Goal: Task Accomplishment & Management: Complete application form

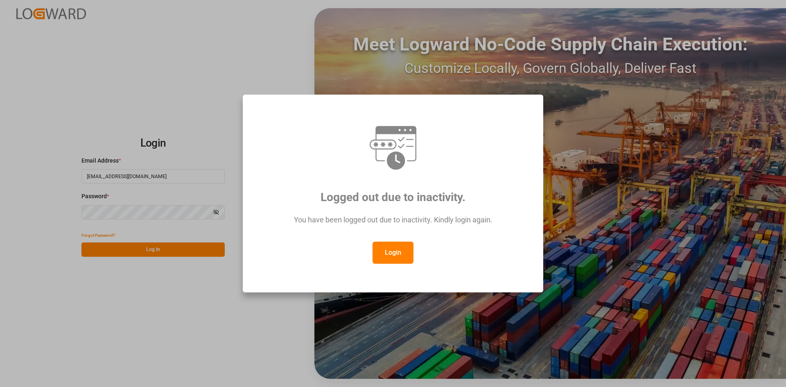
click at [389, 261] on button "Login" at bounding box center [392, 252] width 41 height 22
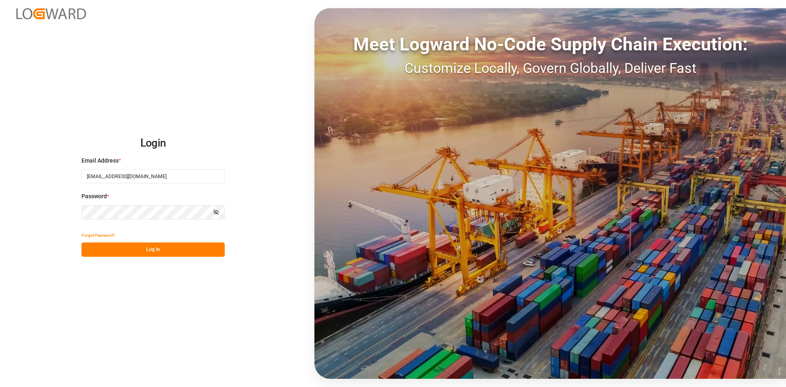
click at [179, 250] on button "Log In" at bounding box center [152, 249] width 143 height 14
click at [378, 162] on div "Meet Logward No-Code Supply Chain Execution: Customize Locally, Govern Globally…" at bounding box center [549, 193] width 471 height 370
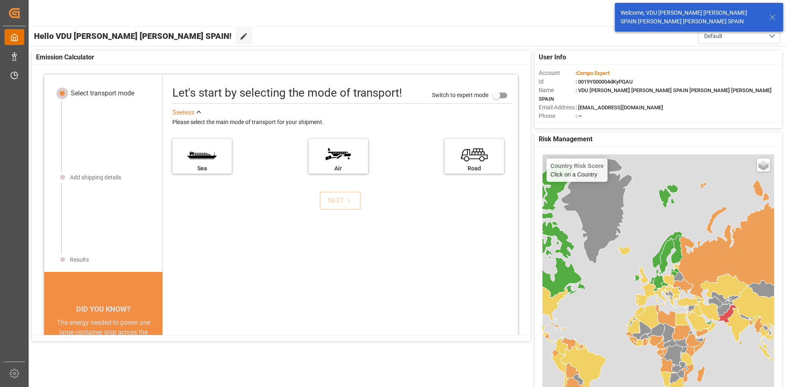
drag, startPoint x: 378, startPoint y: 162, endPoint x: 13, endPoint y: 34, distance: 387.2
click at [13, 34] on icon at bounding box center [14, 37] width 8 height 8
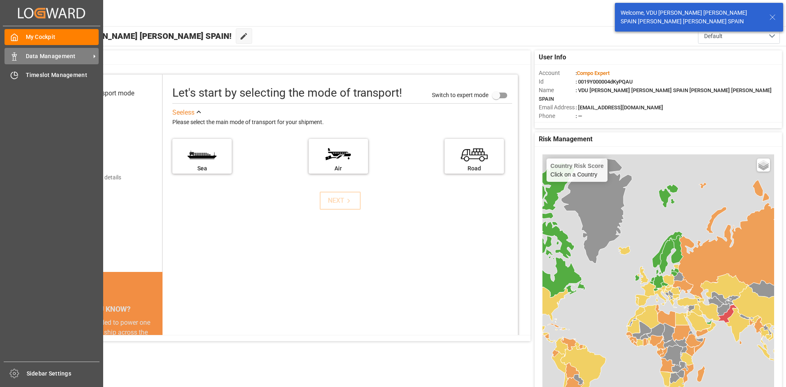
click at [54, 59] on span "Data Management" at bounding box center [58, 56] width 65 height 9
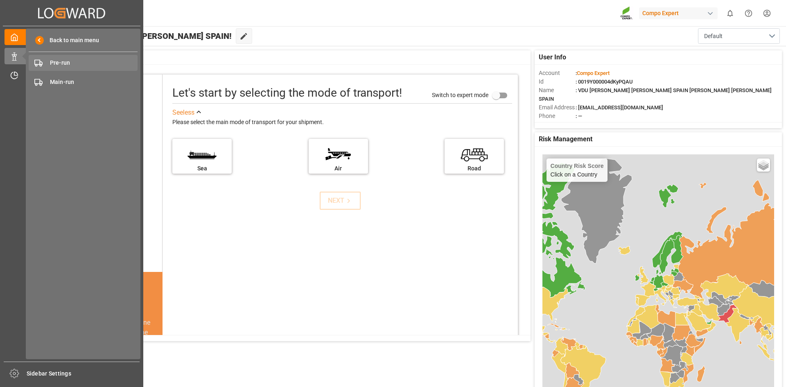
click at [76, 65] on span "Pre-run" at bounding box center [94, 63] width 88 height 9
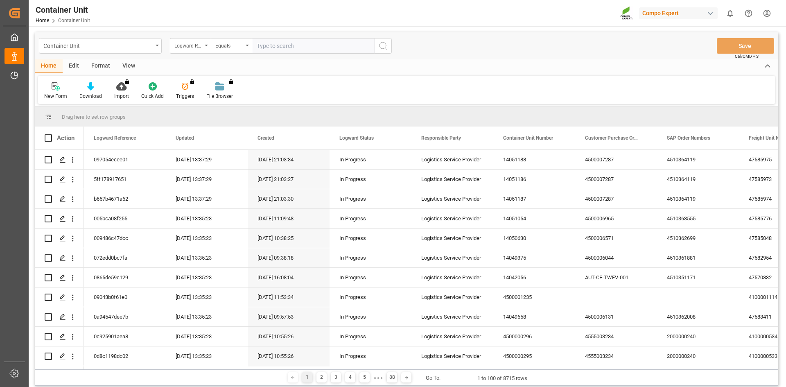
click at [262, 47] on input "text" at bounding box center [313, 46] width 123 height 16
paste input "4510364667"
type input "4510364667"
click at [198, 49] on div "Logward Reference" at bounding box center [188, 44] width 28 height 9
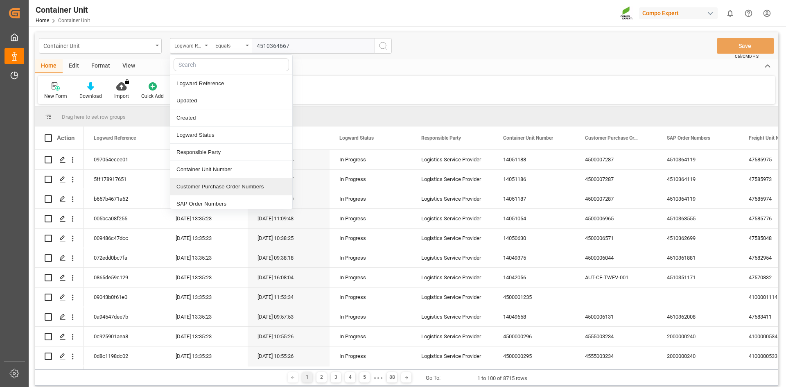
click at [230, 189] on div "Customer Purchase Order Numbers" at bounding box center [231, 186] width 122 height 17
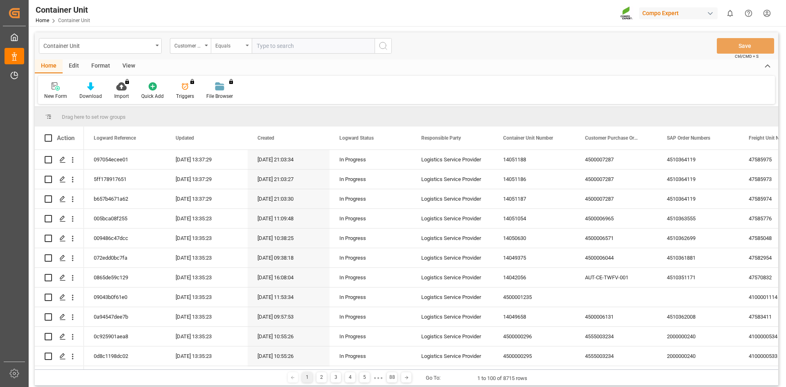
click at [221, 44] on div "Equals" at bounding box center [229, 44] width 28 height 9
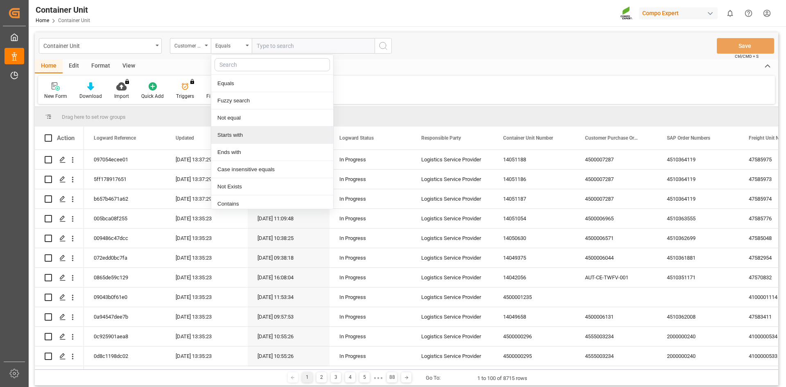
click at [251, 135] on div "Starts with" at bounding box center [272, 134] width 122 height 17
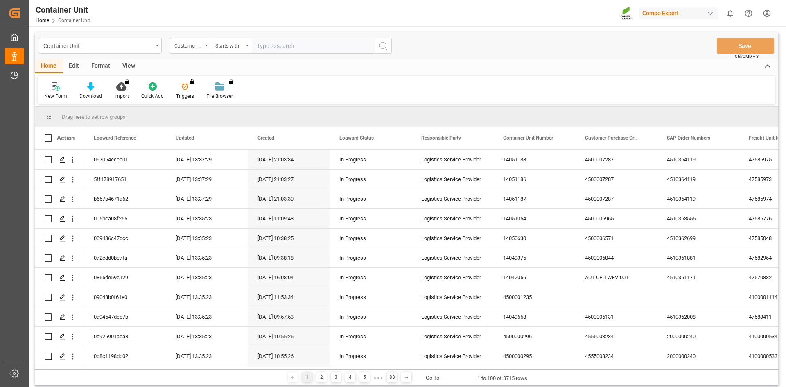
click at [383, 48] on icon "search button" at bounding box center [383, 46] width 10 height 10
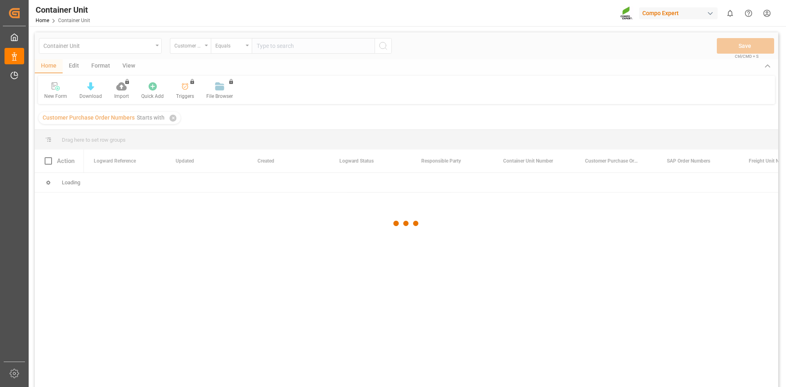
click at [327, 46] on div at bounding box center [406, 223] width 743 height 382
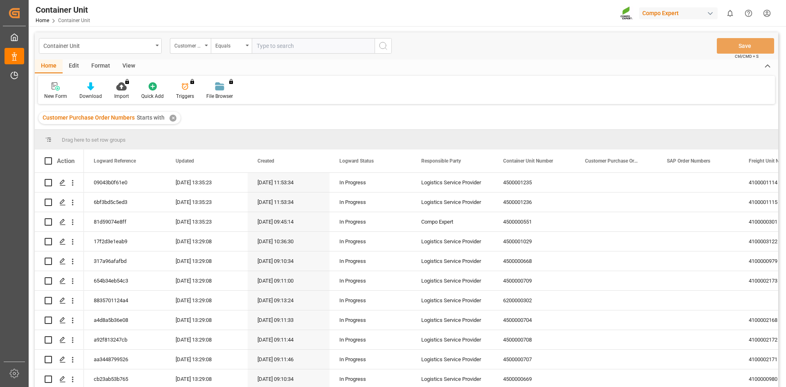
click at [327, 46] on input "text" at bounding box center [313, 46] width 123 height 16
paste input "4510364667"
type input "4510364667"
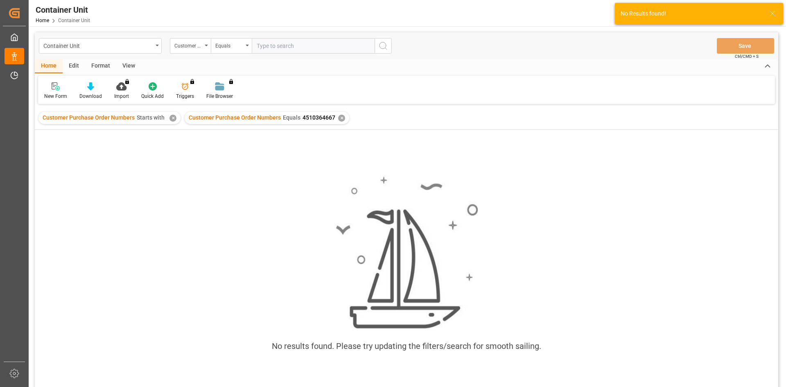
click at [340, 119] on div "✕" at bounding box center [341, 118] width 7 height 7
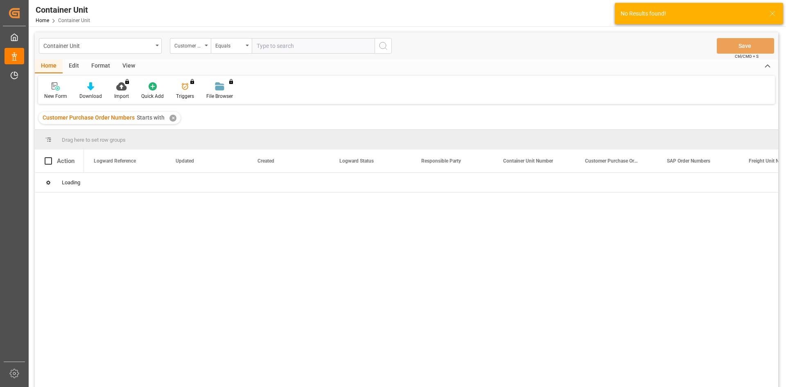
click at [174, 123] on div "Customer Purchase Order Numbers Starts with ✕" at bounding box center [109, 118] width 142 height 12
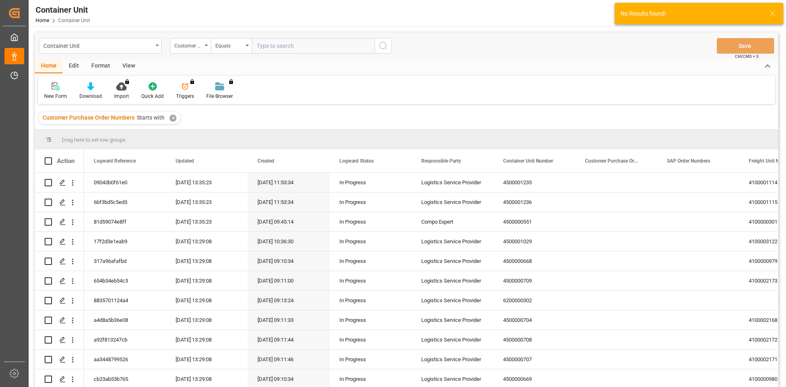
click at [173, 119] on div "✕" at bounding box center [172, 118] width 7 height 7
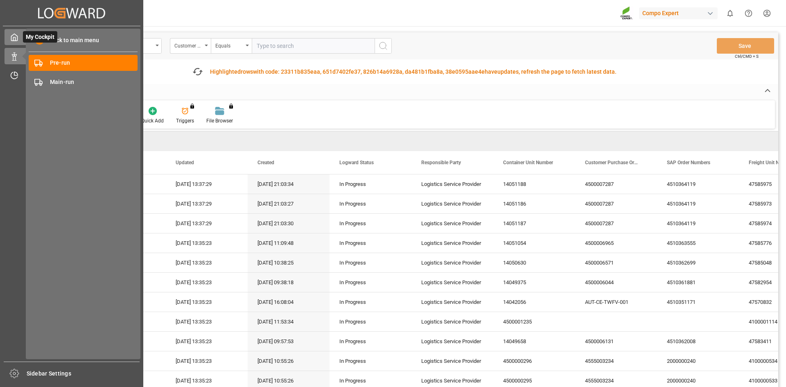
click at [10, 39] on icon at bounding box center [14, 37] width 8 height 8
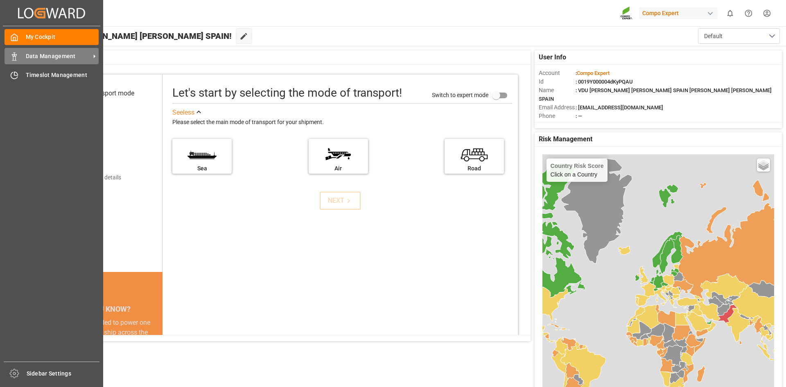
click at [42, 56] on span "Data Management" at bounding box center [58, 56] width 65 height 9
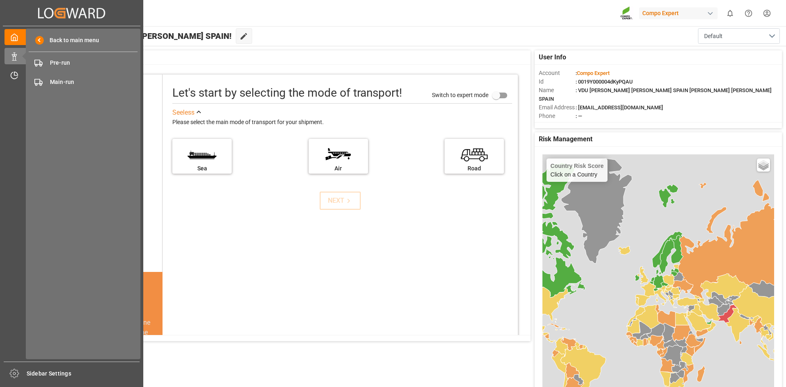
click at [1, 99] on div "Created by potrace 1.15, written by [PERSON_NAME] [DATE]-[DATE] Created by potr…" at bounding box center [71, 191] width 143 height 382
click at [15, 74] on icon at bounding box center [14, 75] width 8 height 8
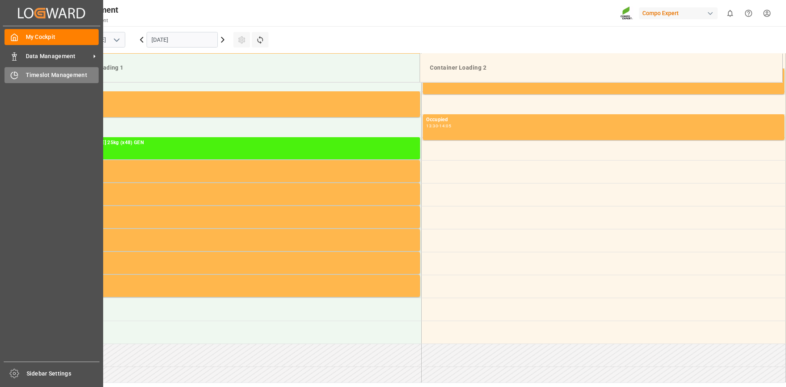
scroll to position [591, 0]
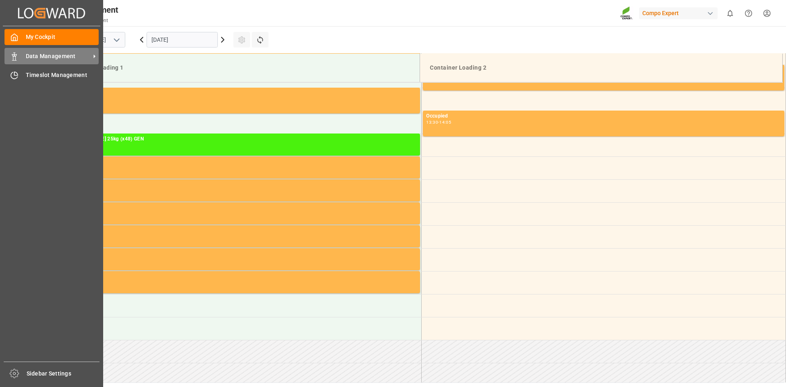
click at [45, 55] on span "Data Management" at bounding box center [58, 56] width 65 height 9
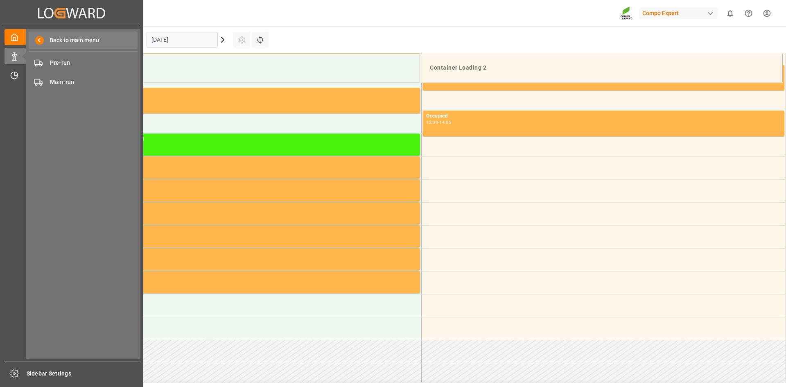
click at [41, 41] on span at bounding box center [39, 40] width 9 height 9
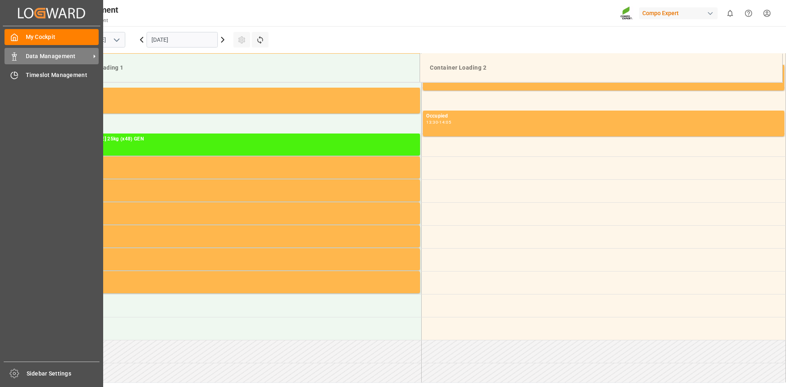
click at [67, 63] on div "Data Management Data Management" at bounding box center [52, 56] width 94 height 16
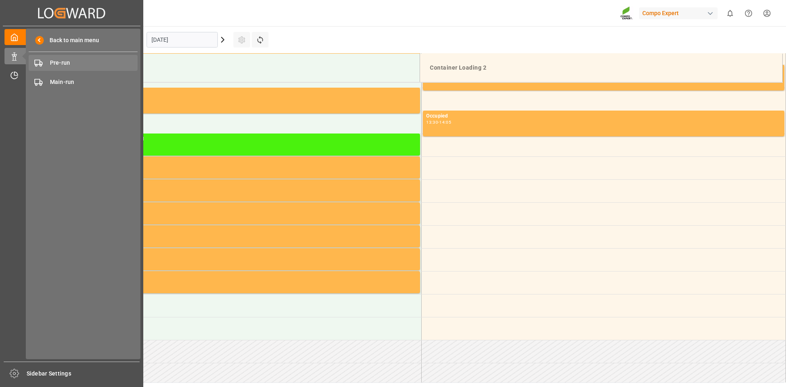
click at [66, 67] on span "Pre-run" at bounding box center [94, 63] width 88 height 9
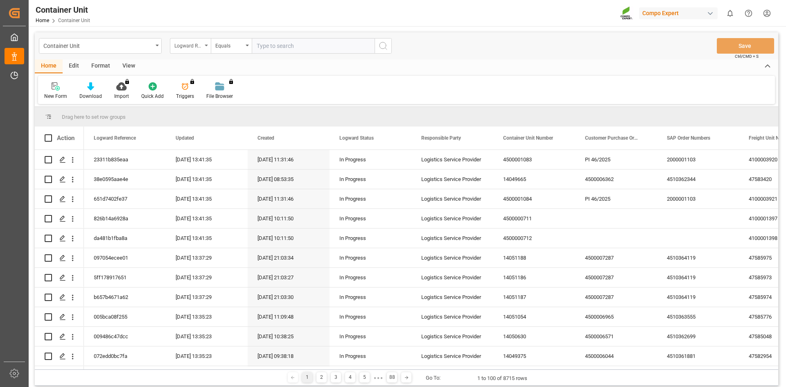
click at [203, 45] on div "Logward Reference" at bounding box center [190, 46] width 41 height 16
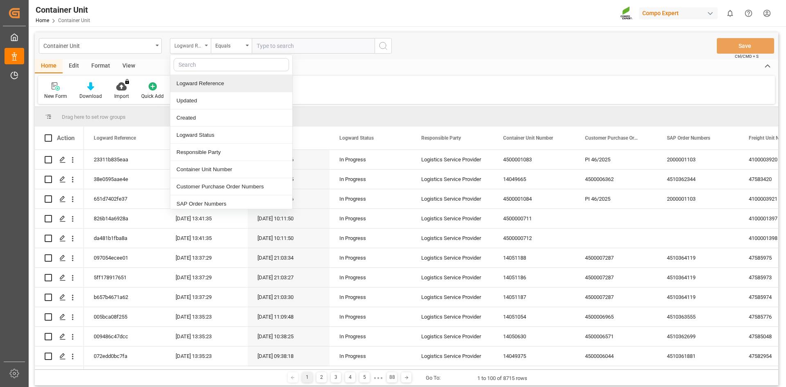
click at [190, 42] on div "Logward Reference" at bounding box center [188, 44] width 28 height 9
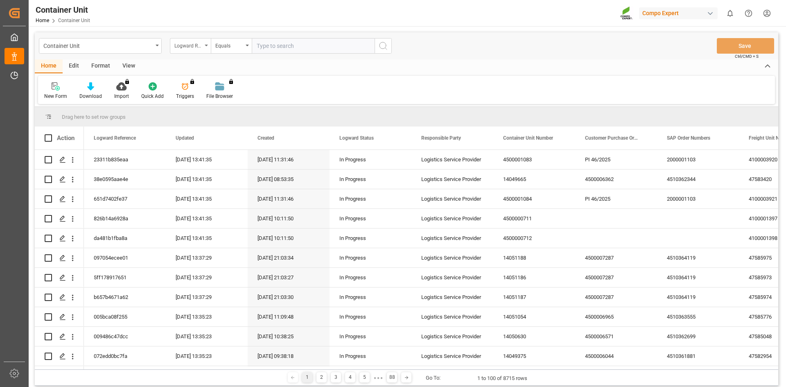
click at [190, 44] on div "Logward Reference" at bounding box center [188, 44] width 28 height 9
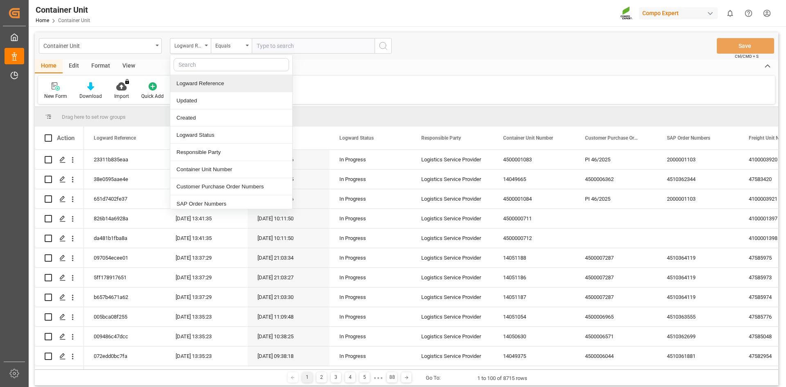
click at [209, 85] on div "Logward Reference" at bounding box center [231, 83] width 122 height 17
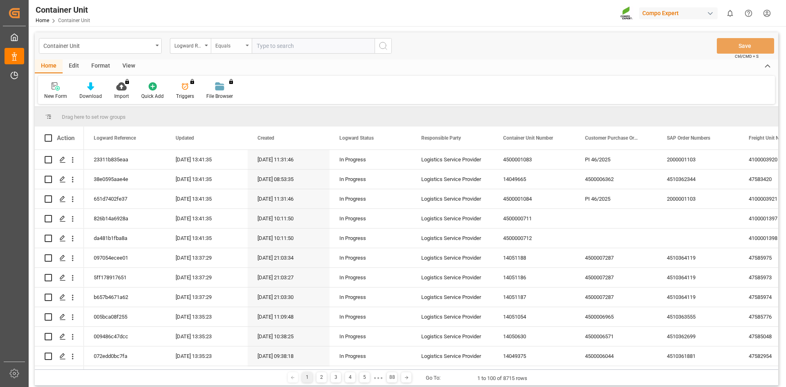
click at [245, 43] on div "Equals" at bounding box center [231, 46] width 41 height 16
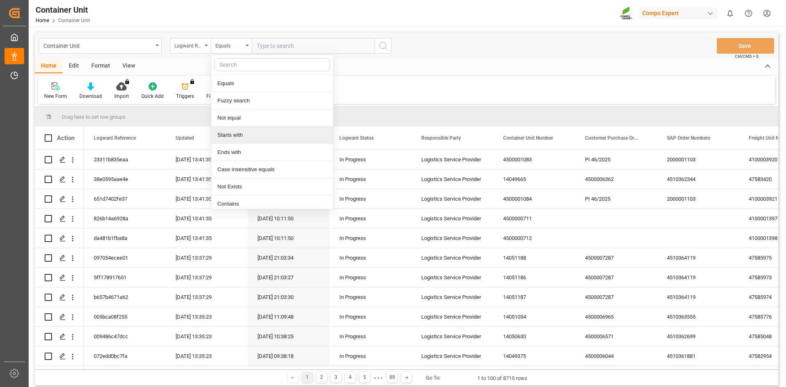
click at [243, 130] on div "Starts with" at bounding box center [272, 134] width 122 height 17
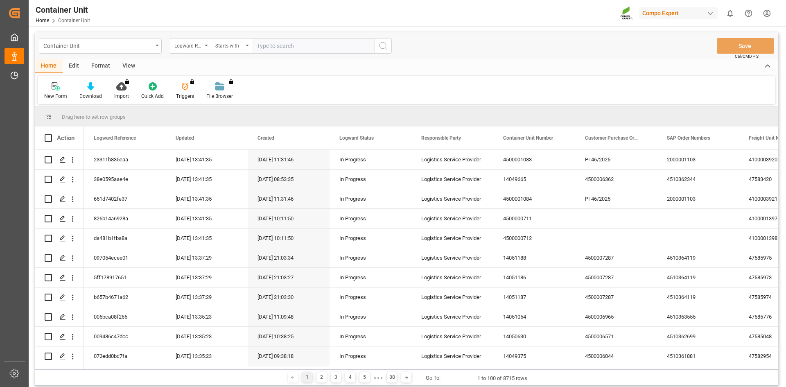
paste input "4510364667"
type input "4510364667"
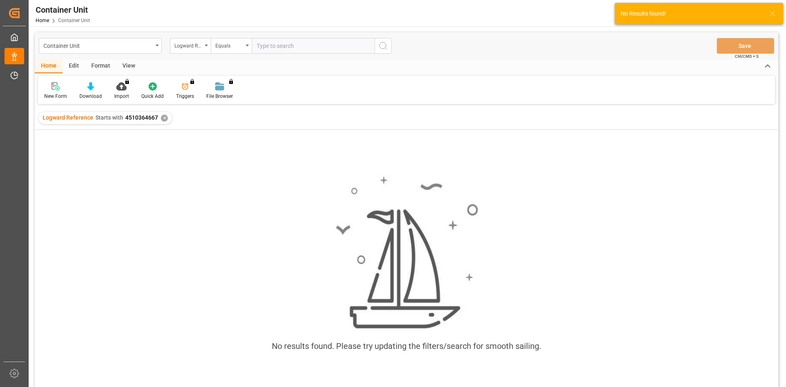
click at [165, 118] on div "✕" at bounding box center [164, 118] width 7 height 7
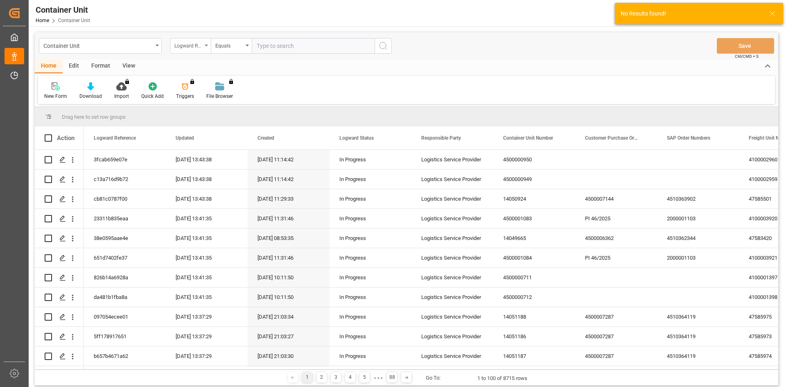
click at [206, 45] on icon "open menu" at bounding box center [206, 46] width 3 height 2
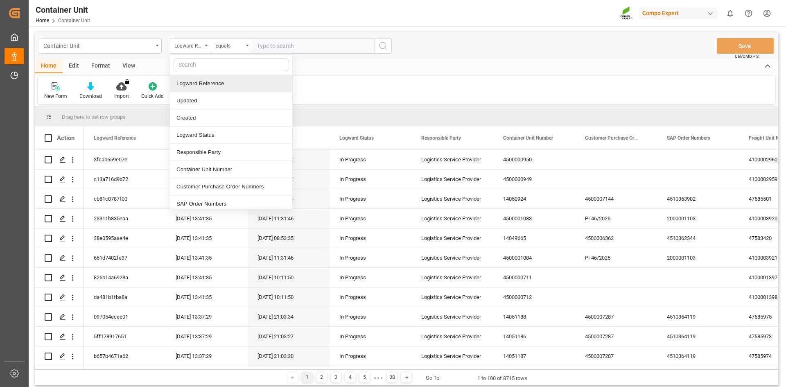
click at [200, 84] on div "Logward Reference" at bounding box center [231, 83] width 122 height 17
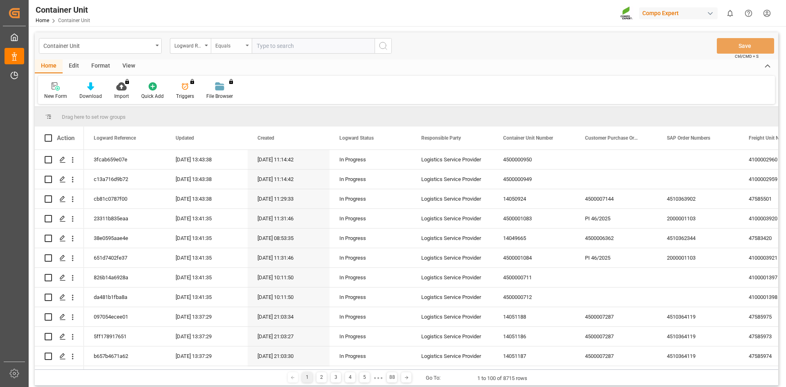
click at [238, 48] on div "Equals" at bounding box center [229, 44] width 28 height 9
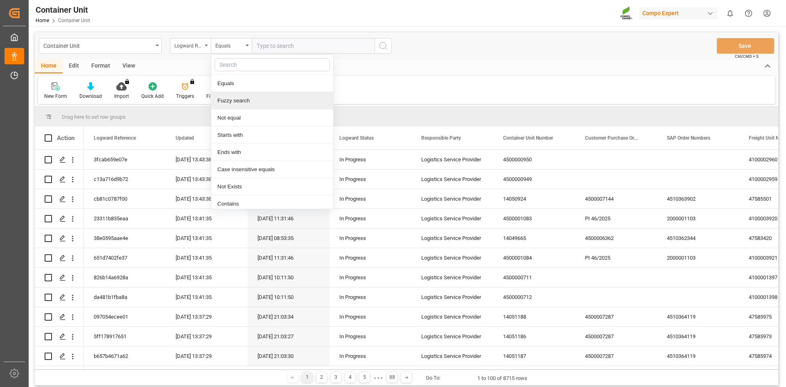
click at [255, 99] on div "Fuzzy search" at bounding box center [272, 100] width 122 height 17
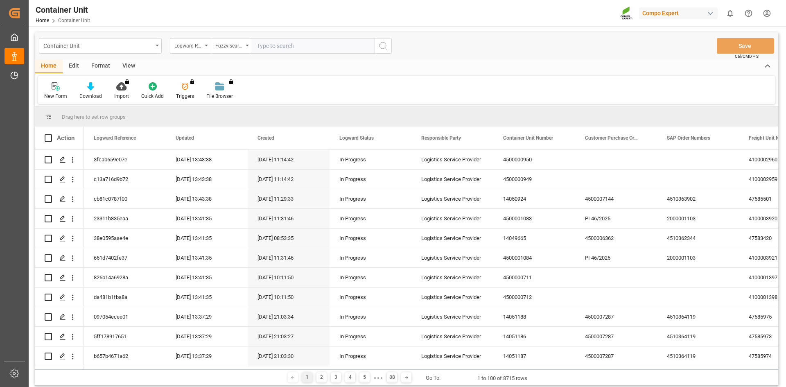
paste input "4510364667"
type input "4510364667"
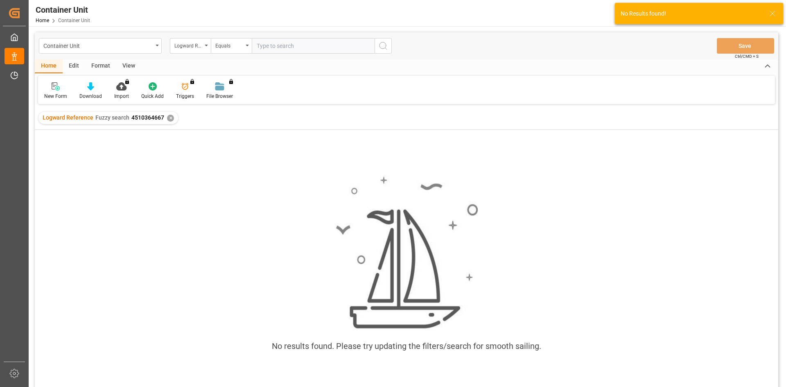
click at [168, 117] on div "✕" at bounding box center [170, 118] width 7 height 7
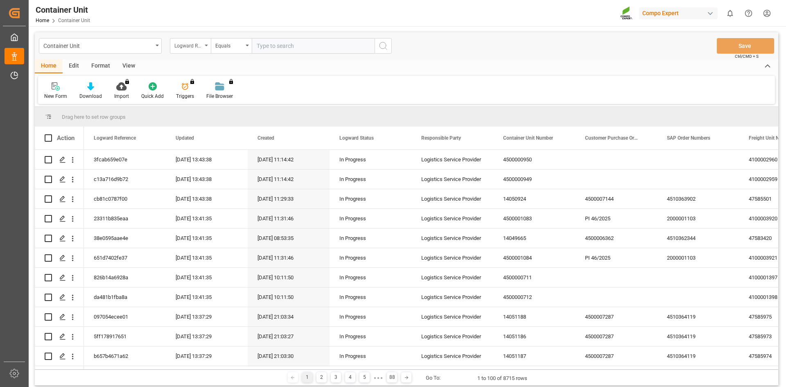
click at [205, 44] on div "Logward Reference" at bounding box center [190, 46] width 41 height 16
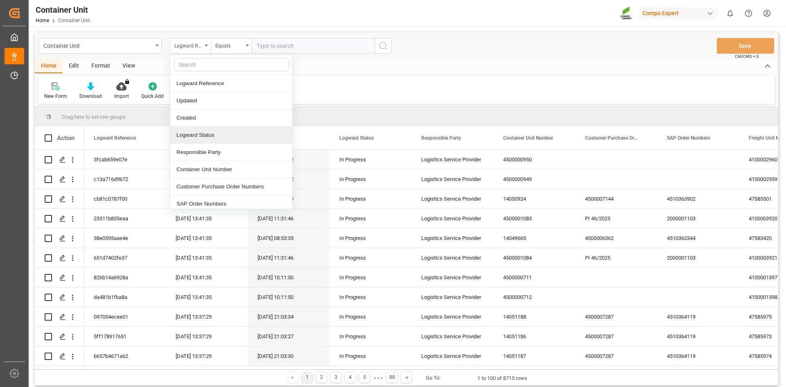
click at [242, 128] on div "Logward Status" at bounding box center [231, 134] width 122 height 17
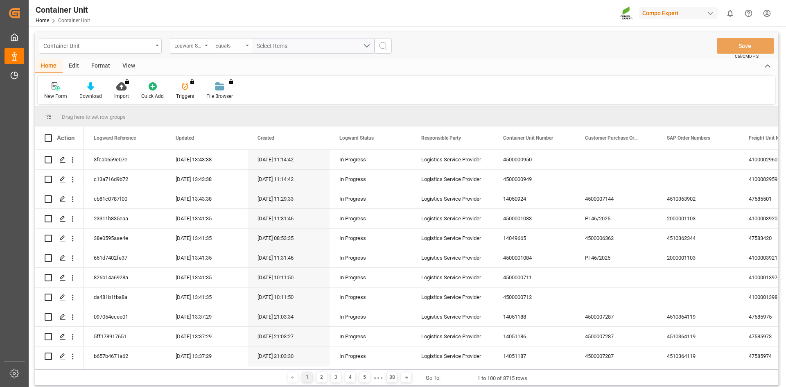
click at [235, 43] on div "Equals" at bounding box center [229, 44] width 28 height 9
click at [239, 83] on div "Equals" at bounding box center [272, 83] width 122 height 17
click at [299, 50] on div "Select Items" at bounding box center [310, 46] width 106 height 9
type input "4510364667"
click at [385, 43] on icon "search button" at bounding box center [383, 46] width 10 height 10
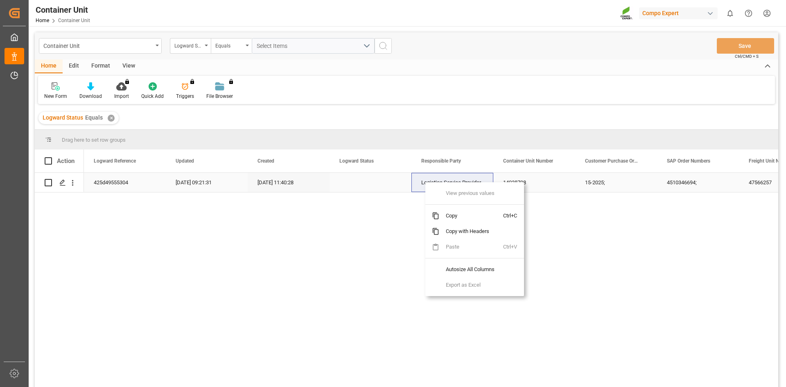
click at [48, 183] on input "Press Space to toggle row selection (unchecked)" at bounding box center [48, 182] width 7 height 7
checkbox input "true"
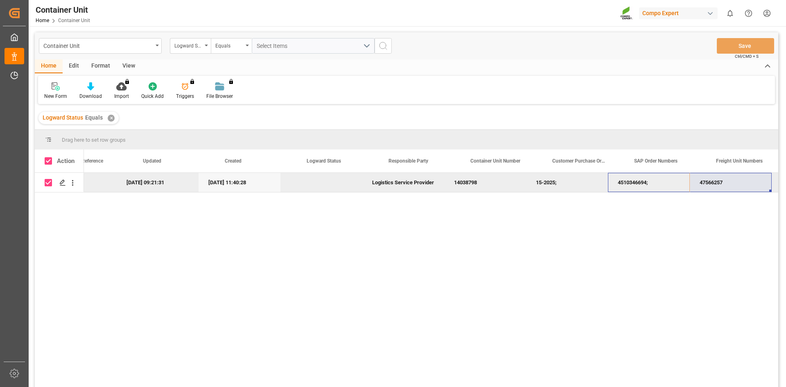
scroll to position [0, 82]
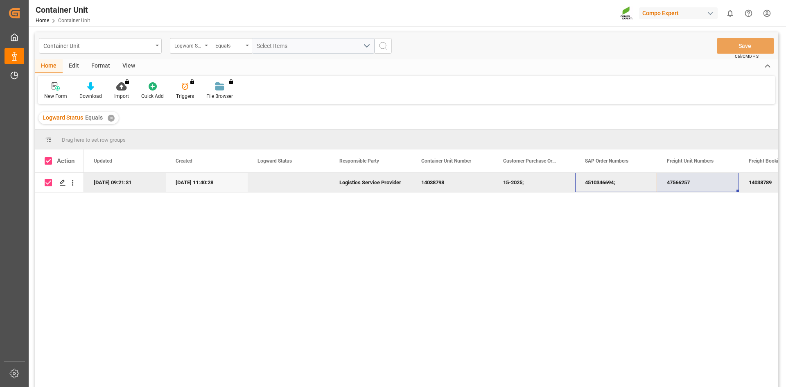
drag, startPoint x: 727, startPoint y: 180, endPoint x: 792, endPoint y: 176, distance: 65.2
click at [785, 176] on html "Created by potrace 1.15, written by Peter Selinger 2001-2017 Created by potrace…" at bounding box center [393, 193] width 786 height 387
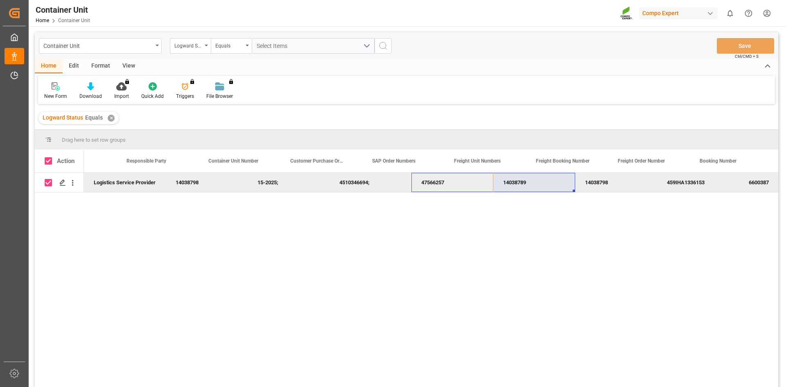
scroll to position [0, 360]
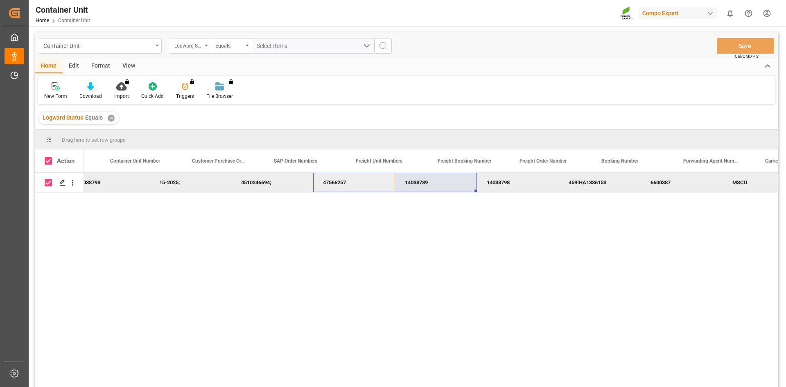
drag, startPoint x: 711, startPoint y: 183, endPoint x: 801, endPoint y: 186, distance: 89.7
click at [785, 186] on html "Created by potrace 1.15, written by Peter Selinger 2001-2017 Created by potrace…" at bounding box center [393, 193] width 786 height 387
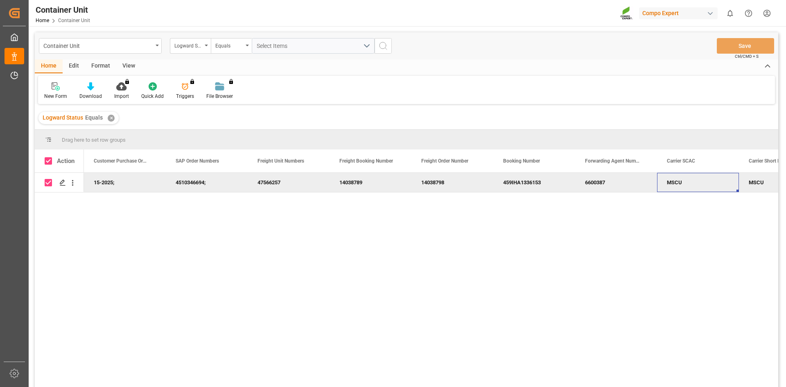
scroll to position [0, 507]
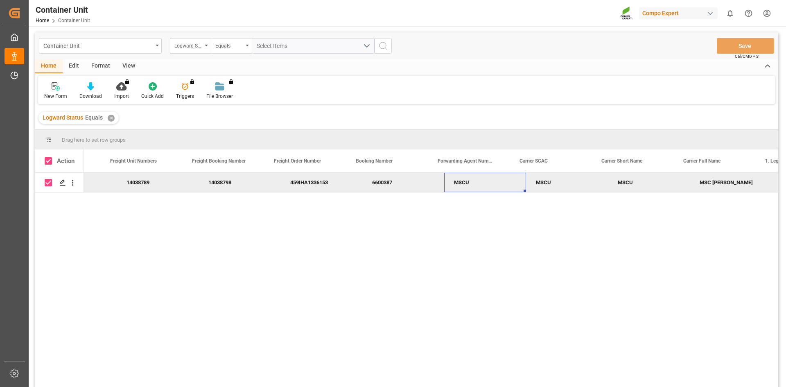
drag, startPoint x: 710, startPoint y: 183, endPoint x: 780, endPoint y: 177, distance: 70.2
click at [780, 177] on main "Container Unit Logward Status Equals Select Items Save Ctrl/CMD + S Home Edit F…" at bounding box center [406, 220] width 755 height 376
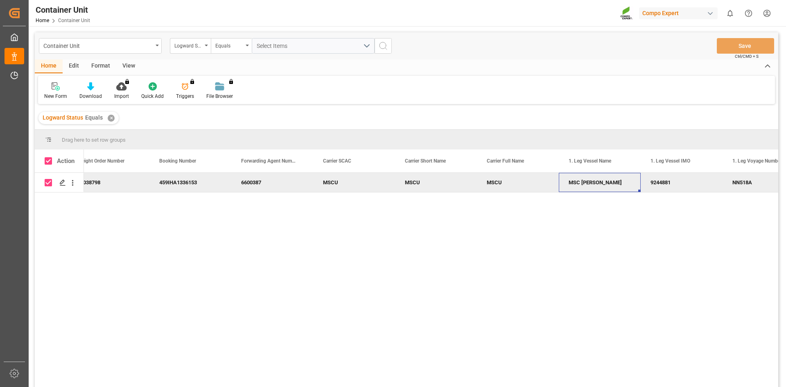
drag, startPoint x: 762, startPoint y: 182, endPoint x: 782, endPoint y: 178, distance: 20.5
click at [782, 178] on main "Container Unit Logward Status Equals Select Items Save Ctrl/CMD + S Home Edit F…" at bounding box center [406, 220] width 755 height 376
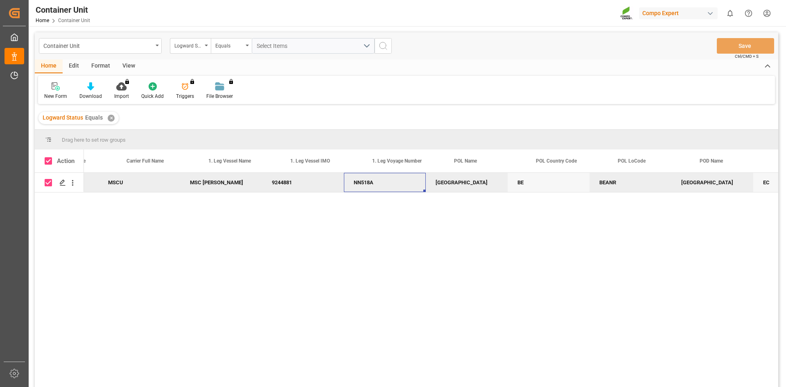
drag, startPoint x: 756, startPoint y: 182, endPoint x: 779, endPoint y: 180, distance: 23.0
click at [779, 180] on main "Container Unit Logward Status Equals Select Items Save Ctrl/CMD + S Home Edit F…" at bounding box center [406, 220] width 755 height 376
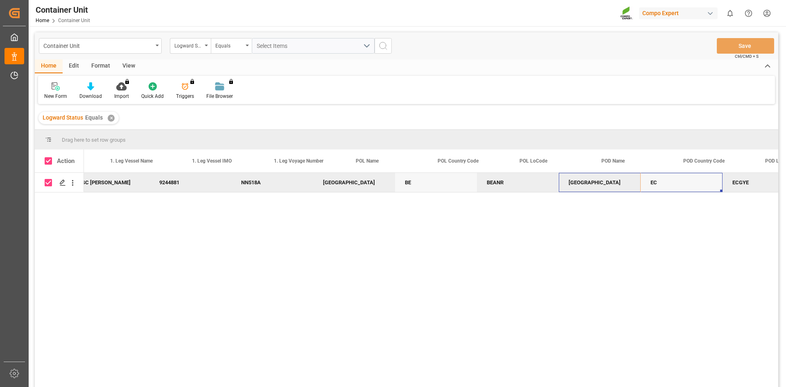
drag, startPoint x: 723, startPoint y: 185, endPoint x: 782, endPoint y: 182, distance: 59.0
click at [782, 182] on main "Container Unit Logward Status Equals Select Items Save Ctrl/CMD + S Home Edit F…" at bounding box center [406, 220] width 755 height 376
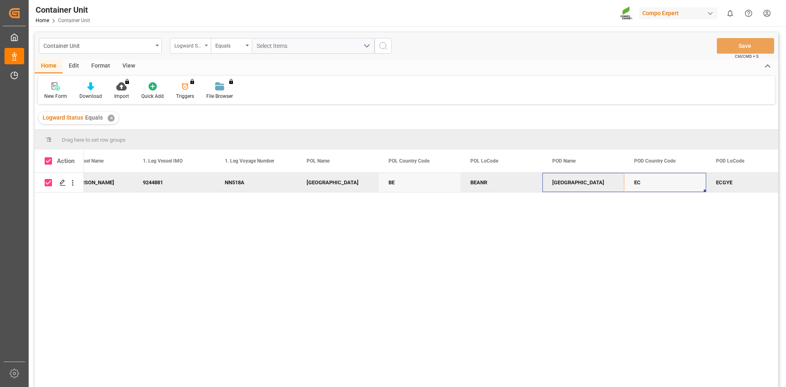
click at [193, 41] on div "Logward Status" at bounding box center [188, 44] width 28 height 9
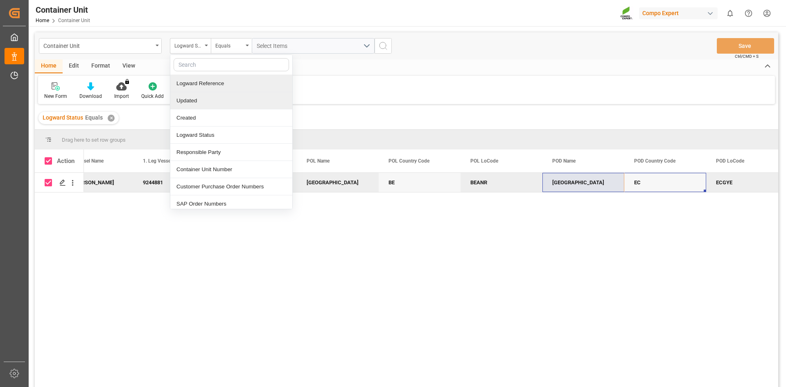
click at [215, 90] on div "Logward Reference" at bounding box center [231, 83] width 122 height 17
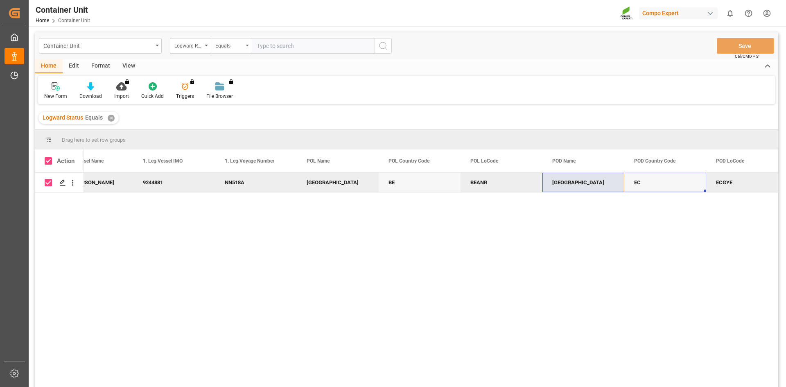
click at [234, 43] on div "Equals" at bounding box center [229, 44] width 28 height 9
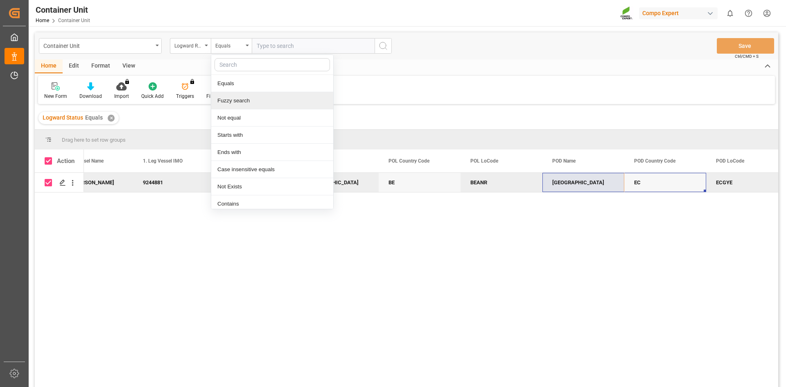
click at [255, 98] on div "Fuzzy search" at bounding box center [272, 100] width 122 height 17
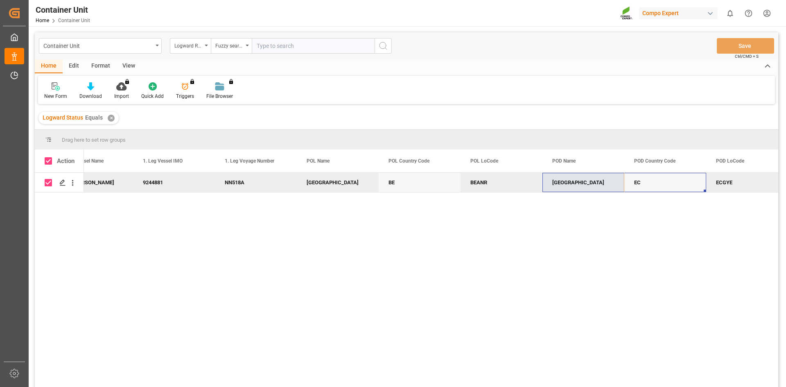
paste input "4510364667"
type input "4510364667"
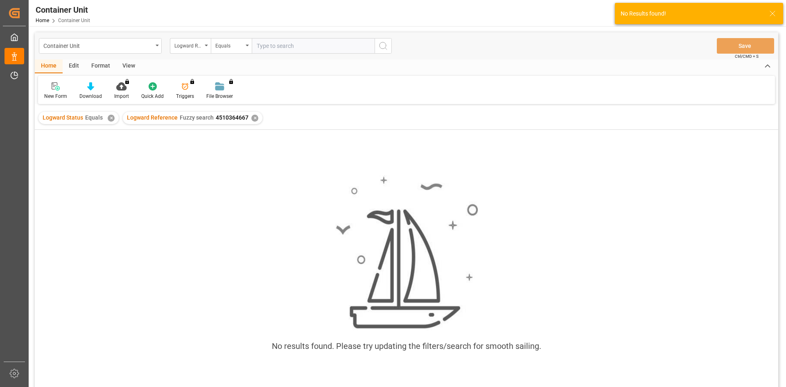
click at [256, 125] on div "Logward Status Equals ✕ Logward Reference Fuzzy search 4510364667 ✕" at bounding box center [406, 117] width 743 height 23
click at [111, 120] on div "✕" at bounding box center [111, 118] width 7 height 7
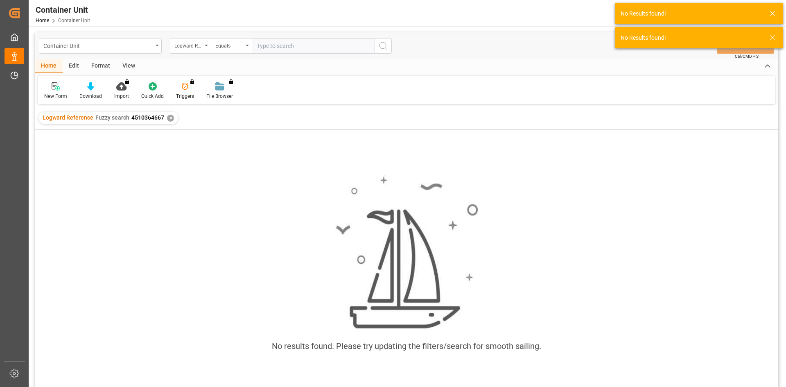
click at [170, 119] on div "✕" at bounding box center [170, 118] width 7 height 7
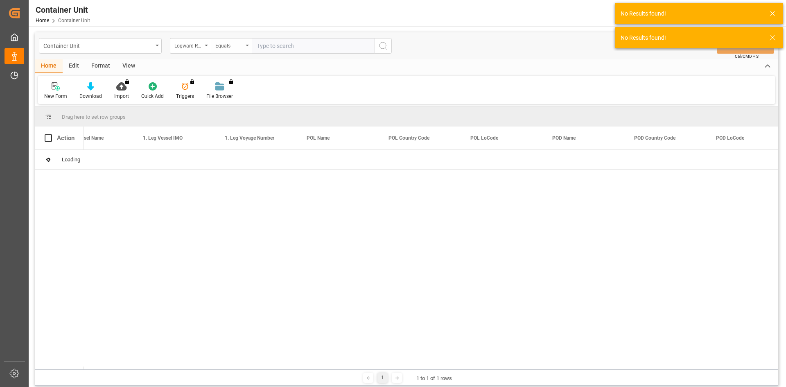
click at [228, 44] on div "Equals" at bounding box center [229, 44] width 28 height 9
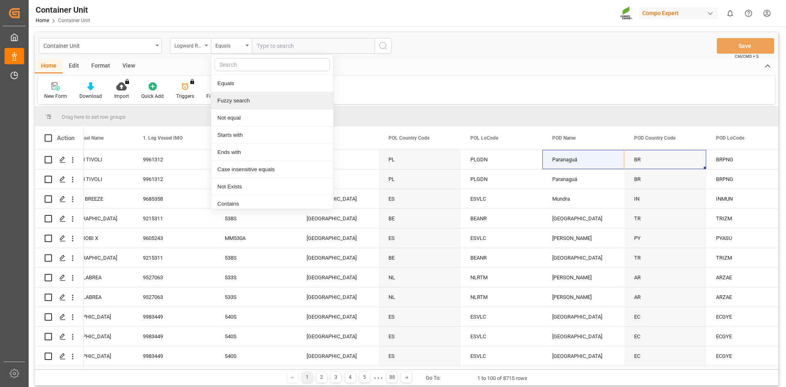
click at [253, 98] on div "Fuzzy search" at bounding box center [272, 100] width 122 height 17
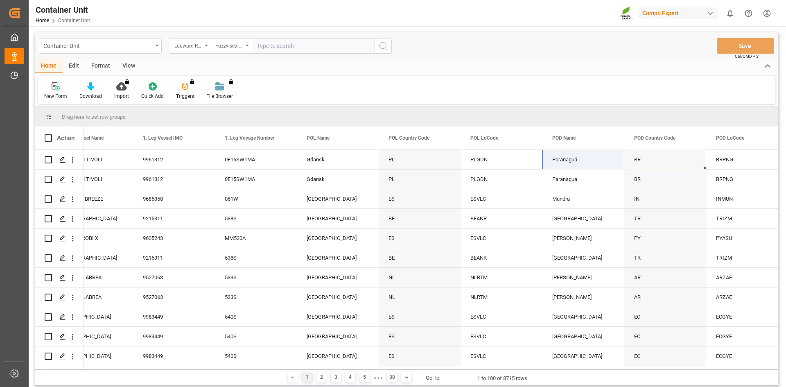
paste input "4510364667"
type input "4510364667"
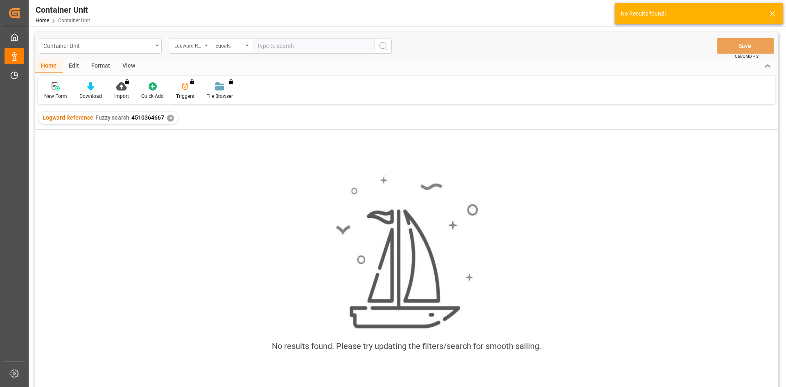
click at [170, 117] on div "✕" at bounding box center [170, 118] width 7 height 7
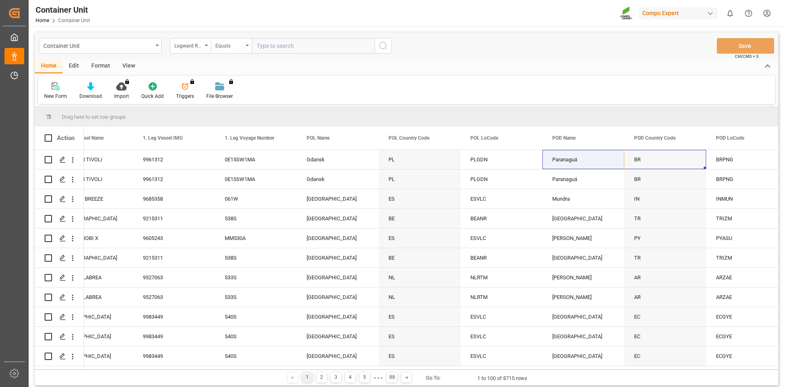
click at [230, 45] on div "Equals" at bounding box center [229, 44] width 28 height 9
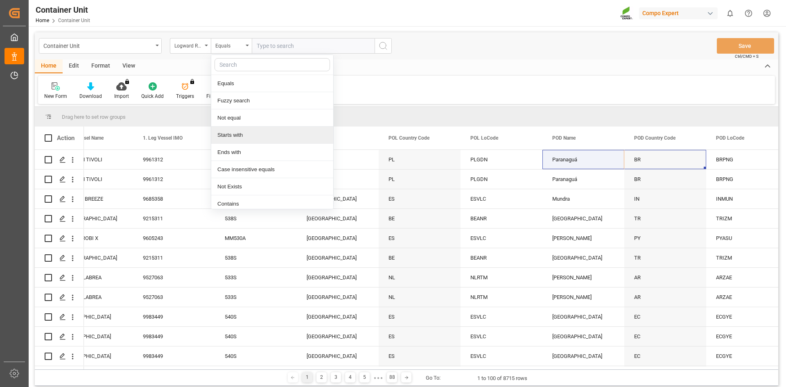
click at [255, 133] on div "Starts with" at bounding box center [272, 134] width 122 height 17
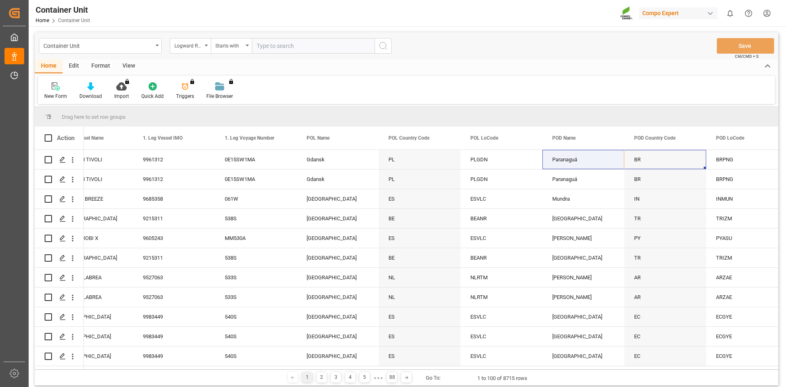
paste input "4510364667"
type input "4510364667"
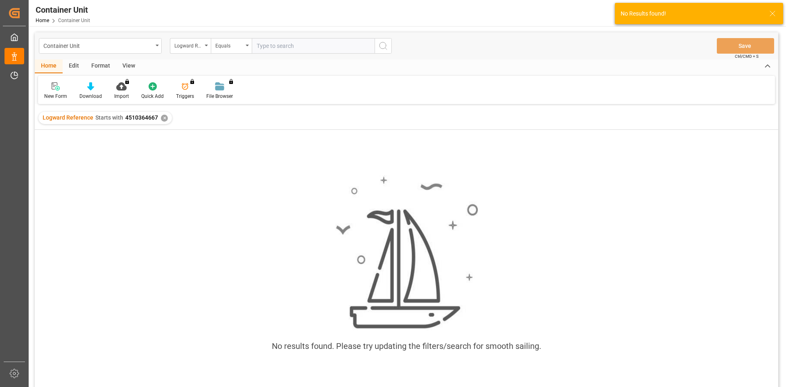
click at [166, 118] on div "✕" at bounding box center [164, 118] width 7 height 7
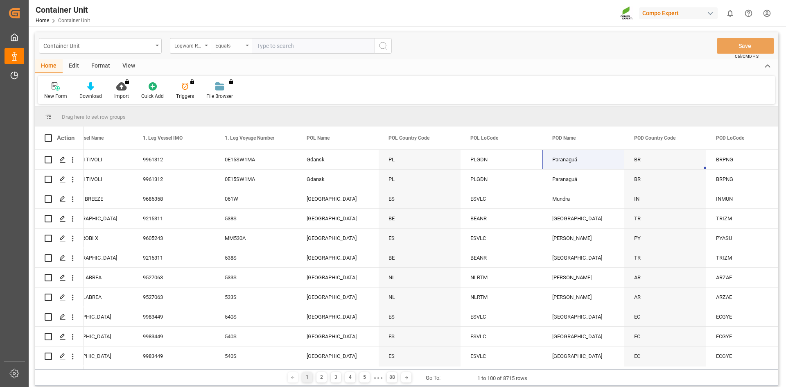
click at [239, 48] on div "Equals" at bounding box center [229, 44] width 28 height 9
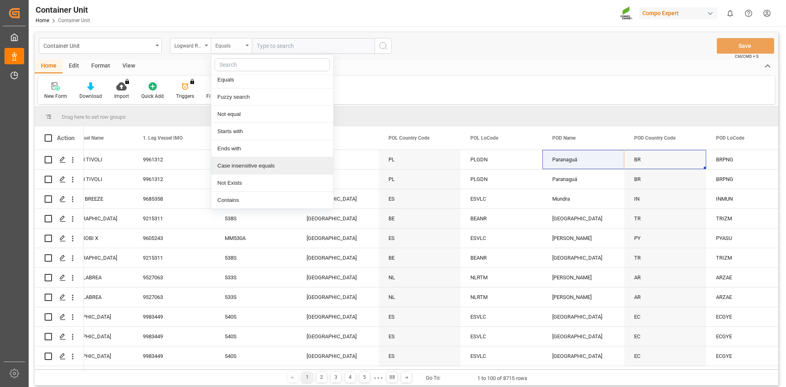
click at [240, 46] on div "Equals" at bounding box center [229, 44] width 28 height 9
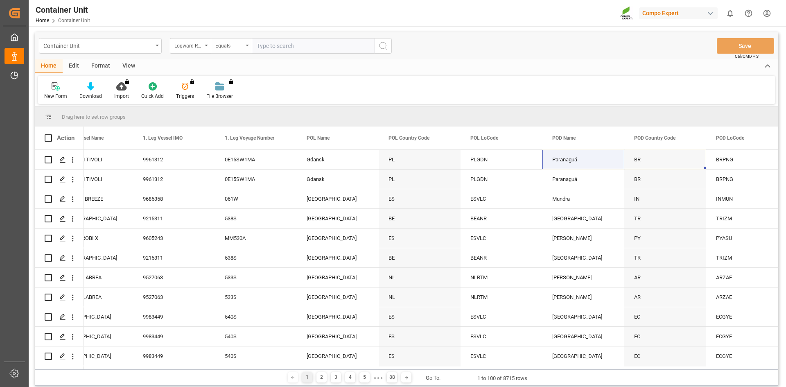
click at [240, 46] on div "Equals" at bounding box center [229, 44] width 28 height 9
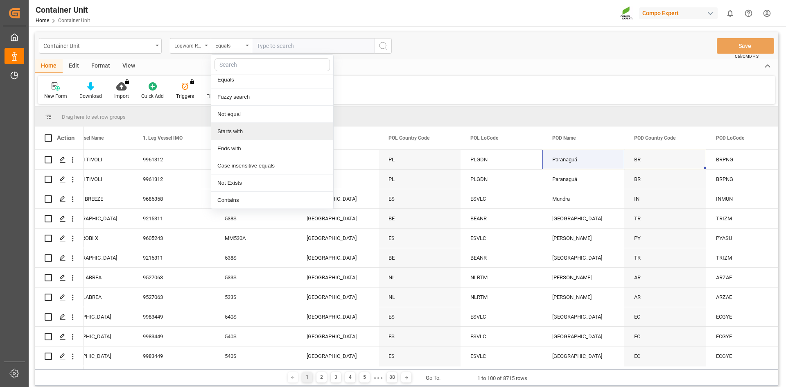
click at [255, 131] on div "Starts with" at bounding box center [272, 131] width 122 height 17
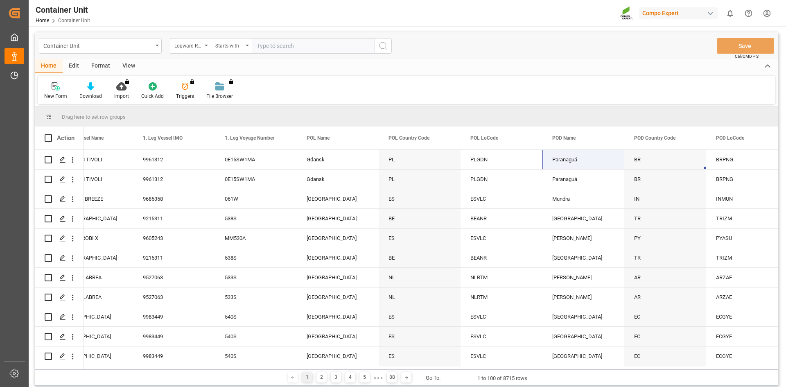
click at [280, 34] on div "Container Unit Logward Reference Starts with Save Ctrl/CMD + S" at bounding box center [406, 45] width 743 height 27
click at [280, 44] on input "text" at bounding box center [313, 46] width 123 height 16
paste input "4510364667"
type input "4510364667"
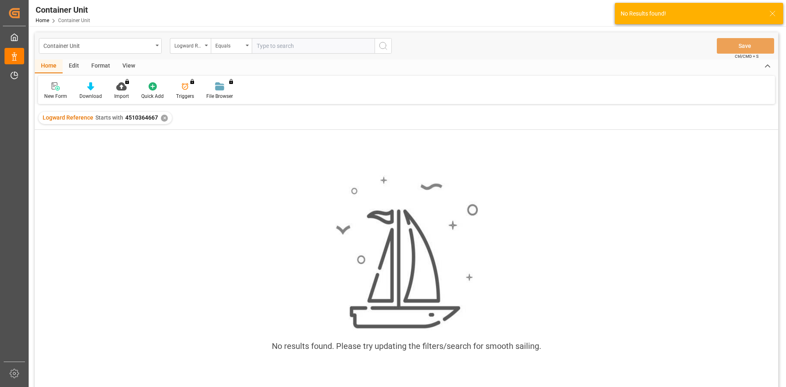
click at [163, 118] on div "✕" at bounding box center [164, 118] width 7 height 7
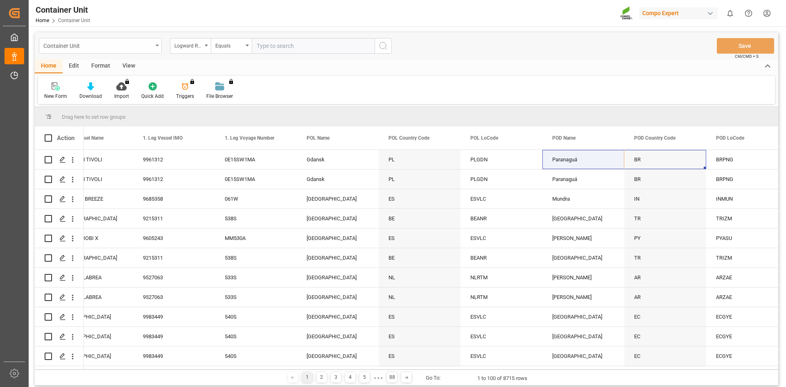
click at [134, 44] on div "Container Unit" at bounding box center [97, 45] width 109 height 10
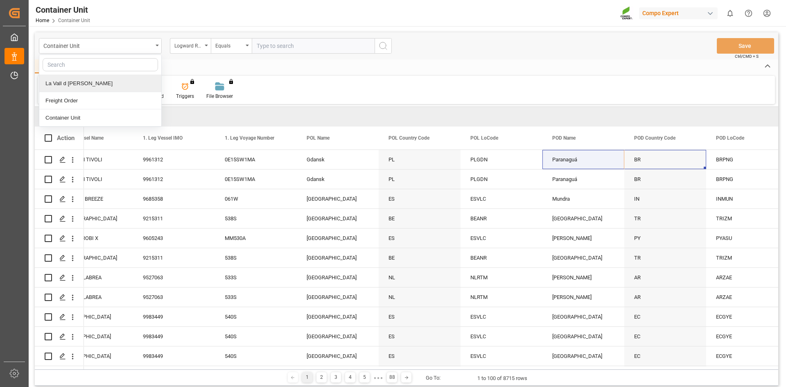
click at [117, 83] on div "La Vall d [PERSON_NAME]" at bounding box center [100, 83] width 122 height 17
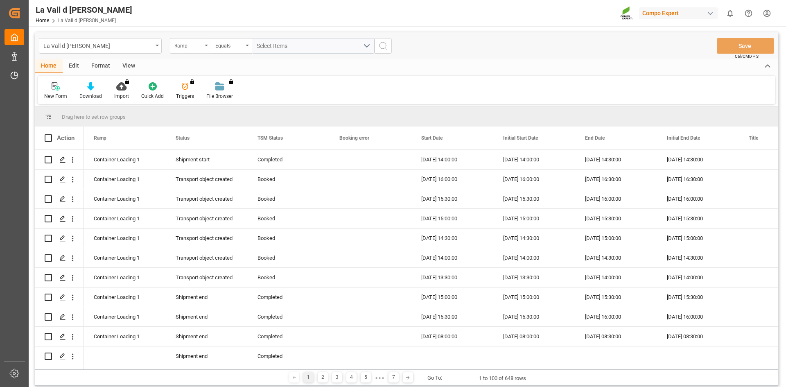
click at [199, 49] on div "Ramp" at bounding box center [188, 44] width 28 height 9
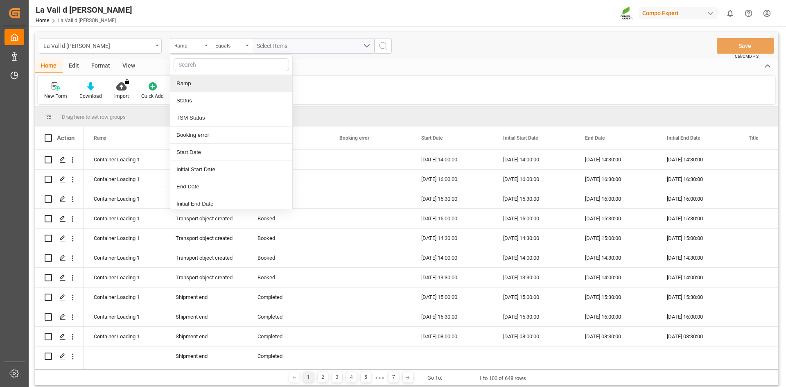
click at [196, 86] on div "Ramp" at bounding box center [231, 83] width 122 height 17
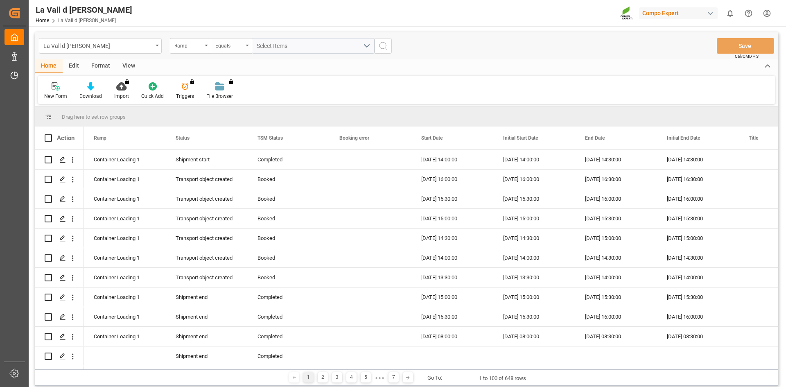
click at [236, 48] on div "Equals" at bounding box center [229, 44] width 28 height 9
click at [243, 85] on div "Equals" at bounding box center [272, 83] width 122 height 17
click at [272, 47] on span "Select Items" at bounding box center [274, 46] width 35 height 7
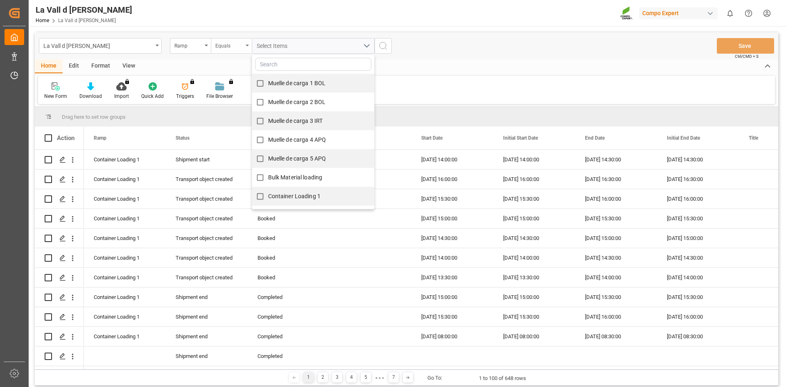
click at [244, 45] on div "Equals" at bounding box center [231, 46] width 41 height 16
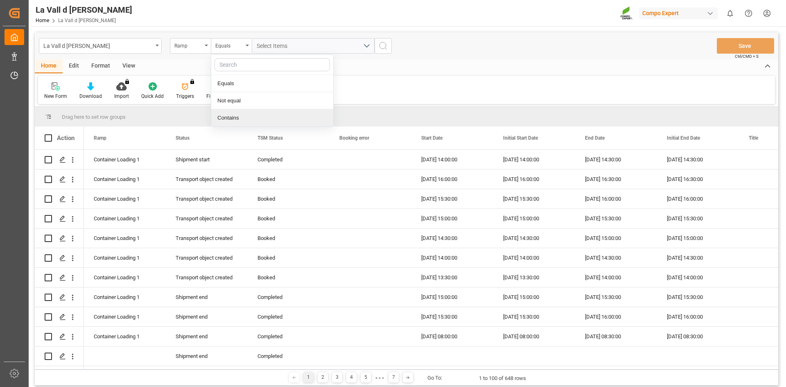
click at [248, 117] on div "Contains" at bounding box center [272, 117] width 122 height 17
click at [273, 53] on button "Select Items" at bounding box center [313, 46] width 123 height 16
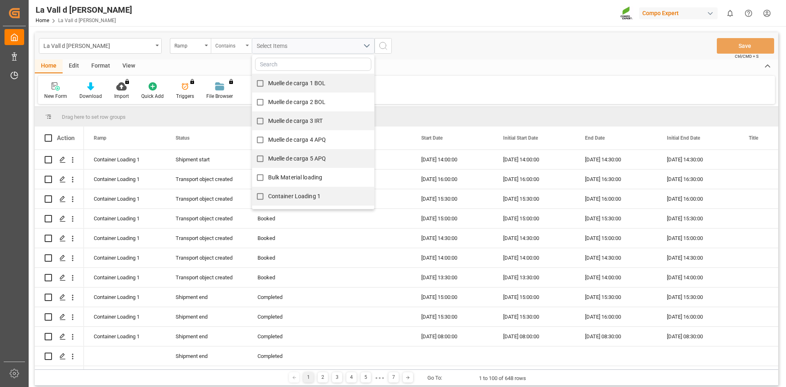
click at [248, 44] on div "Contains" at bounding box center [231, 46] width 41 height 16
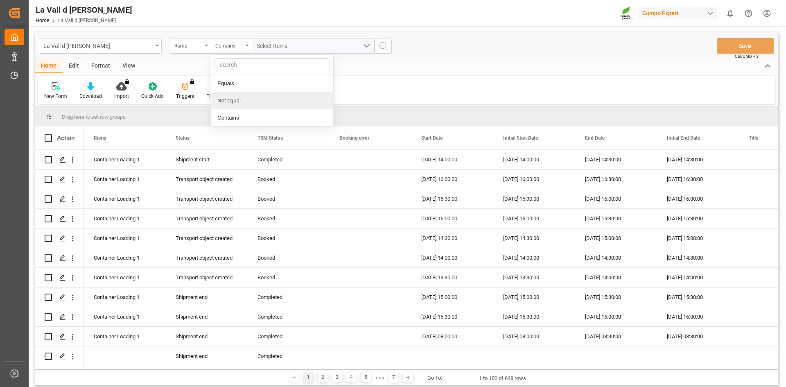
click at [240, 105] on div "Not equal" at bounding box center [272, 100] width 122 height 17
click at [270, 50] on div "Select Items" at bounding box center [310, 46] width 106 height 9
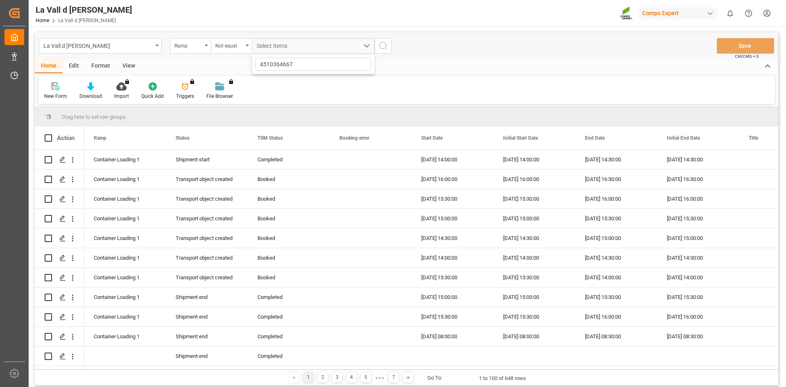
type input "4510364667"
click at [381, 45] on icon "search button" at bounding box center [383, 46] width 10 height 10
click at [196, 49] on div "Ramp" at bounding box center [188, 44] width 28 height 9
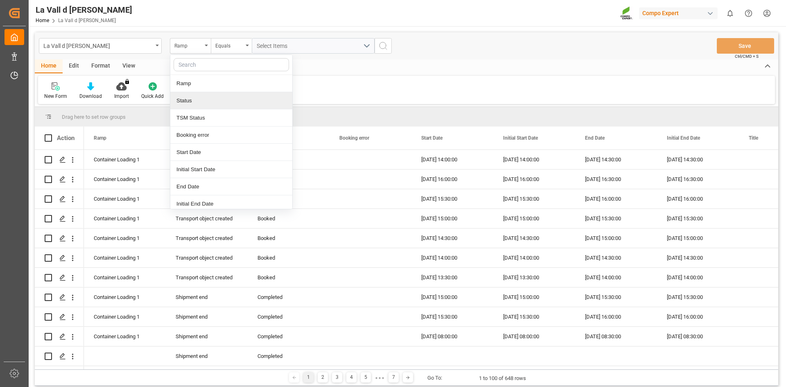
click at [231, 98] on div "Status" at bounding box center [231, 100] width 122 height 17
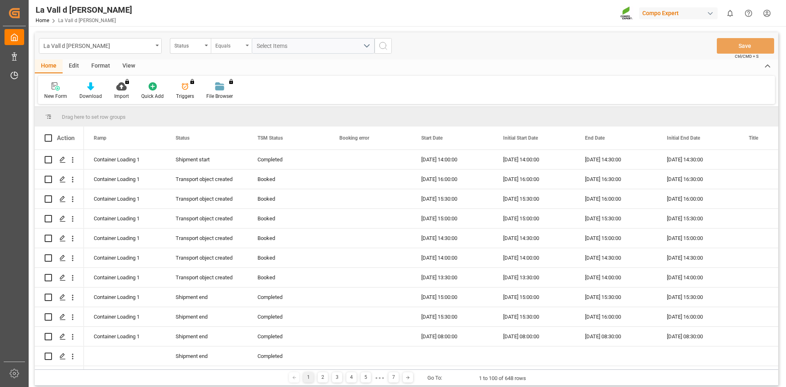
click at [232, 44] on div "Equals" at bounding box center [229, 44] width 28 height 9
click at [183, 45] on div "Status" at bounding box center [188, 44] width 28 height 9
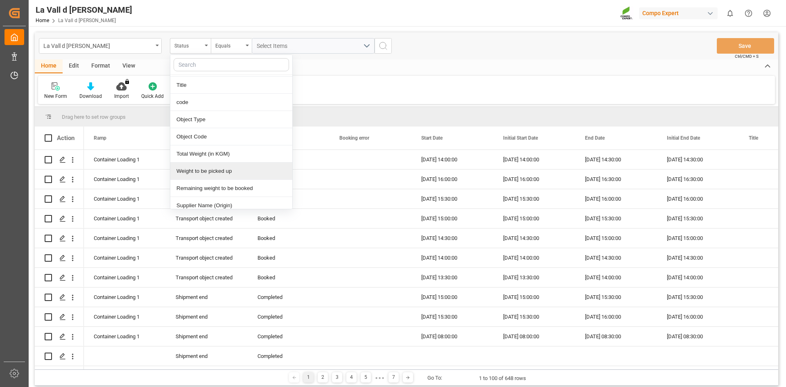
scroll to position [123, 0]
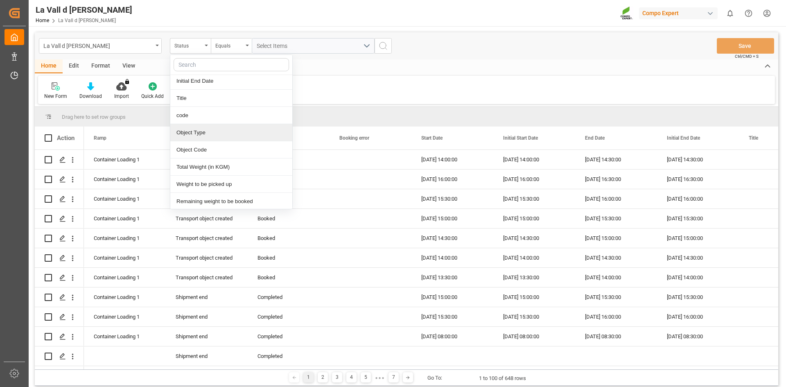
click at [206, 136] on div "Object Type" at bounding box center [231, 132] width 122 height 17
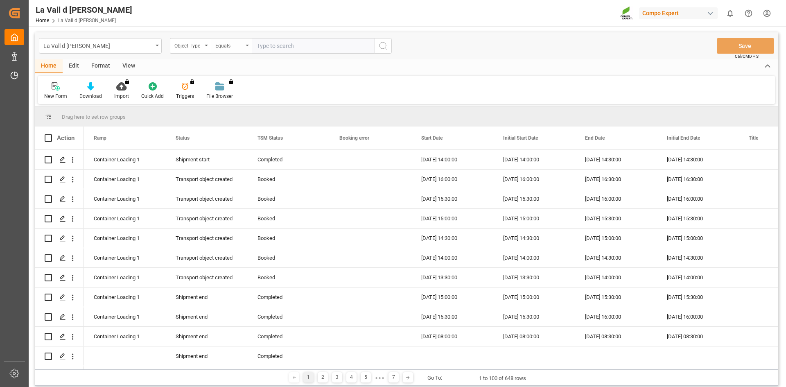
click at [239, 51] on div "Equals" at bounding box center [231, 46] width 41 height 16
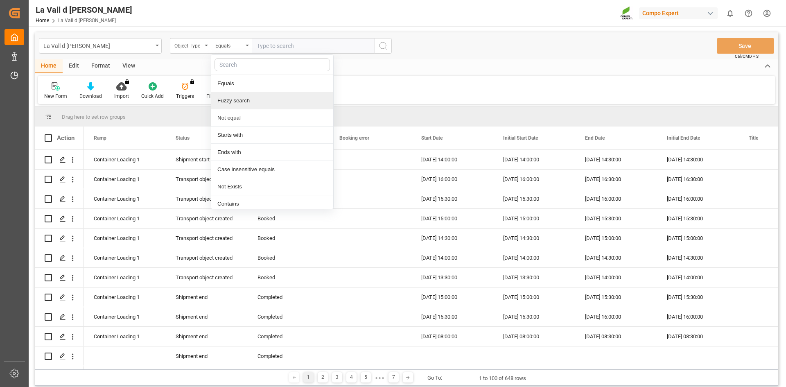
click at [260, 100] on div "Fuzzy search" at bounding box center [272, 100] width 122 height 17
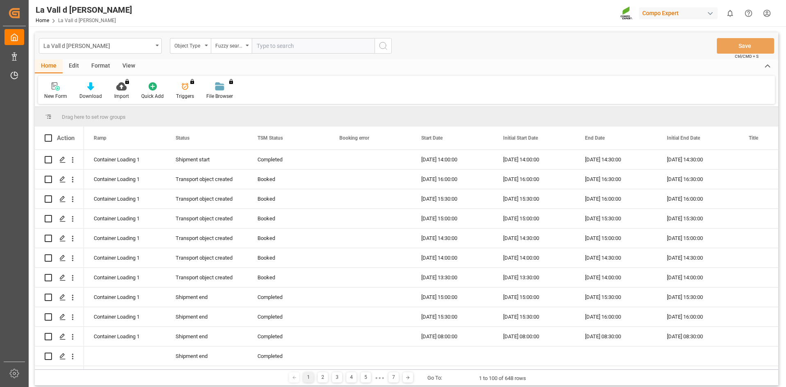
paste input "4510364667"
type input "4510364667"
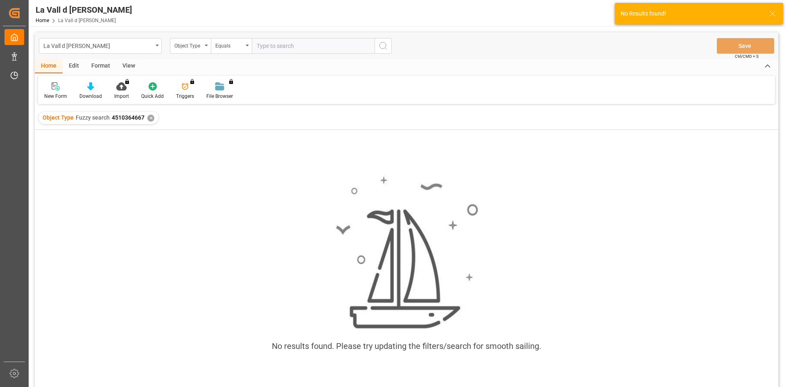
click at [150, 120] on div "✕" at bounding box center [150, 118] width 7 height 7
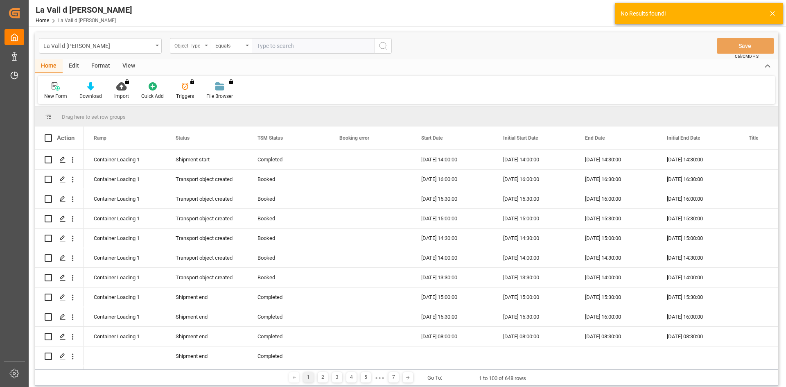
click at [194, 45] on div "Object Type" at bounding box center [188, 44] width 28 height 9
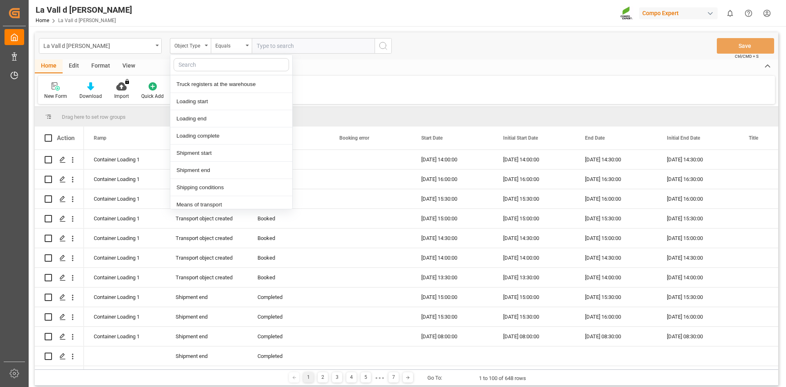
scroll to position [573, 0]
click at [196, 47] on div "Object Type" at bounding box center [188, 44] width 28 height 9
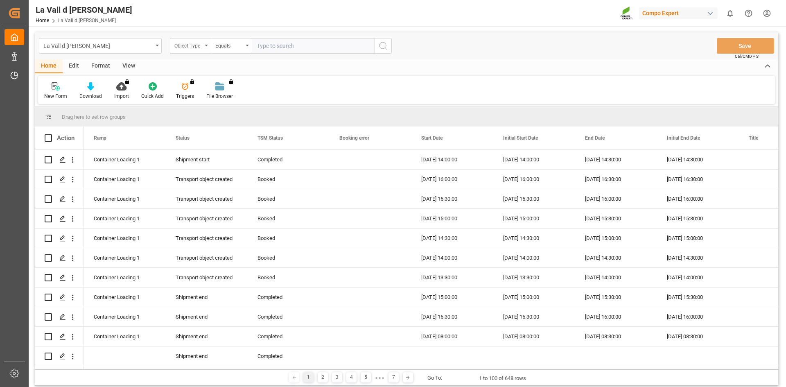
click at [196, 47] on div "Object Type" at bounding box center [188, 44] width 28 height 9
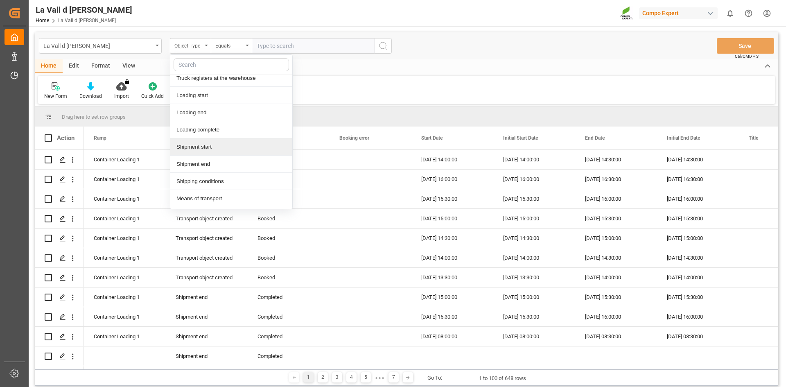
scroll to position [532, 0]
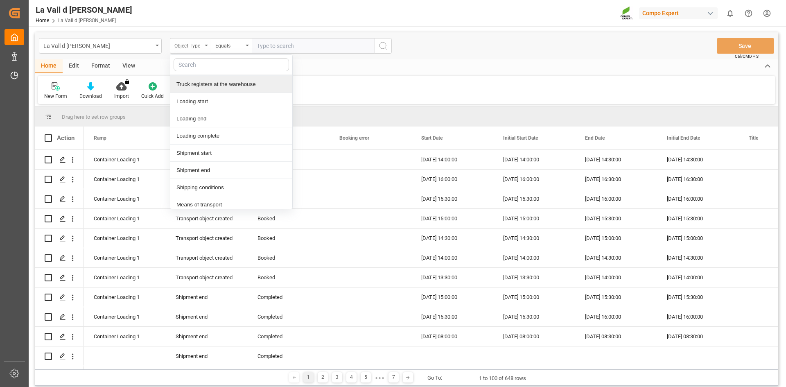
click at [199, 43] on div "Object Type" at bounding box center [188, 44] width 28 height 9
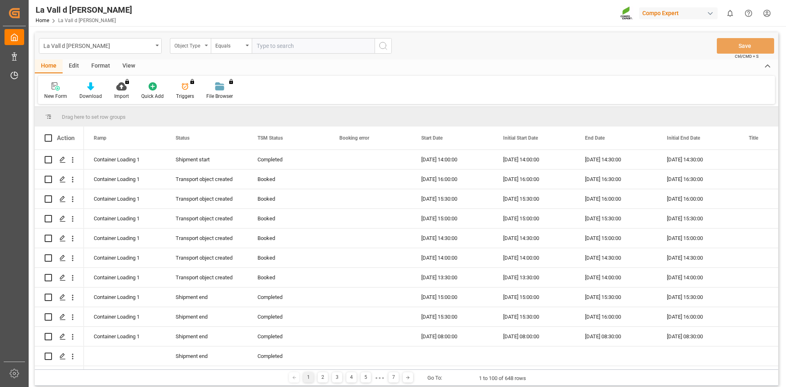
click at [199, 43] on div "Object Type" at bounding box center [188, 44] width 28 height 9
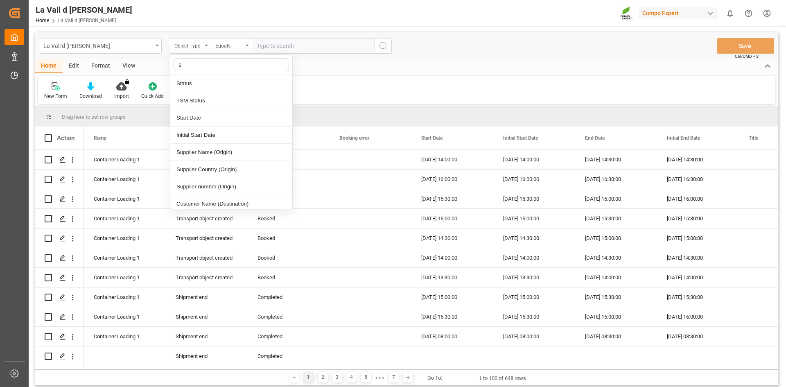
type input "sa"
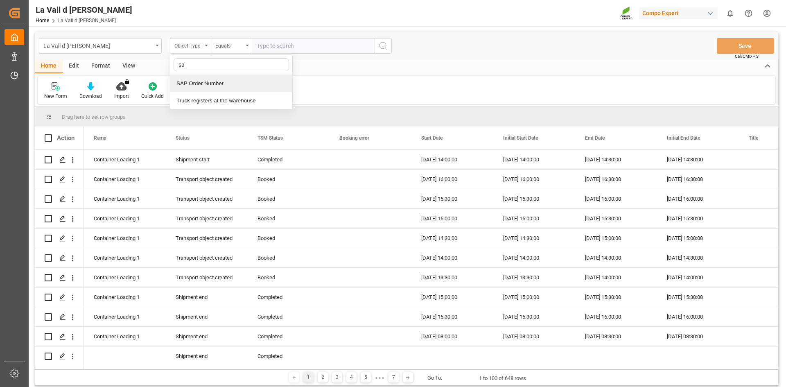
click at [218, 88] on div "SAP Order Number" at bounding box center [231, 83] width 122 height 17
click at [232, 47] on div "Equals" at bounding box center [229, 44] width 28 height 9
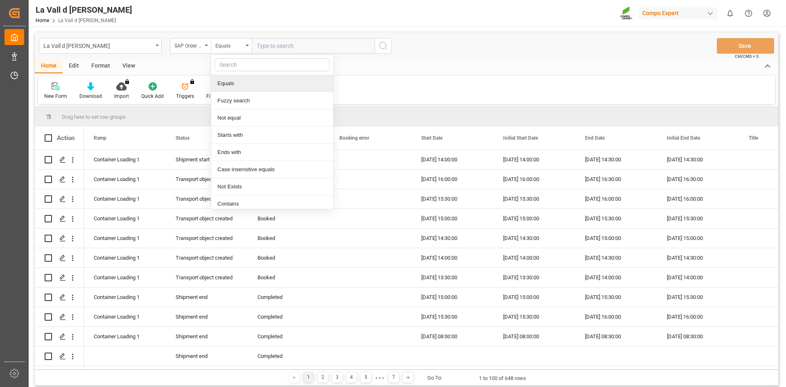
click at [269, 50] on input "text" at bounding box center [313, 46] width 123 height 16
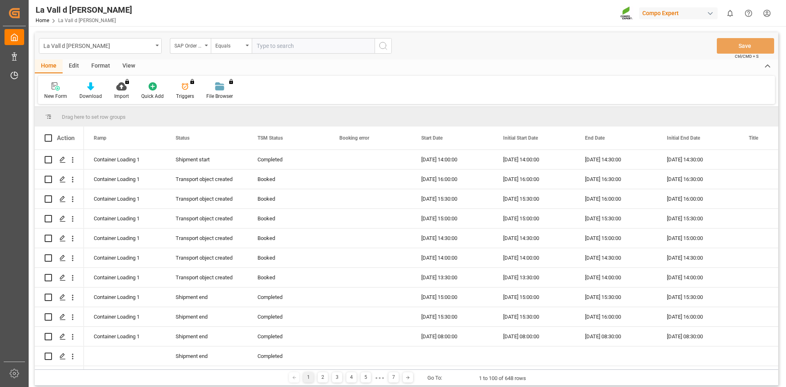
paste input "4510364667"
type input "4510364667"
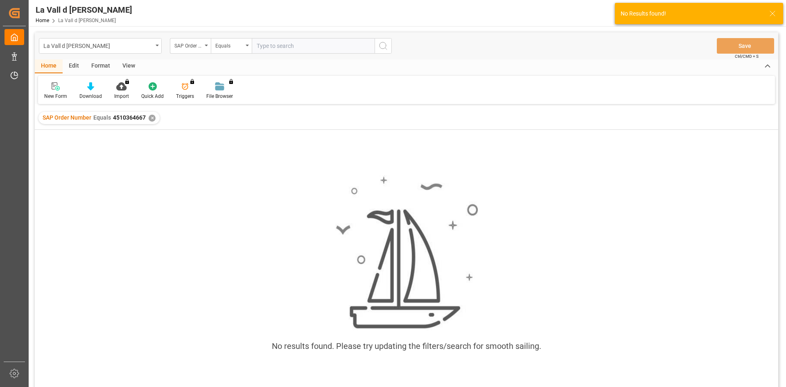
click at [151, 117] on div "✕" at bounding box center [152, 118] width 7 height 7
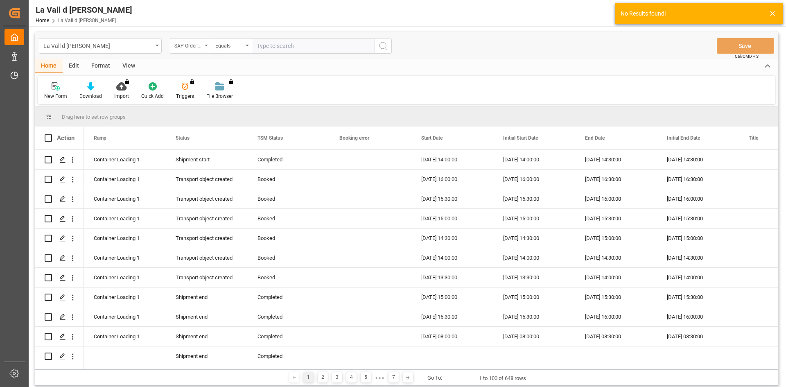
click at [203, 49] on div "SAP Order Number" at bounding box center [190, 46] width 41 height 16
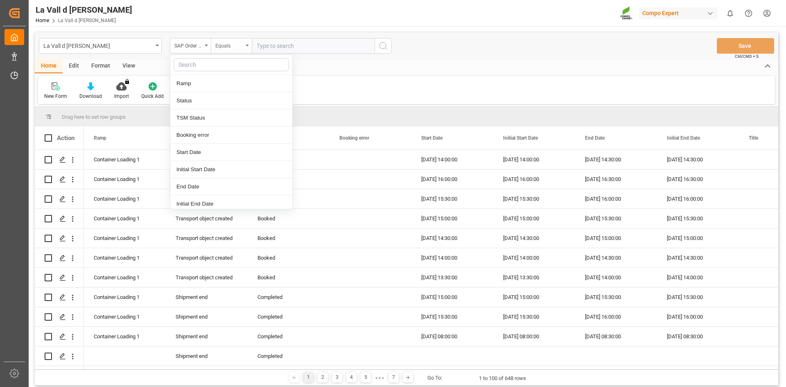
click at [230, 42] on div "Equals" at bounding box center [229, 44] width 28 height 9
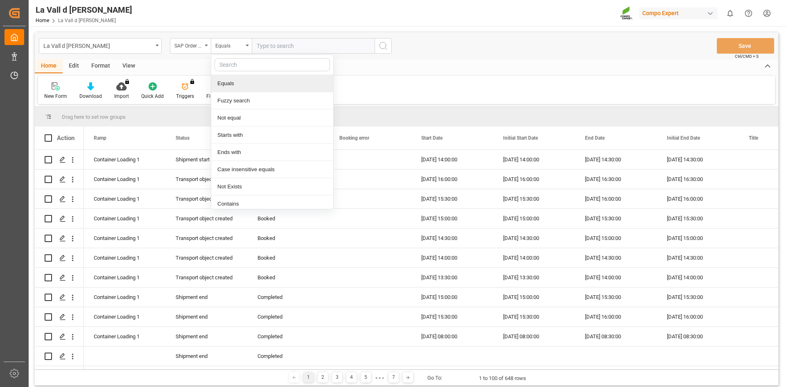
click at [277, 48] on input "text" at bounding box center [313, 46] width 123 height 16
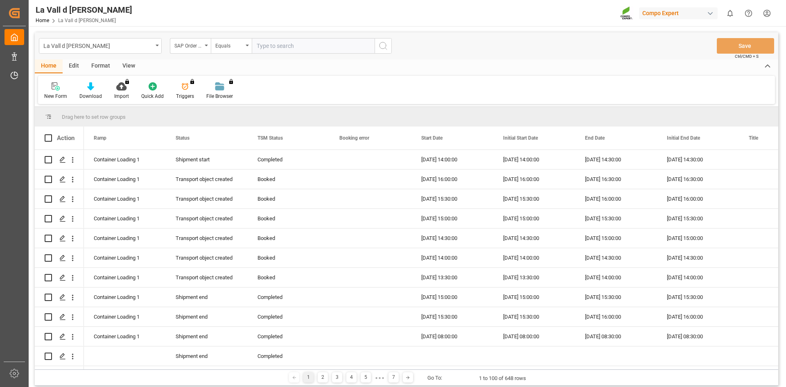
paste input "4510364667"
type input "4510364667;"
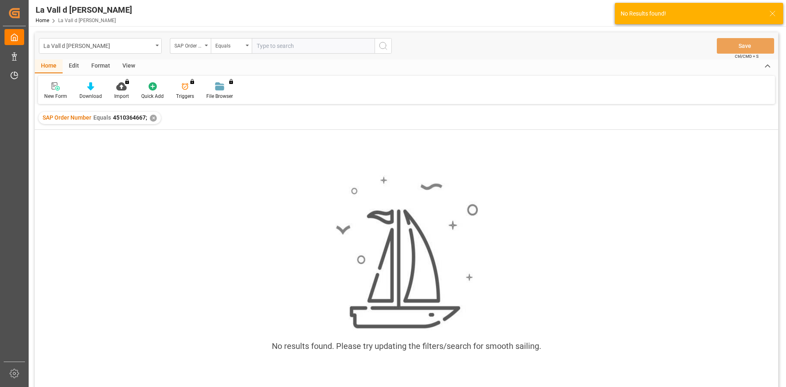
click at [156, 118] on div "SAP Order Number Equals 4510364667; ✕" at bounding box center [99, 118] width 122 height 12
click at [153, 118] on div "✕" at bounding box center [153, 118] width 7 height 7
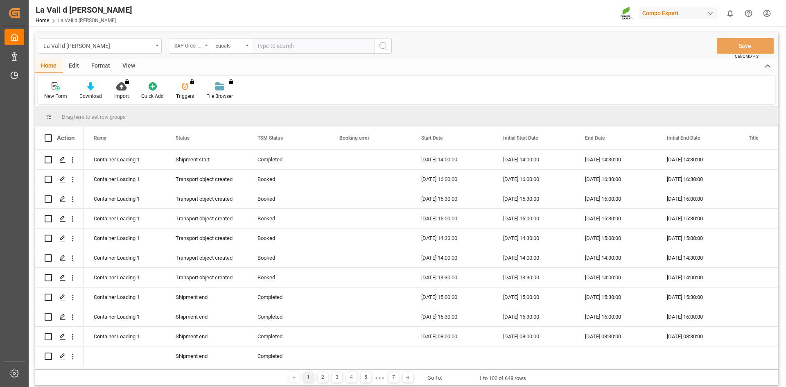
click at [203, 47] on div "SAP Order Number" at bounding box center [190, 46] width 41 height 16
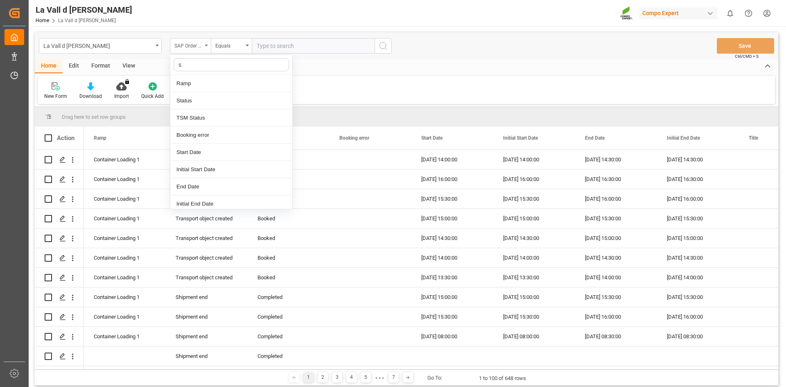
type input "sa"
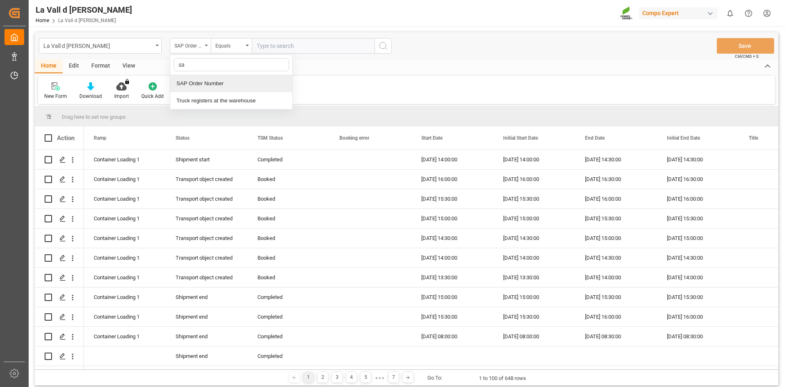
click at [214, 83] on div "SAP Order Number" at bounding box center [231, 83] width 122 height 17
click at [231, 42] on div "Equals" at bounding box center [229, 44] width 28 height 9
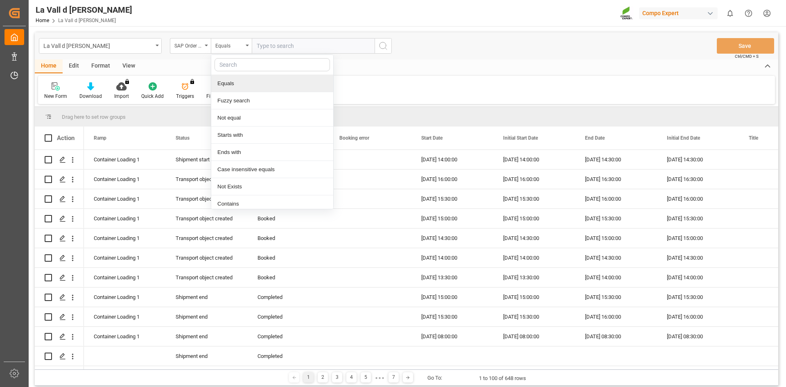
click at [291, 48] on input "text" at bounding box center [313, 46] width 123 height 16
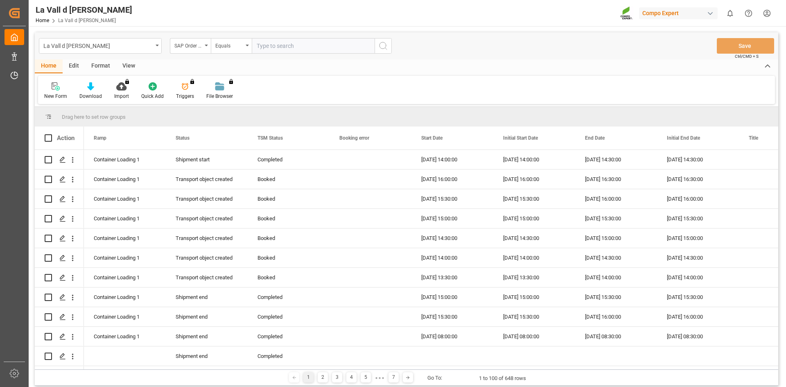
paste input "4510364667"
type input "4510364667;"
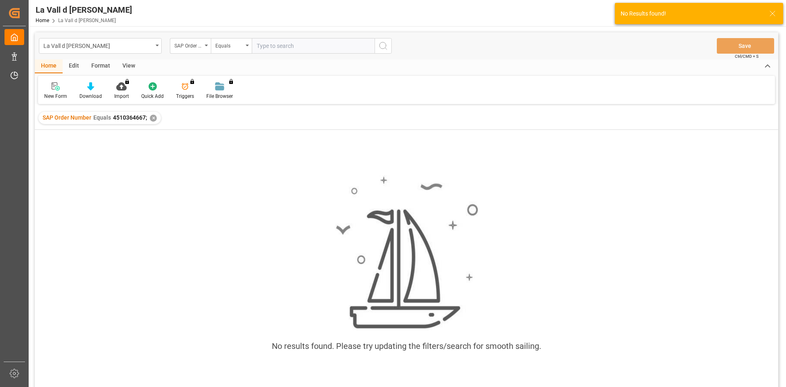
click at [153, 117] on div "✕" at bounding box center [153, 118] width 7 height 7
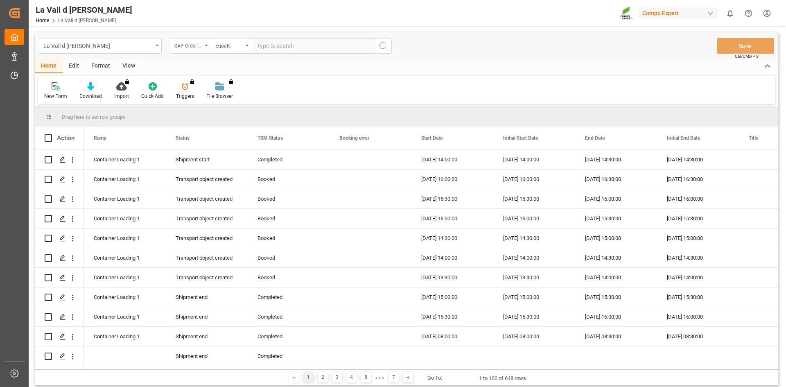
click at [194, 47] on div "SAP Order Number" at bounding box center [188, 44] width 28 height 9
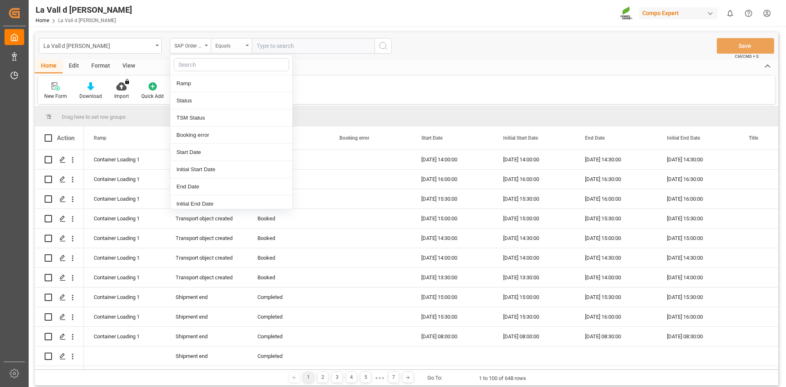
click at [237, 48] on div "Equals" at bounding box center [229, 44] width 28 height 9
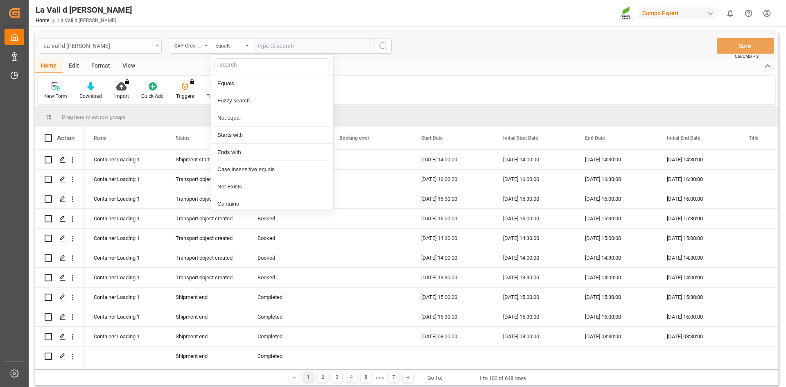
click at [129, 50] on div "La Vall d [PERSON_NAME]" at bounding box center [100, 46] width 123 height 16
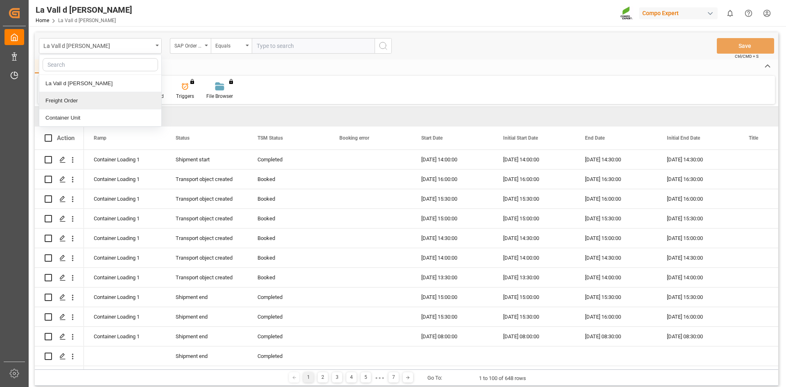
click at [87, 106] on div "Freight Order" at bounding box center [100, 100] width 122 height 17
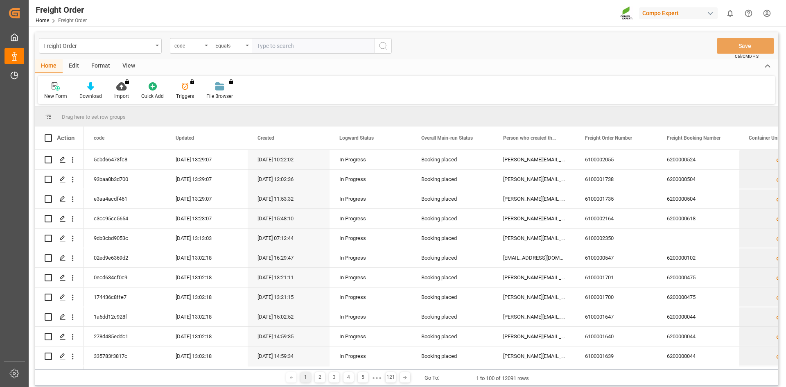
click at [198, 50] on div "code" at bounding box center [190, 46] width 41 height 16
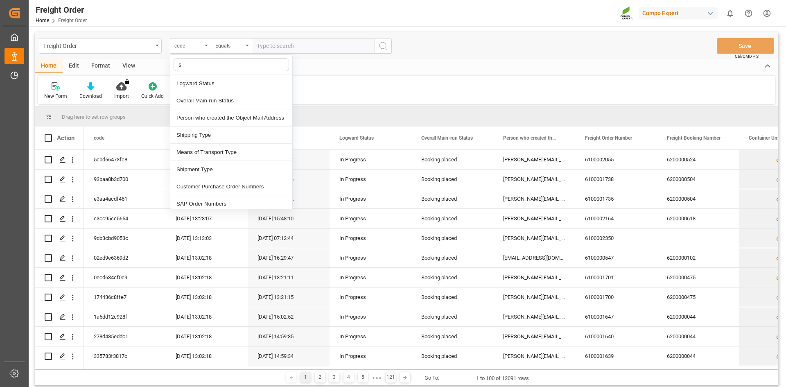
type input "sa"
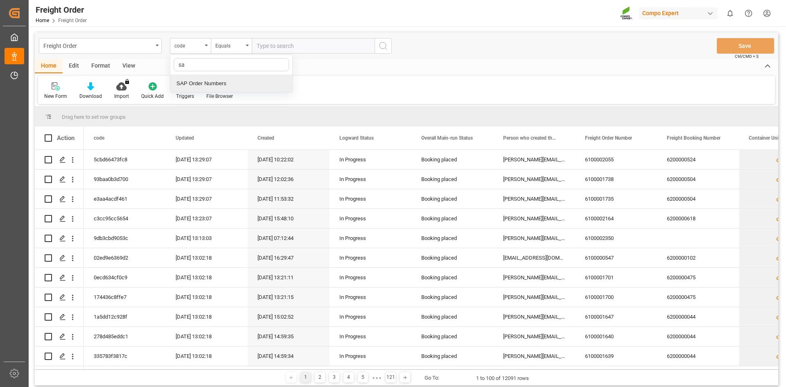
click at [207, 85] on div "SAP Order Numbers" at bounding box center [231, 83] width 122 height 17
click at [271, 49] on input "text" at bounding box center [313, 46] width 123 height 16
paste input "4510364667"
type input "4510364667;"
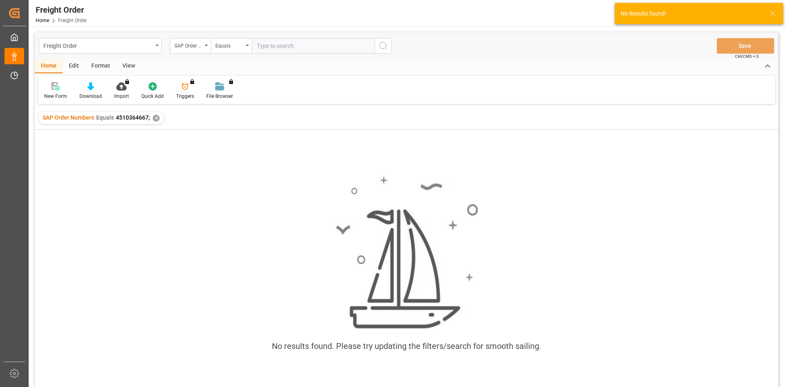
click at [156, 117] on div "✕" at bounding box center [156, 118] width 7 height 7
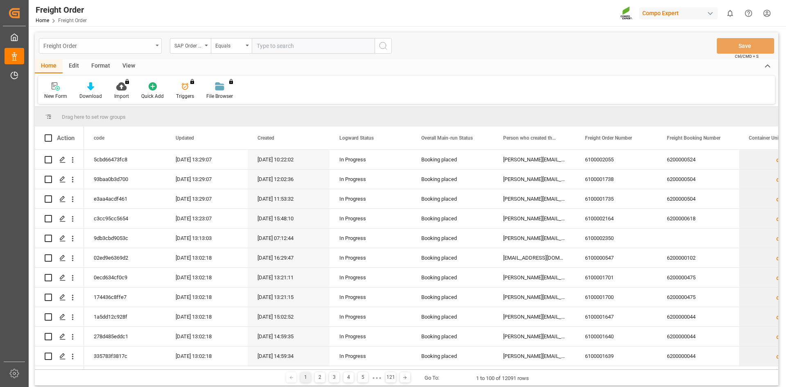
click at [106, 46] on div "Freight Order" at bounding box center [97, 45] width 109 height 10
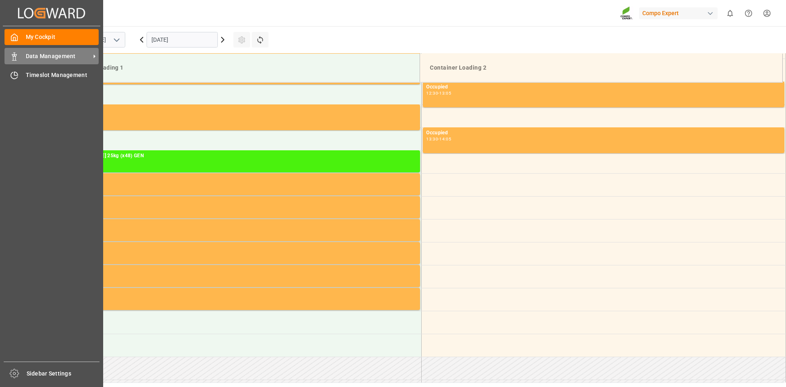
scroll to position [591, 0]
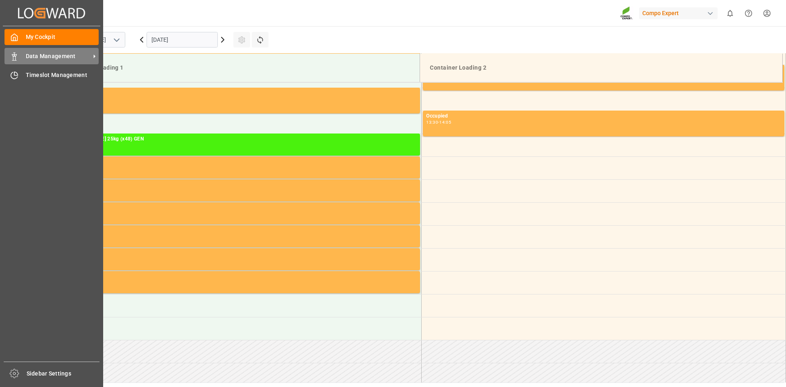
click at [27, 57] on span "Data Management" at bounding box center [58, 56] width 65 height 9
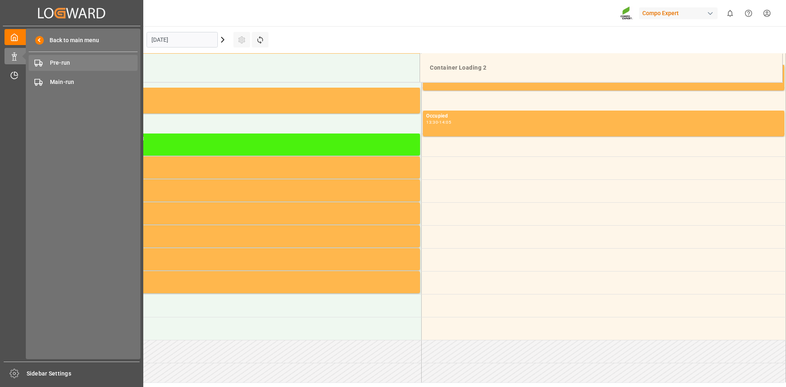
click at [62, 66] on span "Pre-run" at bounding box center [94, 63] width 88 height 9
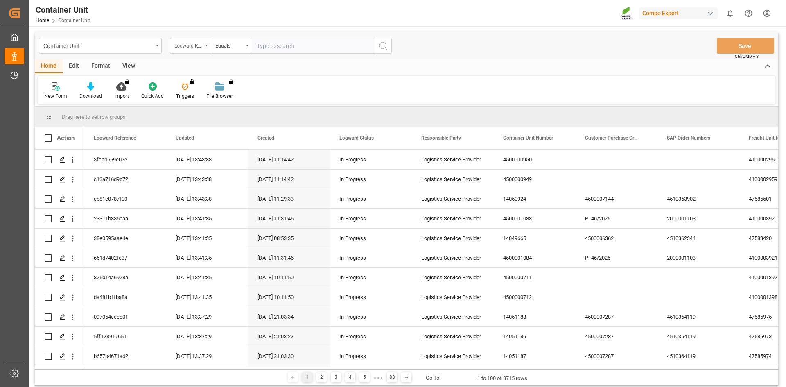
click at [195, 45] on div "Logward Reference" at bounding box center [188, 44] width 28 height 9
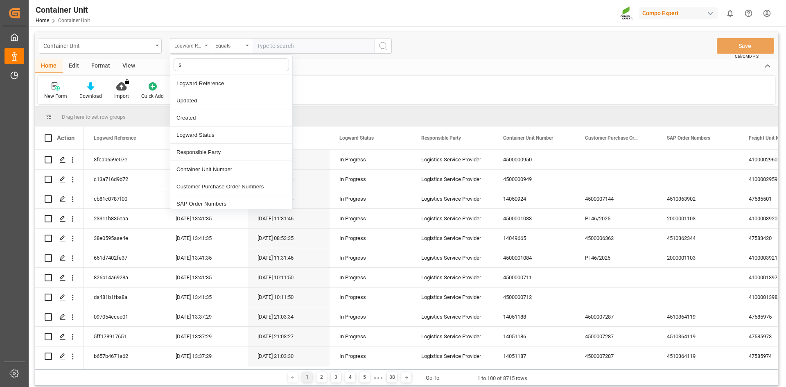
type input "sa"
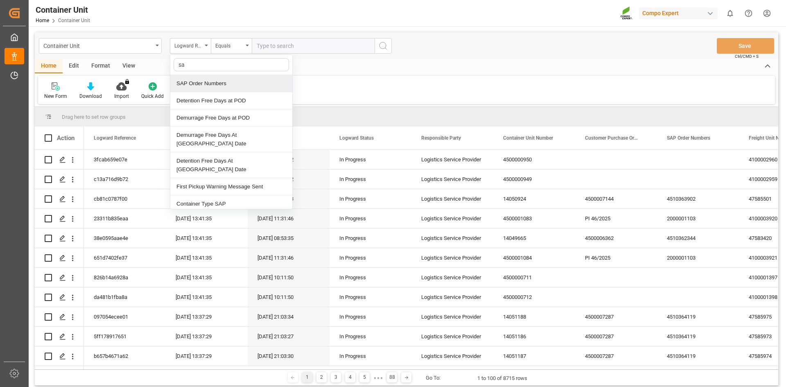
click at [212, 83] on div "SAP Order Numbers" at bounding box center [231, 83] width 122 height 17
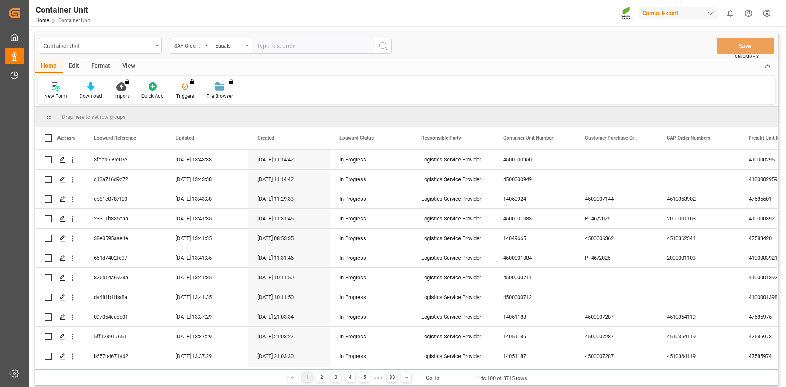
click at [283, 43] on input "text" at bounding box center [313, 46] width 123 height 16
paste input "4510364667"
type input "4510364667;"
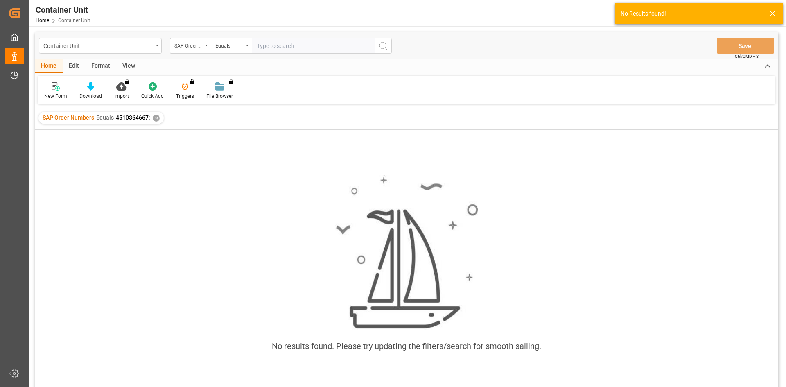
click at [158, 117] on div "✕" at bounding box center [156, 118] width 7 height 7
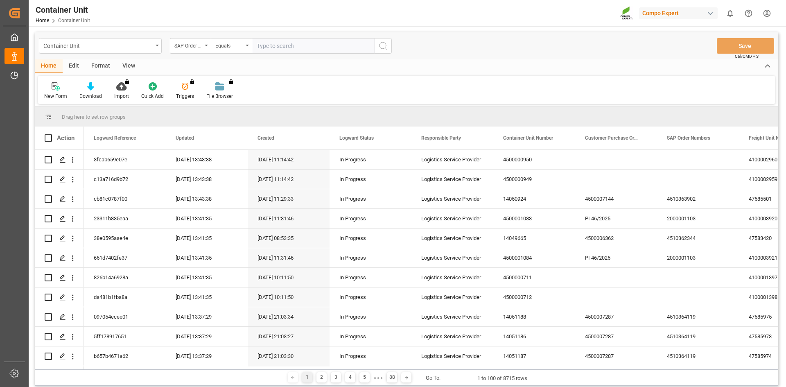
click at [287, 47] on input "text" at bounding box center [313, 46] width 123 height 16
paste input "4510364667"
type input "4510364667"
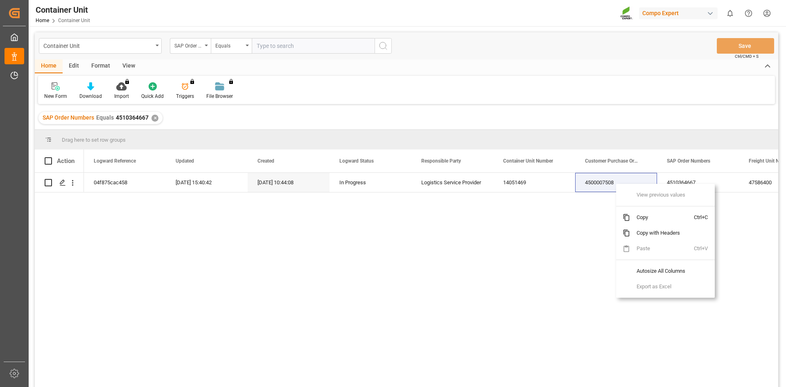
click at [248, 223] on div "04f875cac458 29.09.2025 15:40:42 26.08.2025 10:44:08 In Progress Logistics Serv…" at bounding box center [431, 282] width 694 height 219
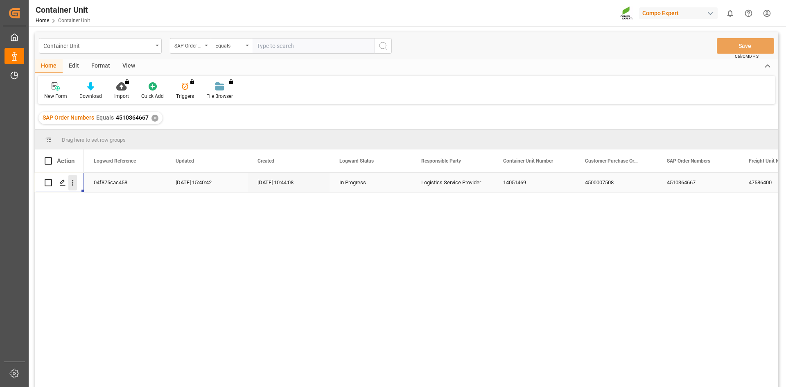
click at [73, 180] on icon "open menu" at bounding box center [72, 182] width 9 height 9
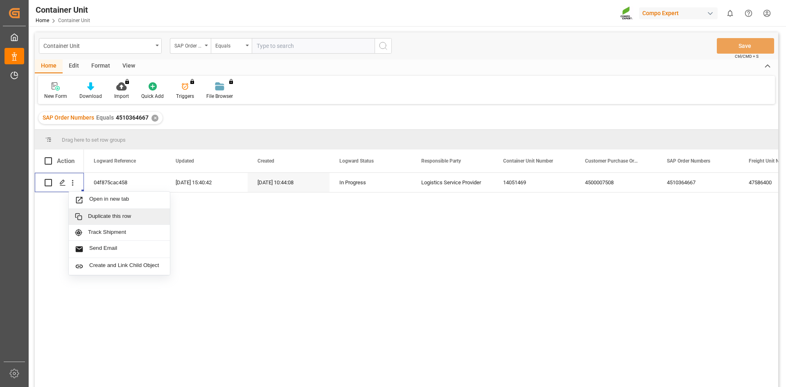
click at [60, 217] on div "Open in new tab Duplicate this row Track Shipment Send Email Create and Link Ch…" at bounding box center [406, 281] width 743 height 216
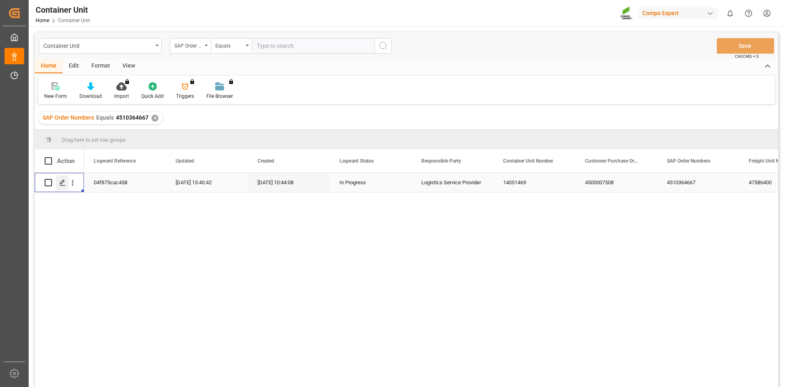
click at [61, 185] on line "Press SPACE to select this row." at bounding box center [62, 185] width 5 height 0
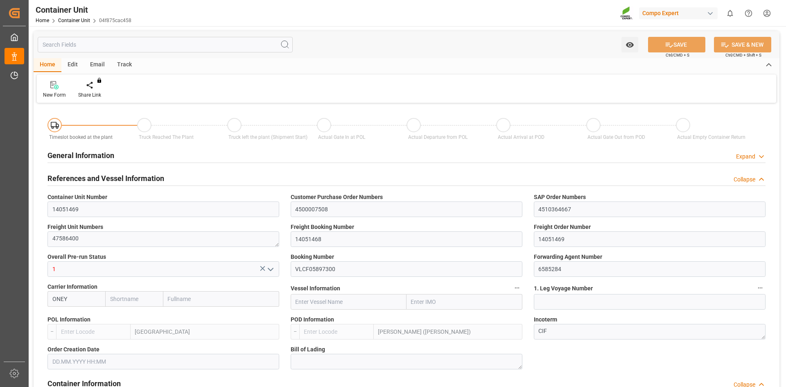
type input "ONEY"
type input "ESVLC"
type input "INNSA"
type input "7"
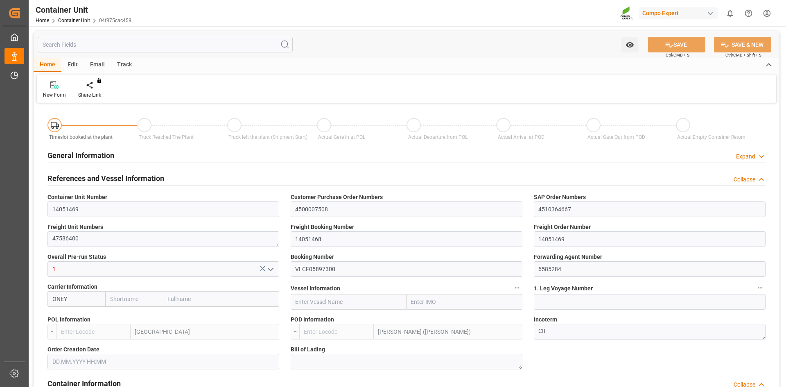
type input "0"
type input "7"
type input "0"
type input "20"
type input "24576"
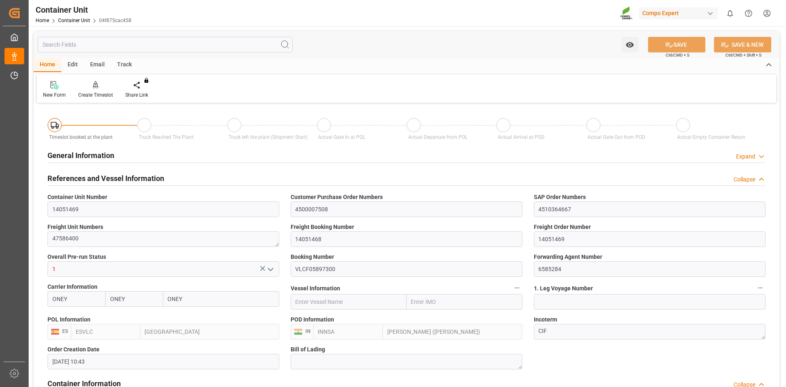
type input "26.08.2025 10:43"
type input "15.09.2025"
click at [101, 97] on div "Create Timeslot" at bounding box center [95, 94] width 35 height 7
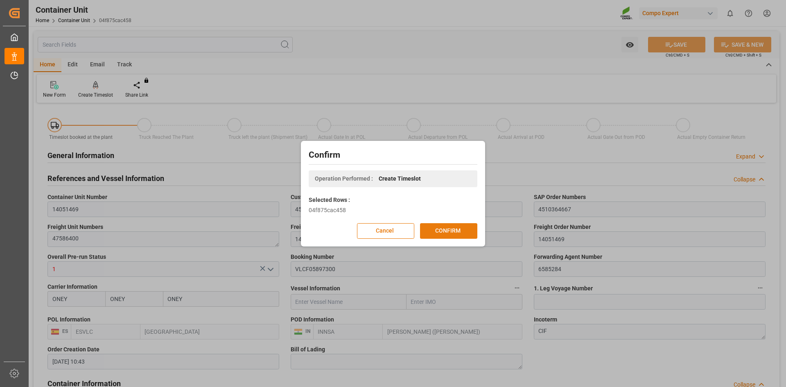
click at [436, 232] on button "CONFIRM" at bounding box center [448, 231] width 57 height 16
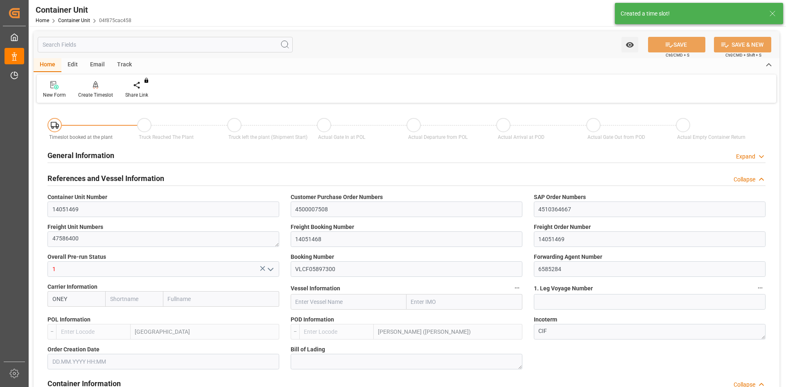
type input "ONEY"
type input "ESVLC"
type input "INNSA"
type input "7"
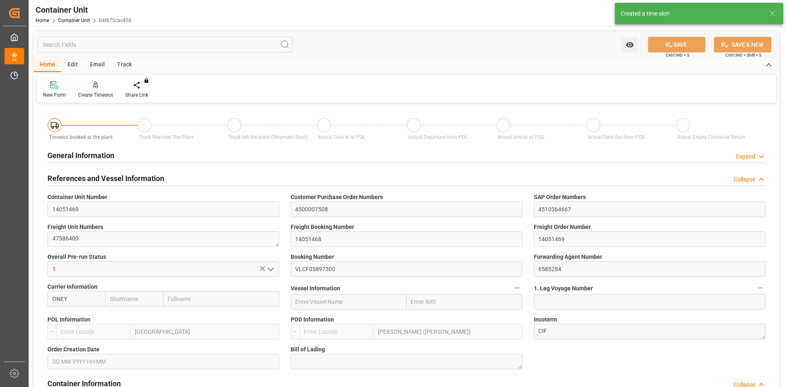
type input "0"
type input "7"
type input "0"
type input "20"
type input "24576"
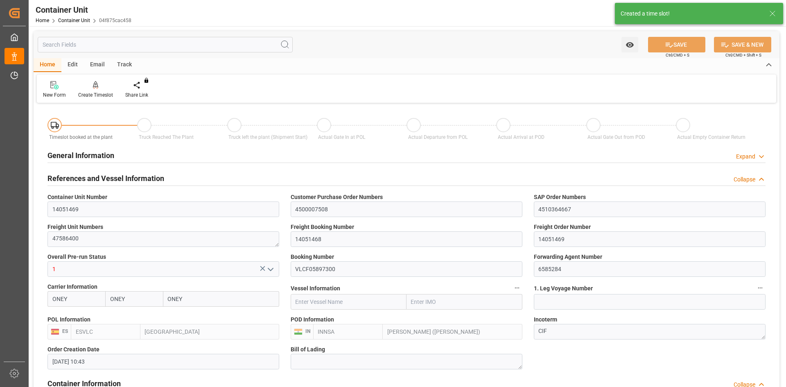
type input "26.08.2025 10:43"
type input "15.09.2025"
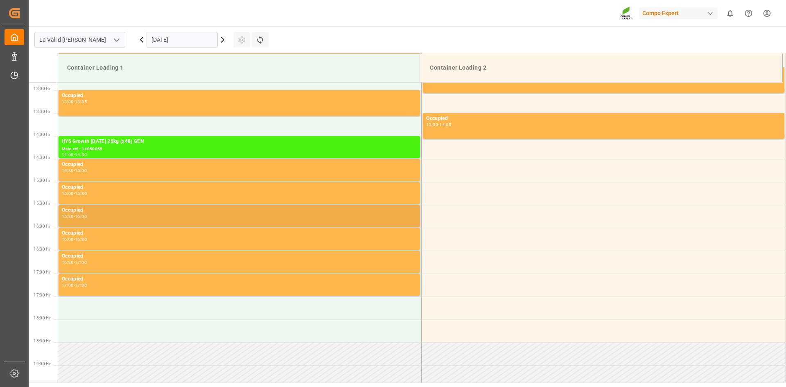
scroll to position [550, 0]
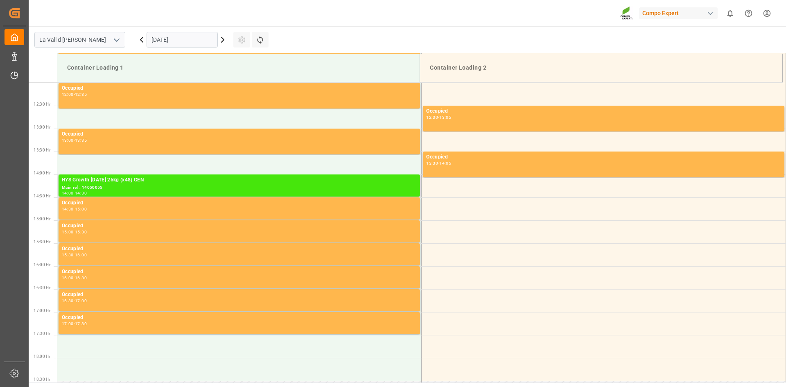
click at [158, 185] on div "Main ref : 14050055" at bounding box center [239, 187] width 355 height 7
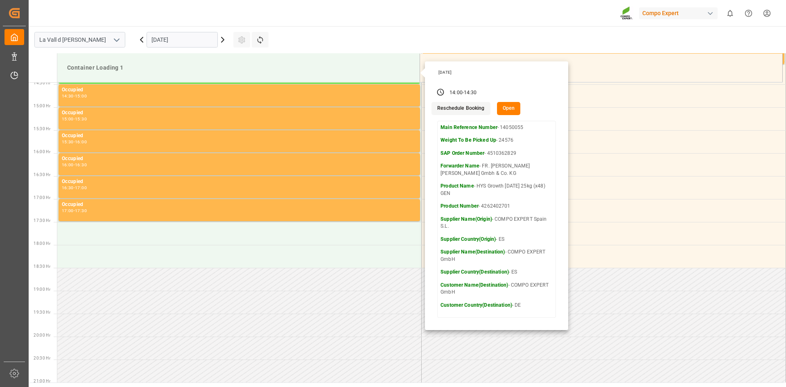
scroll to position [672, 0]
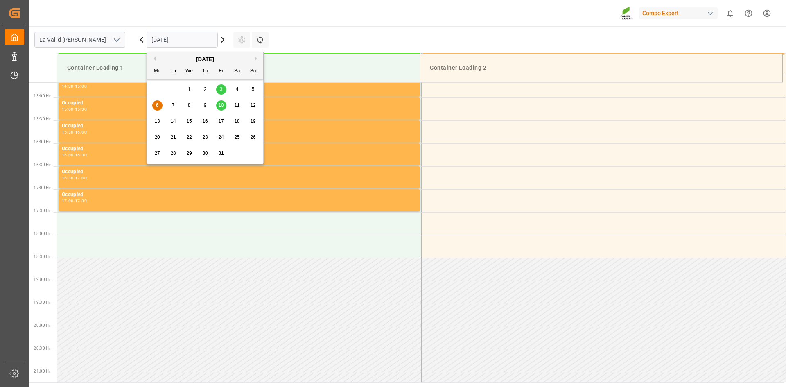
click at [185, 40] on input "[DATE]" at bounding box center [182, 40] width 71 height 16
click at [221, 105] on span "10" at bounding box center [220, 105] width 5 height 6
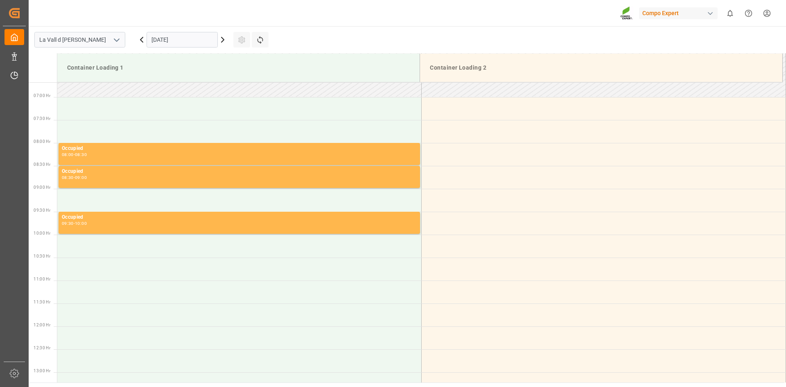
scroll to position [304, 0]
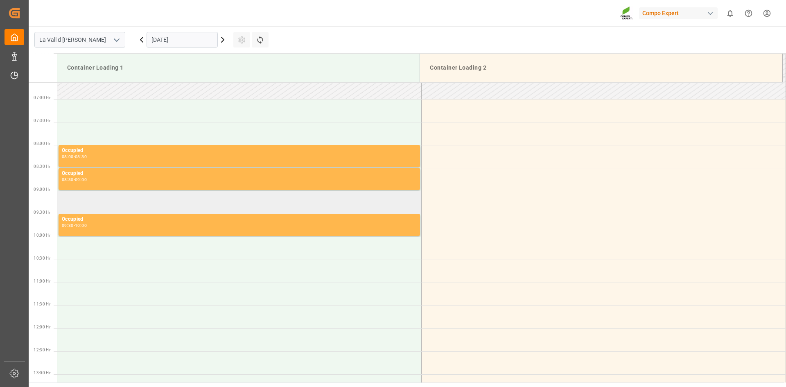
click at [84, 200] on td at bounding box center [239, 202] width 364 height 23
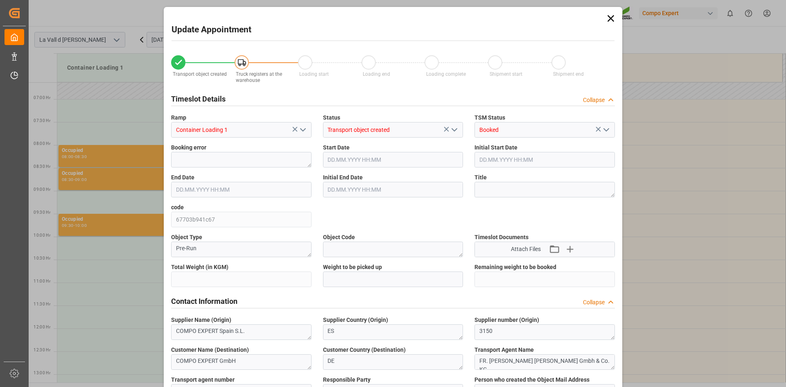
type input "24576"
type input "20"
type input "10.10.2025 09:00"
type input "10.10.2025 09:30"
type input "26.08.2025 10:43"
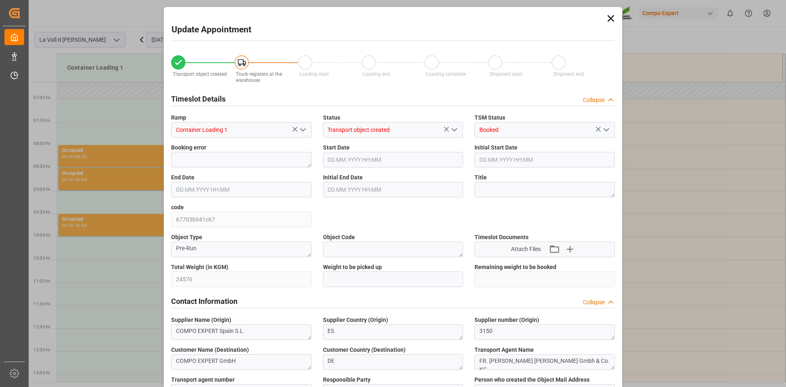
type input "06.10.2025 11:53"
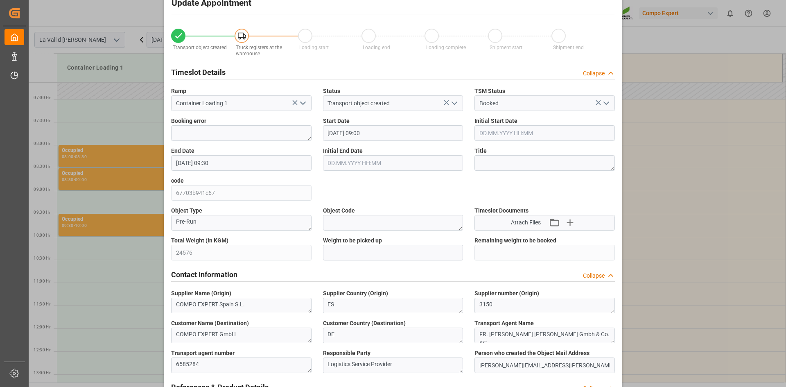
scroll to position [41, 0]
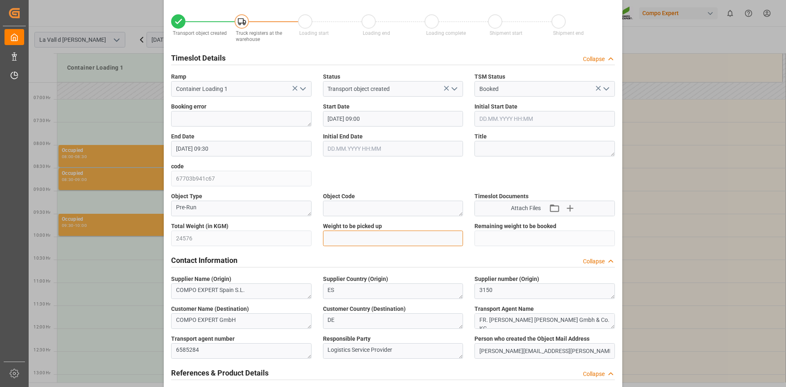
click at [343, 240] on input "text" at bounding box center [393, 238] width 140 height 16
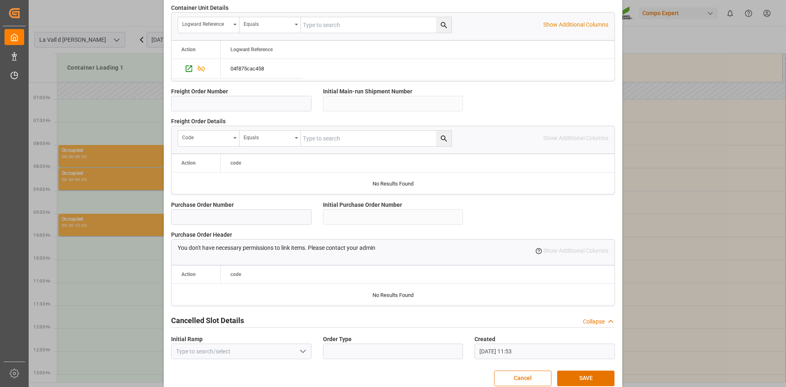
scroll to position [692, 0]
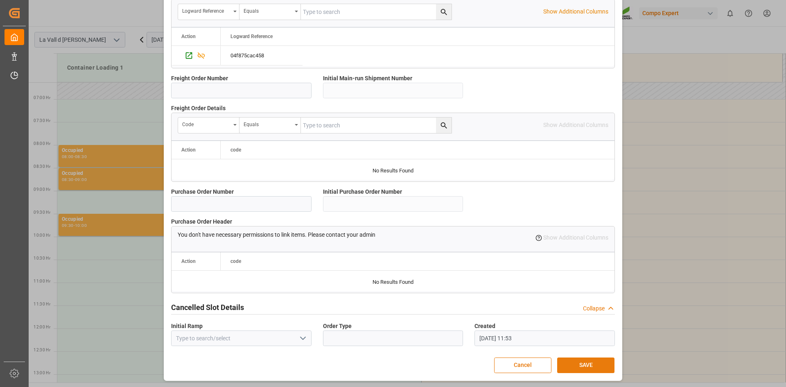
type input "24576"
click at [577, 365] on button "SAVE" at bounding box center [585, 365] width 57 height 16
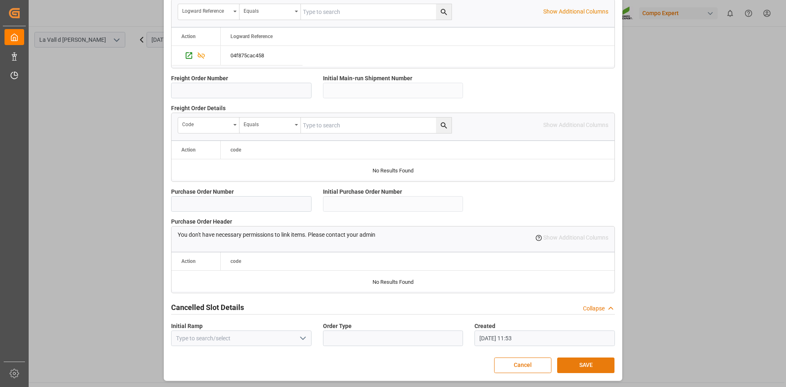
click at [572, 366] on button "SAVE" at bounding box center [585, 365] width 57 height 16
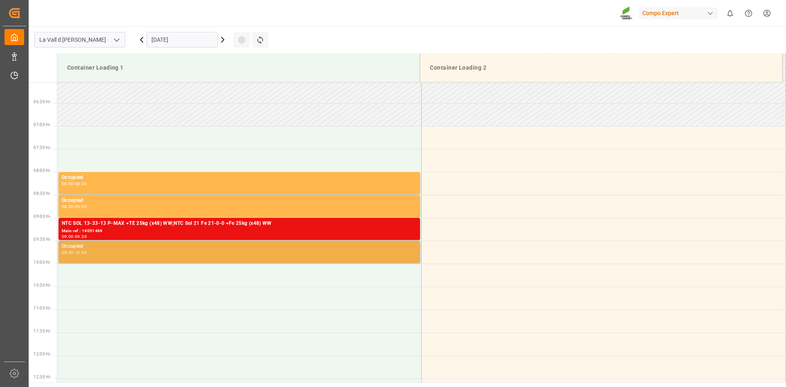
scroll to position [286, 0]
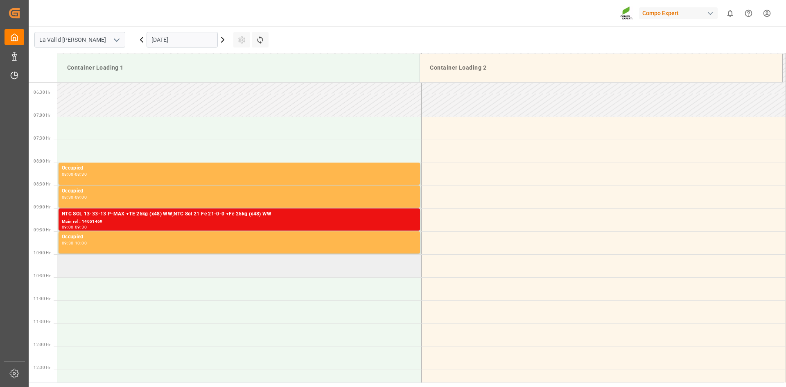
click at [73, 264] on td at bounding box center [239, 265] width 364 height 23
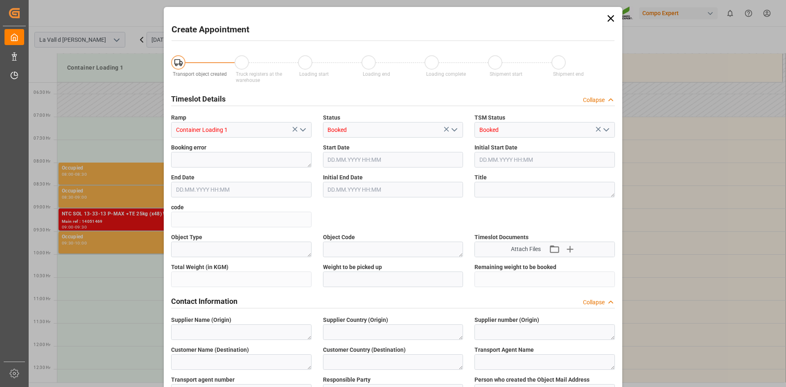
type input "10.10.2025 10:00"
type input "10.10.2025 10:30"
click at [609, 22] on icon at bounding box center [610, 18] width 11 height 11
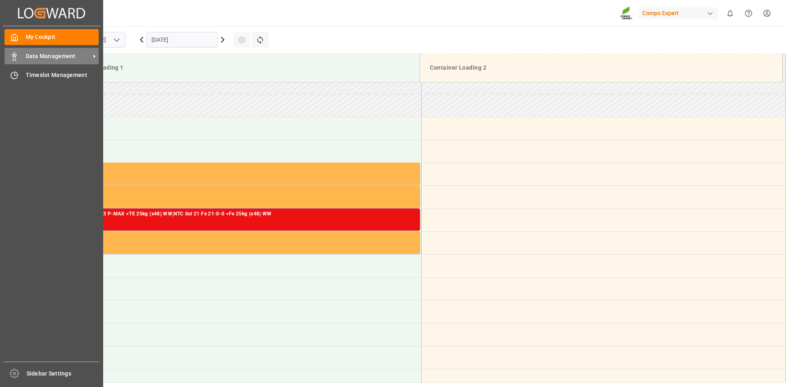
click at [34, 56] on span "Data Management" at bounding box center [58, 56] width 65 height 9
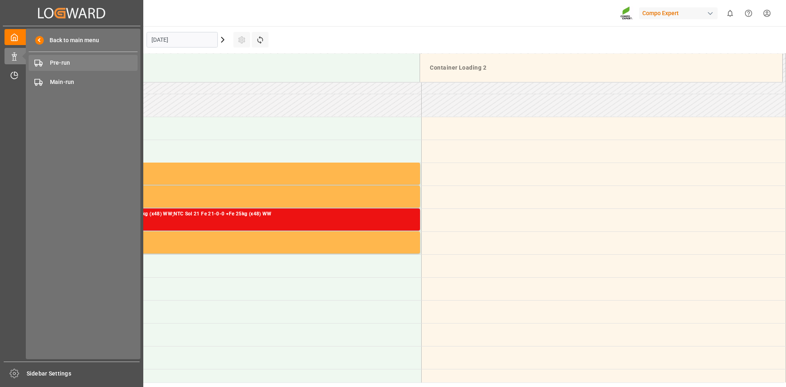
click at [86, 64] on span "Pre-run" at bounding box center [94, 63] width 88 height 9
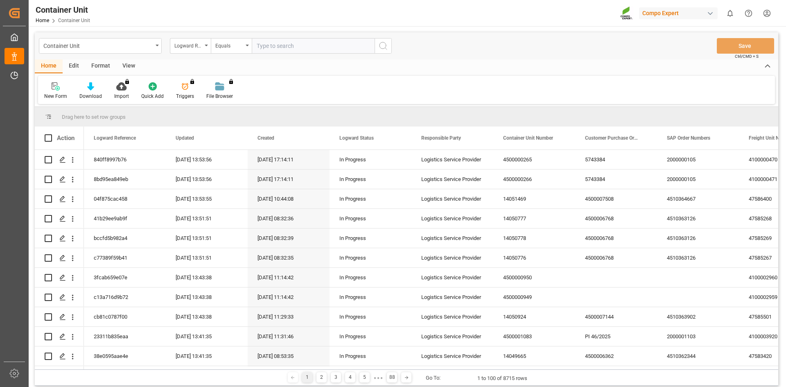
click at [290, 46] on input "text" at bounding box center [313, 46] width 123 height 16
paste input "4510365189"
type input "4510365189"
click at [191, 49] on div "Logward Reference" at bounding box center [188, 44] width 28 height 9
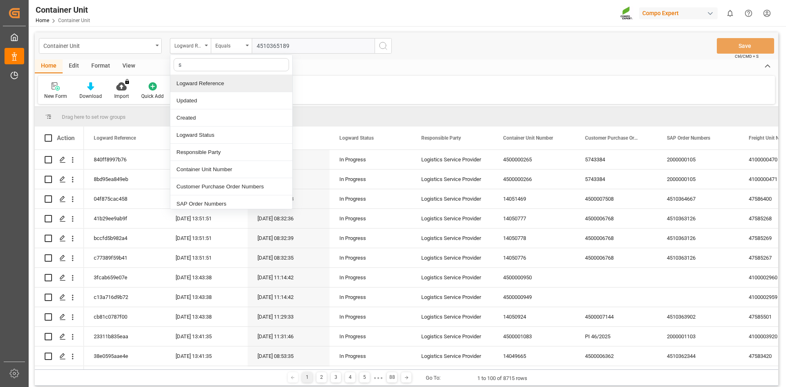
type input "sa"
click at [221, 87] on div "SAP Order Numbers" at bounding box center [231, 83] width 122 height 17
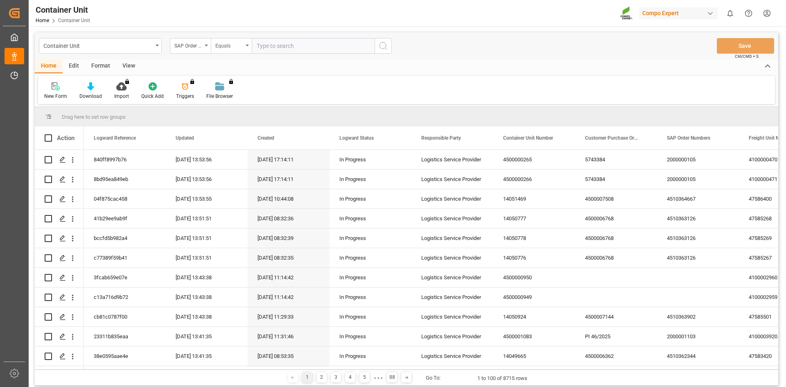
click at [233, 47] on div "Equals" at bounding box center [229, 44] width 28 height 9
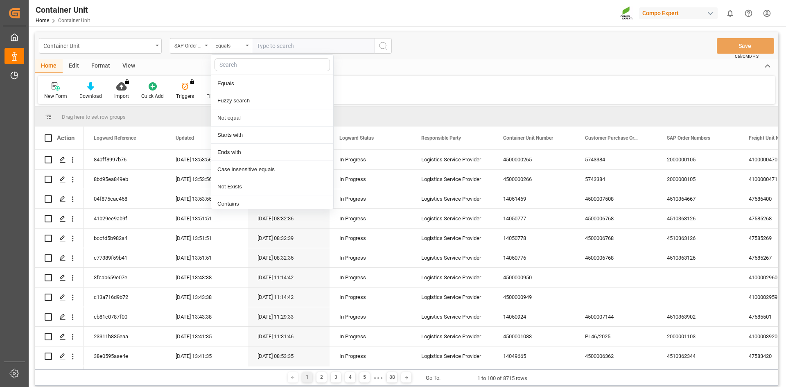
click at [302, 41] on input "text" at bounding box center [313, 46] width 123 height 16
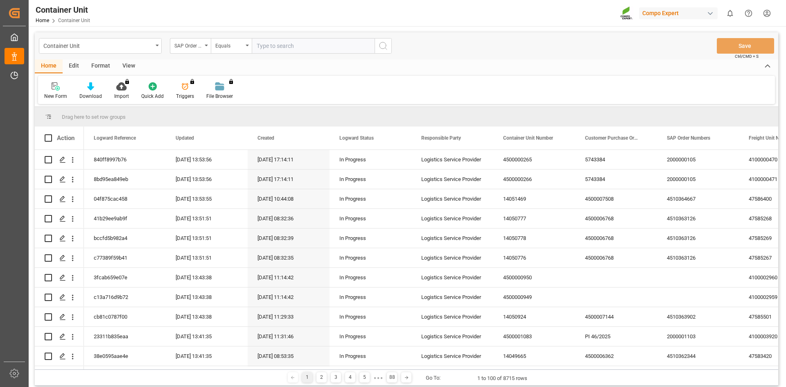
paste input "4510365189"
type input "4510365189;"
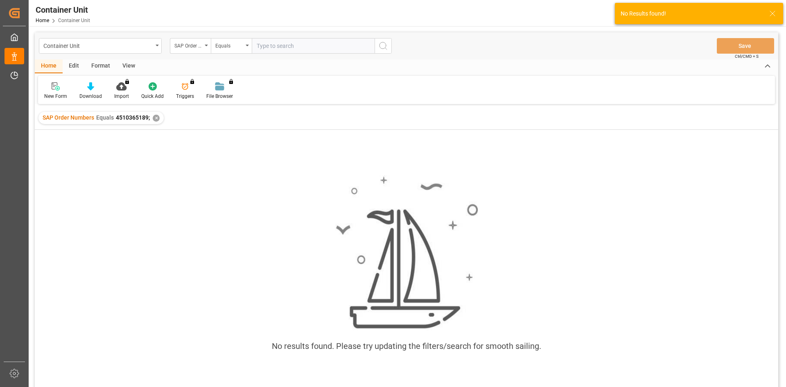
click at [160, 117] on div "SAP Order Numbers Equals 4510365189; ✕" at bounding box center [100, 118] width 125 height 12
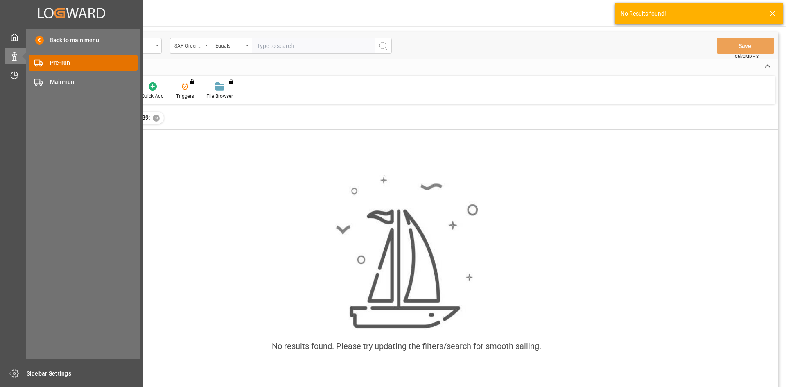
click at [48, 64] on div "Pre-run Pre-run" at bounding box center [83, 63] width 109 height 16
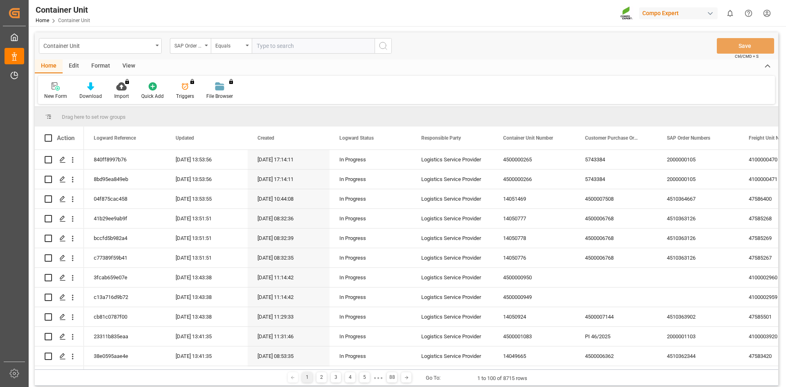
click at [274, 48] on input "text" at bounding box center [313, 46] width 123 height 16
paste input "4510365189"
type input "4510365189;"
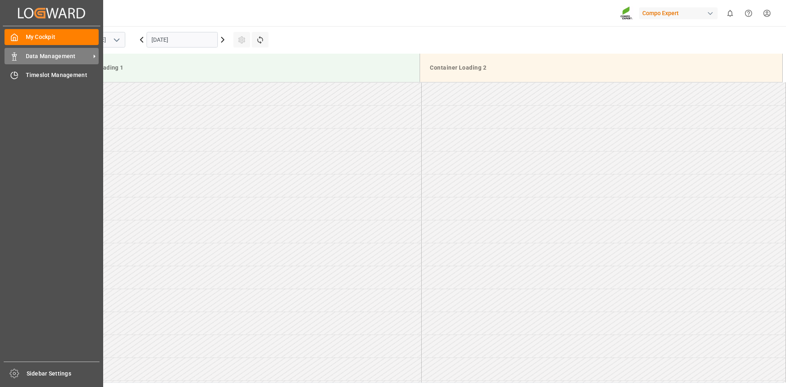
click at [25, 54] on div "Data Management Data Management" at bounding box center [52, 56] width 94 height 16
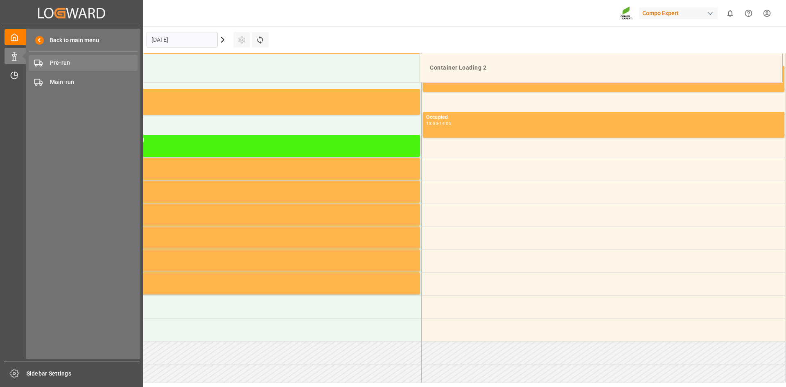
scroll to position [591, 0]
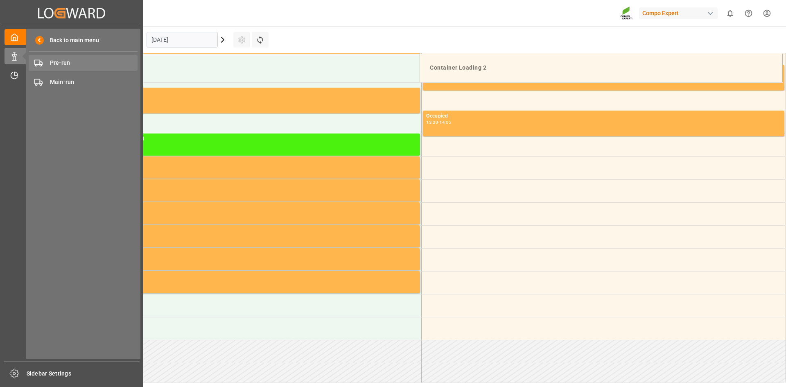
click at [80, 61] on span "Pre-run" at bounding box center [94, 63] width 88 height 9
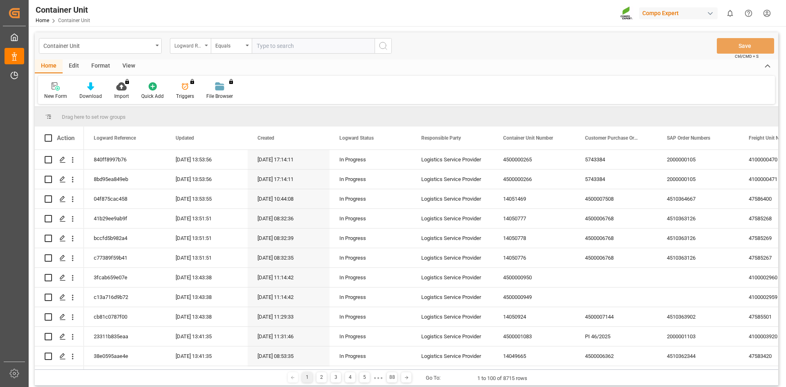
click at [192, 49] on div "Logward Reference" at bounding box center [188, 44] width 28 height 9
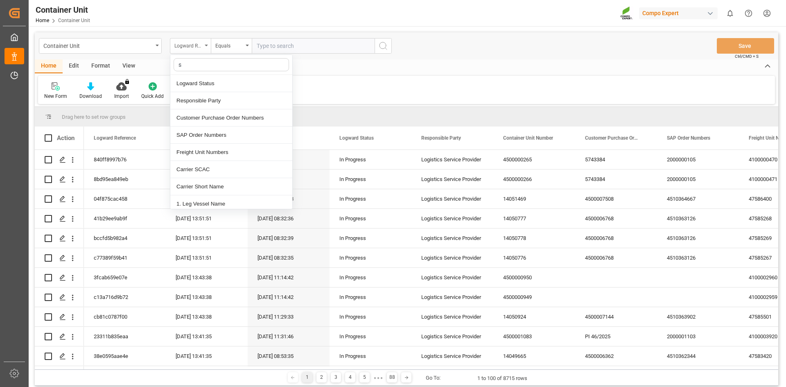
type input "sa"
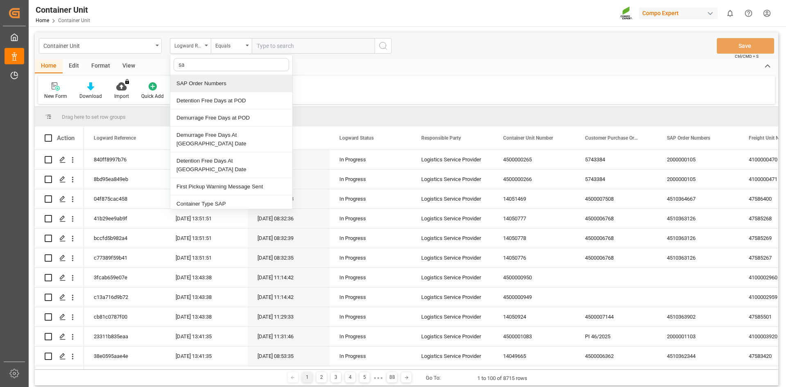
click at [228, 84] on div "SAP Order Numbers" at bounding box center [231, 83] width 122 height 17
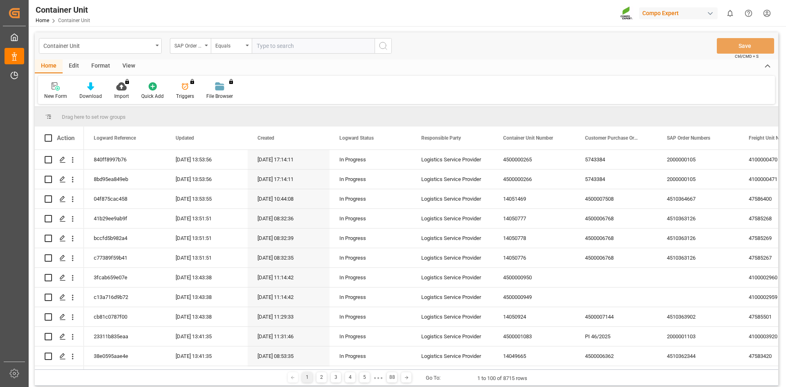
click at [292, 46] on input "text" at bounding box center [313, 46] width 123 height 16
paste input "4510365189"
type input "4510365189:"
click at [381, 48] on icon "search button" at bounding box center [383, 46] width 10 height 10
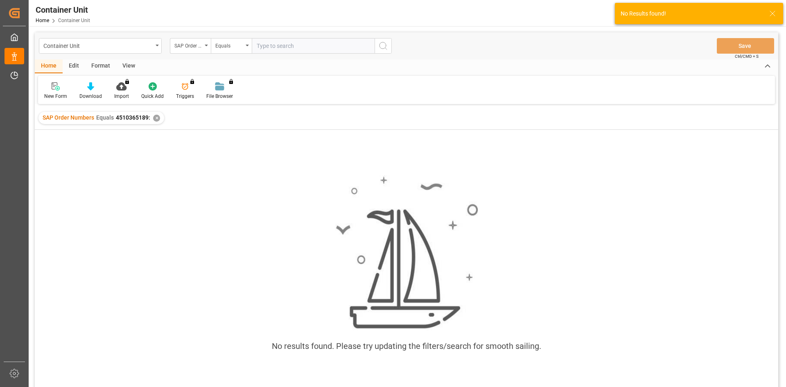
click at [308, 47] on input "text" at bounding box center [313, 46] width 123 height 16
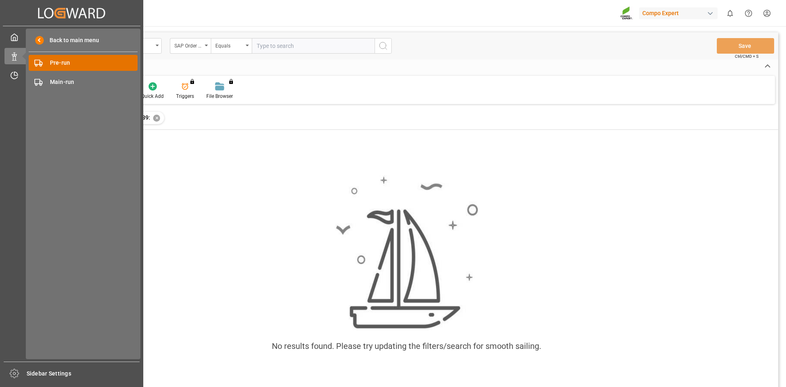
click at [55, 62] on span "Pre-run" at bounding box center [94, 63] width 88 height 9
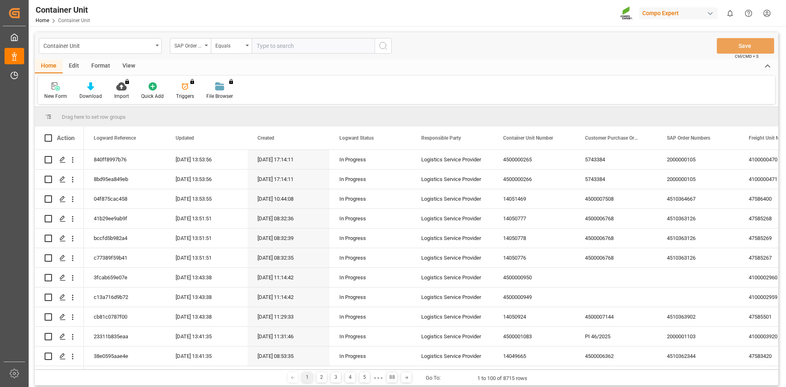
click at [191, 48] on div "SAP Order Numbers" at bounding box center [188, 44] width 28 height 9
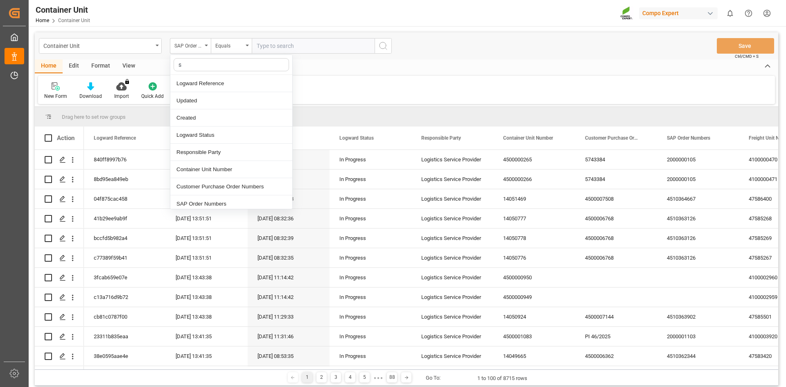
type input "sa"
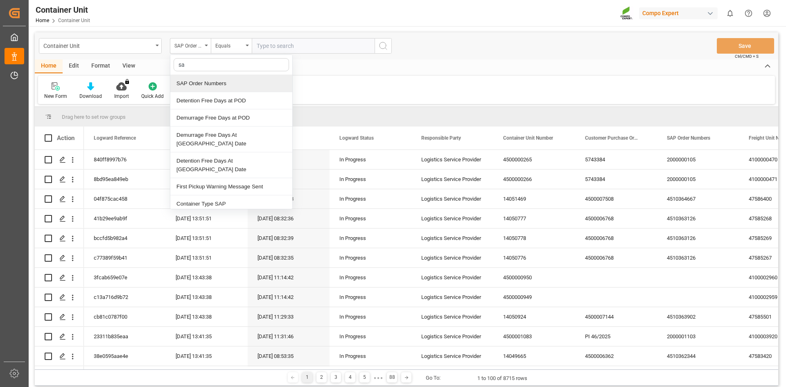
click at [223, 81] on div "SAP Order Numbers" at bounding box center [231, 83] width 122 height 17
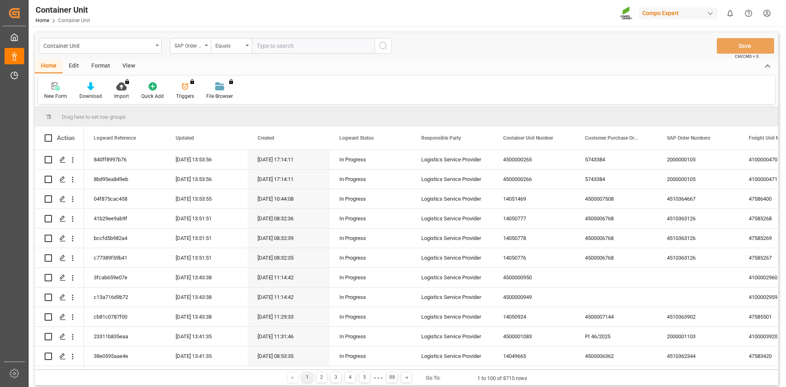
click at [277, 46] on input "text" at bounding box center [313, 46] width 123 height 16
paste input "4510365189"
type input "4510365189;"
click at [379, 50] on icon "search button" at bounding box center [383, 46] width 10 height 10
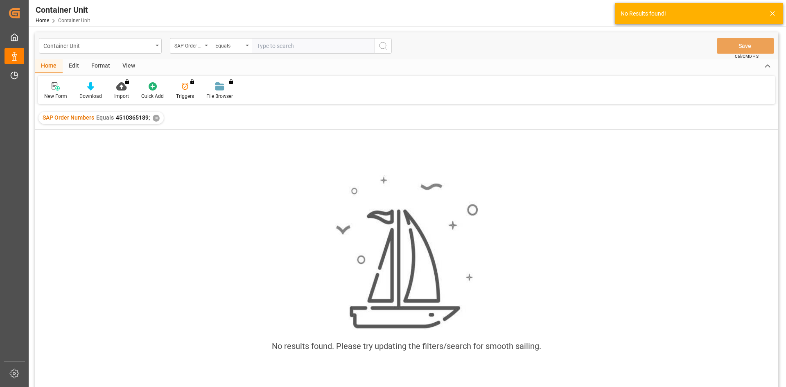
click at [350, 56] on div "Container Unit SAP Order Numbers Equals Save Ctrl/CMD + S" at bounding box center [406, 45] width 743 height 27
click at [340, 50] on input "text" at bounding box center [313, 46] width 123 height 16
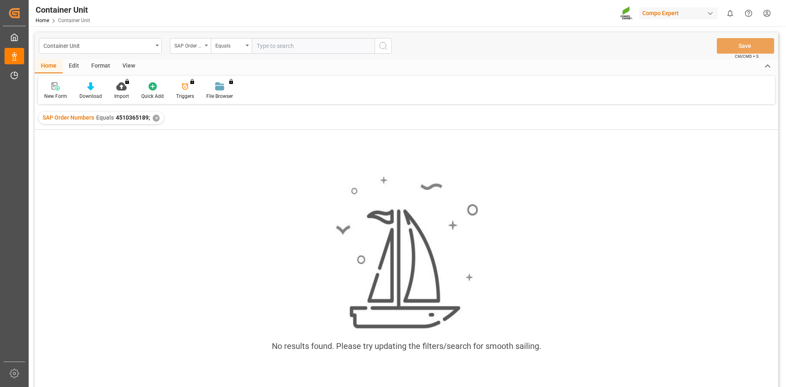
paste input "4510365189"
type input "4510365189"
click at [227, 48] on div "Equals" at bounding box center [229, 44] width 28 height 9
click at [351, 43] on input "4510365189" at bounding box center [313, 46] width 123 height 16
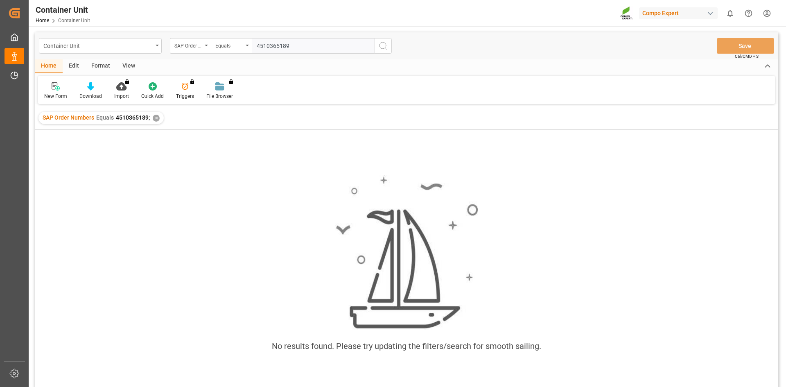
click at [397, 47] on div "Container Unit SAP Order Numbers Equals 4510365189 Save Ctrl/CMD + S" at bounding box center [406, 45] width 743 height 27
click at [388, 47] on icon "search button" at bounding box center [383, 46] width 10 height 10
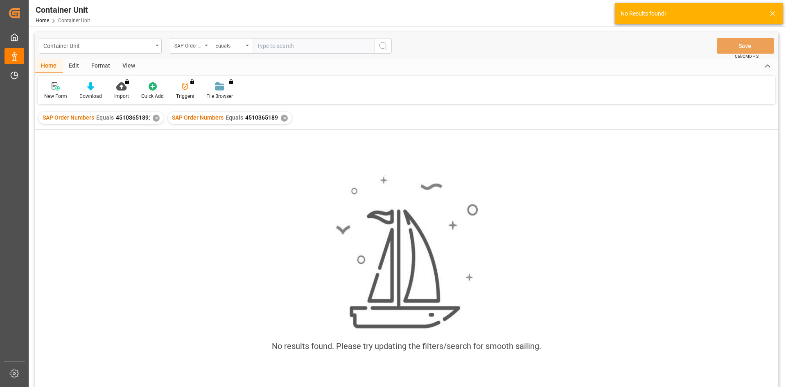
click at [155, 120] on div "✕" at bounding box center [156, 118] width 7 height 7
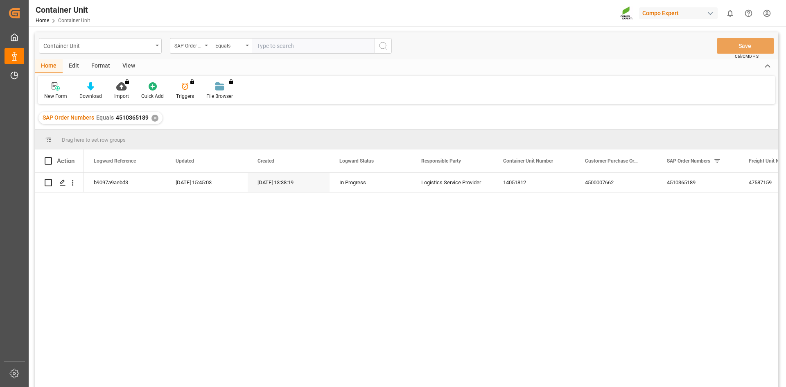
click at [280, 48] on input "text" at bounding box center [313, 46] width 123 height 16
paste input "4510365189"
type input "4510365189"
click at [59, 185] on icon "Press SPACE to select this row." at bounding box center [62, 182] width 7 height 7
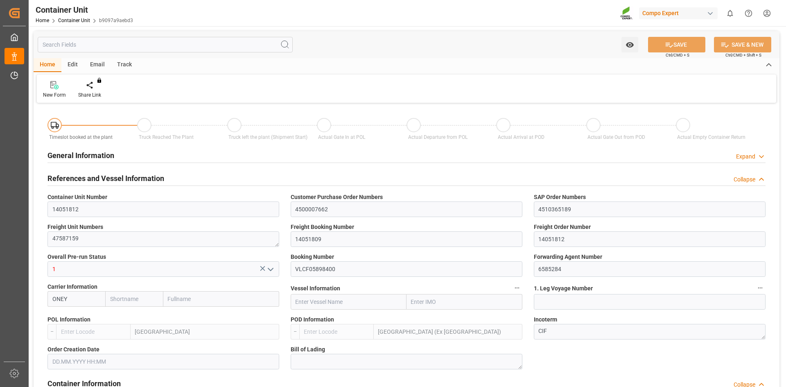
type input "ONEY"
type input "ESVLC"
type input "INMAA"
type input "7"
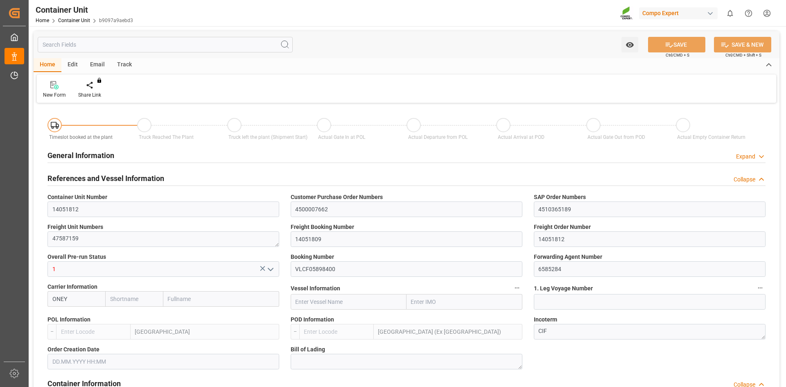
type input "0"
type input "7"
type input "0"
type input "10"
type input "12144"
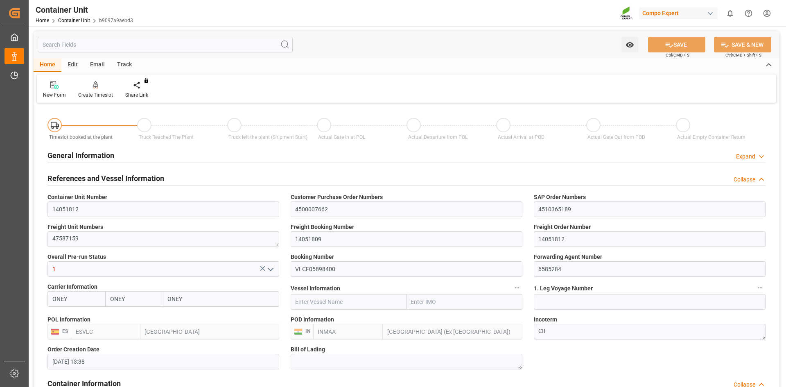
type input "[DATE] 13:38"
type input "25.09.2025"
click at [100, 93] on div "Create Timeslot" at bounding box center [95, 94] width 35 height 7
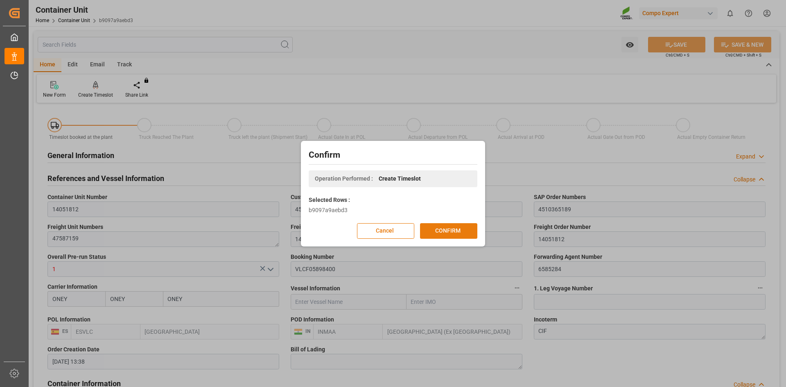
click at [449, 224] on button "CONFIRM" at bounding box center [448, 231] width 57 height 16
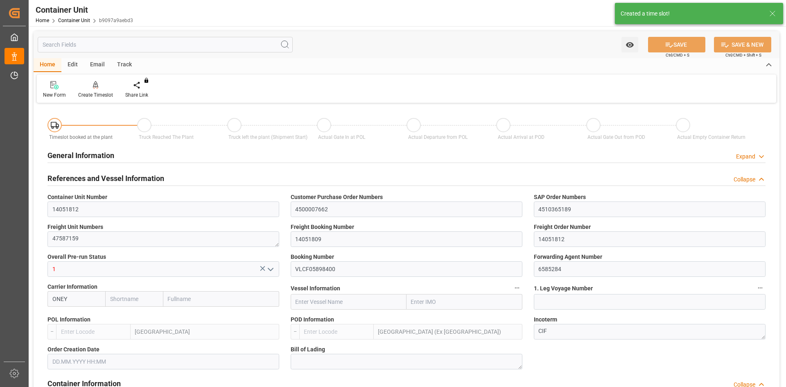
type input "ONEY"
type input "ESVLC"
type input "INMAA"
type input "7"
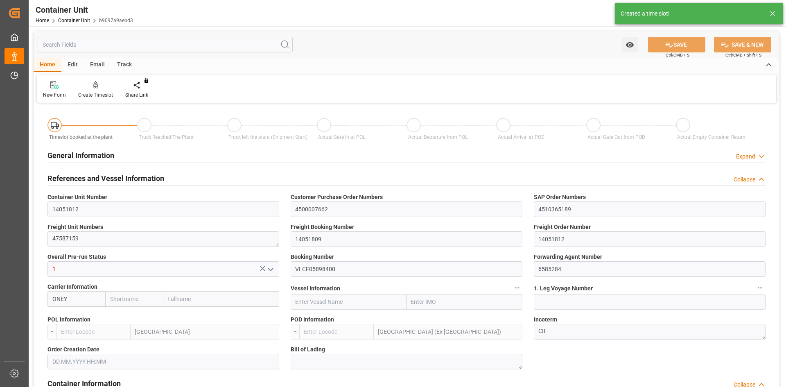
type input "0"
type input "7"
type input "0"
type input "10"
type input "12144"
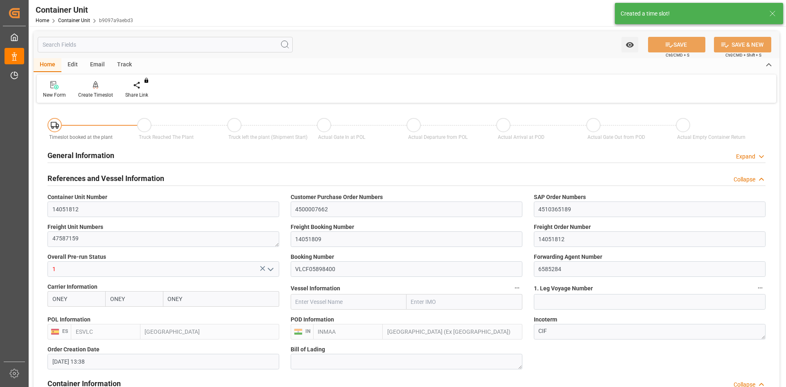
type input "[DATE] 13:38"
type input "25.09.2025"
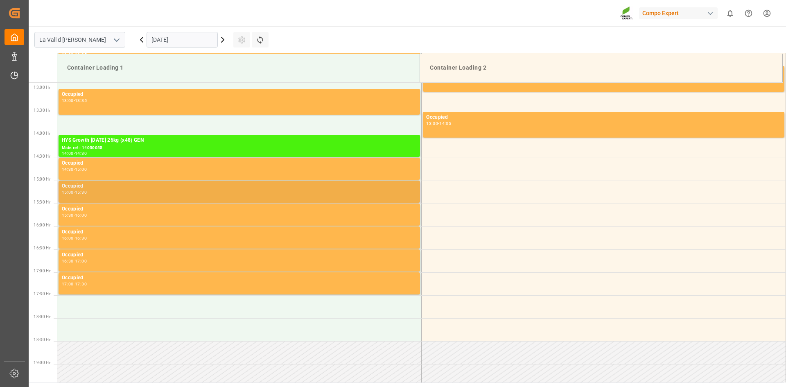
scroll to position [591, 0]
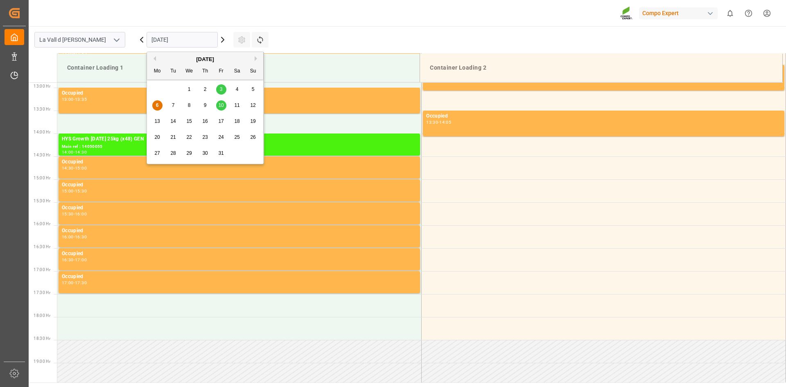
click at [199, 36] on input "[DATE]" at bounding box center [182, 40] width 71 height 16
click at [224, 108] on div "10" at bounding box center [221, 106] width 10 height 10
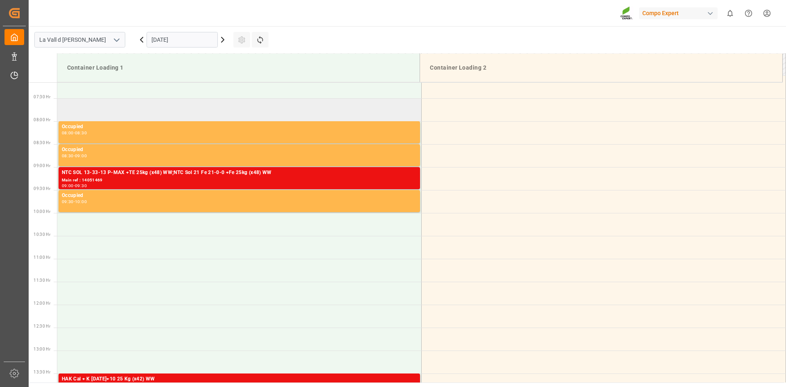
scroll to position [222, 0]
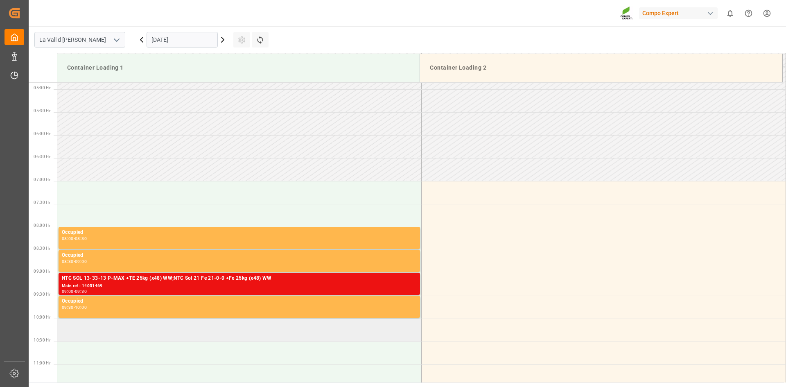
click at [67, 328] on td at bounding box center [239, 329] width 364 height 23
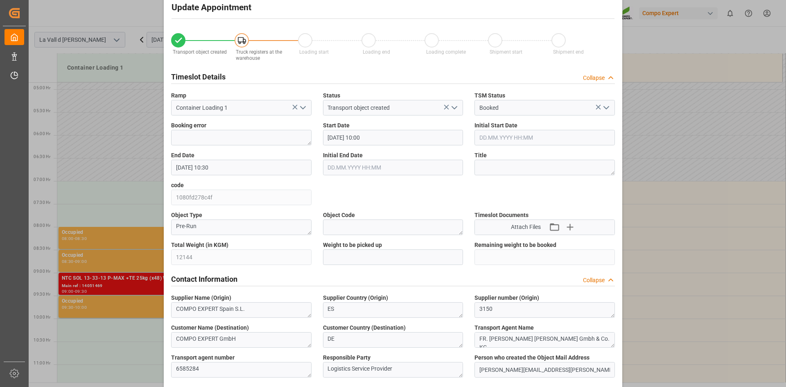
scroll to position [41, 0]
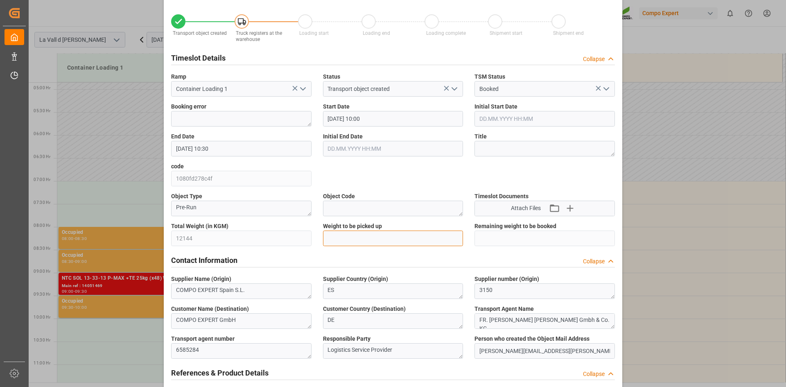
click at [345, 238] on input "text" at bounding box center [393, 238] width 140 height 16
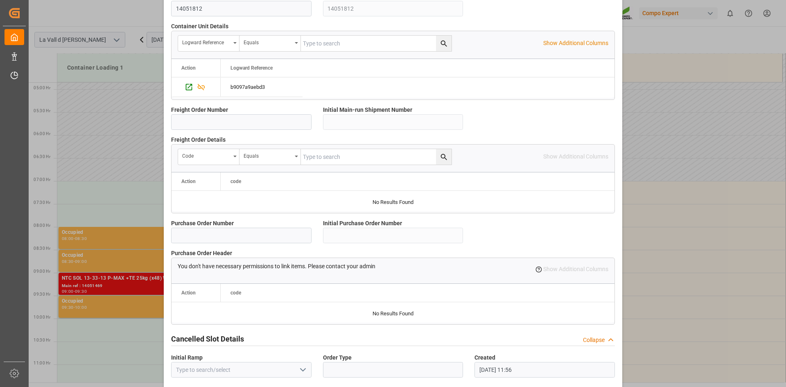
scroll to position [692, 0]
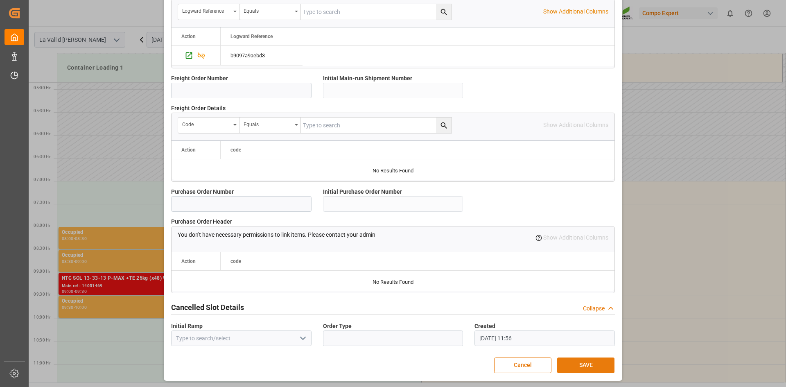
type input "12144"
click at [585, 368] on button "SAVE" at bounding box center [585, 365] width 57 height 16
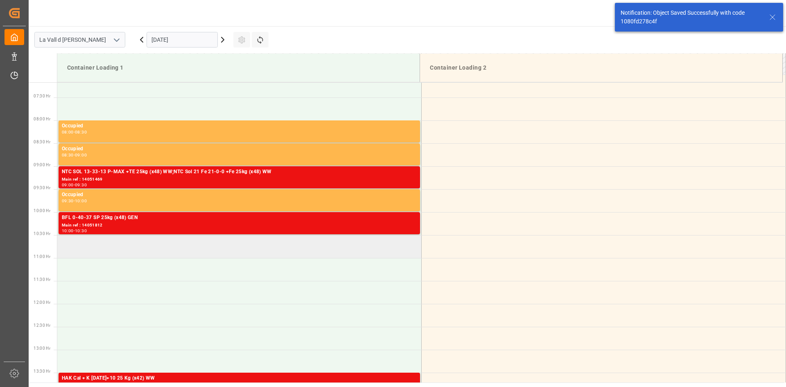
scroll to position [325, 0]
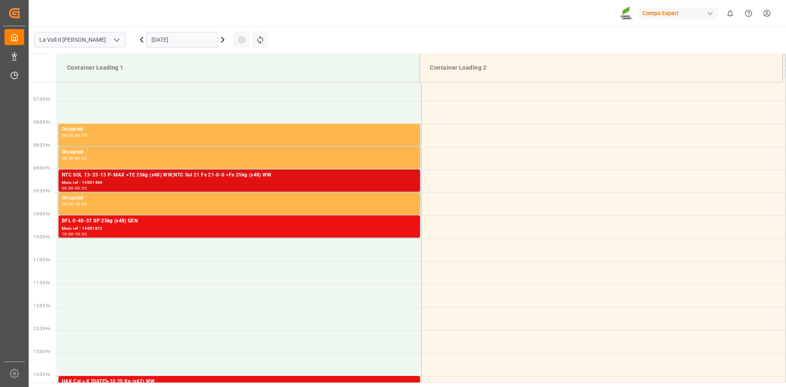
click at [139, 177] on div "NTC SOL 13-33-13 P-MAX +TE 25kg (x48) WW;NTC Sol 21 Fe 21-0-0 +Fe 25kg (x48) WW" at bounding box center [239, 175] width 355 height 8
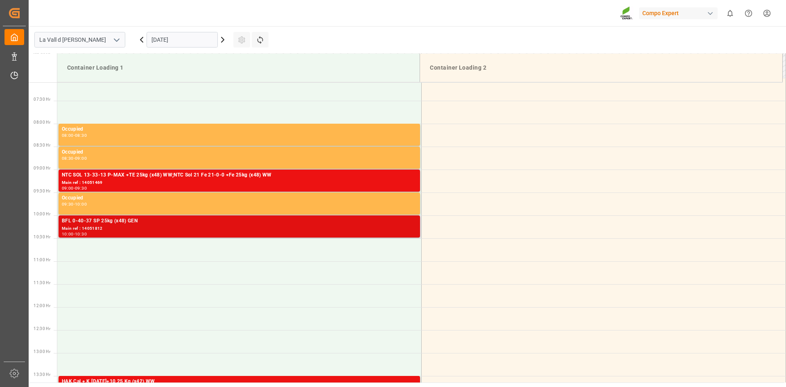
click at [319, 234] on div "10:00 - 10:30" at bounding box center [239, 234] width 355 height 5
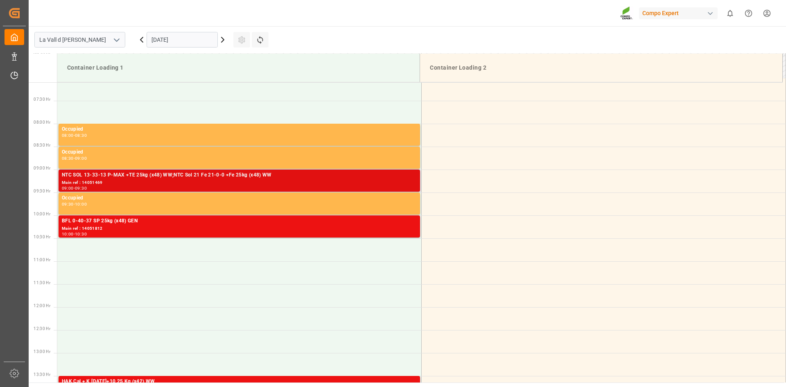
click at [369, 180] on div "Main ref : 14051469" at bounding box center [239, 182] width 355 height 7
click at [145, 183] on div "Main ref : 14051469" at bounding box center [239, 182] width 355 height 7
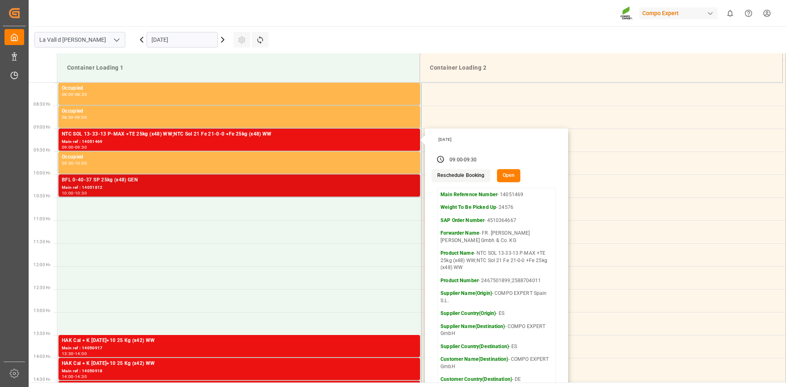
scroll to position [407, 0]
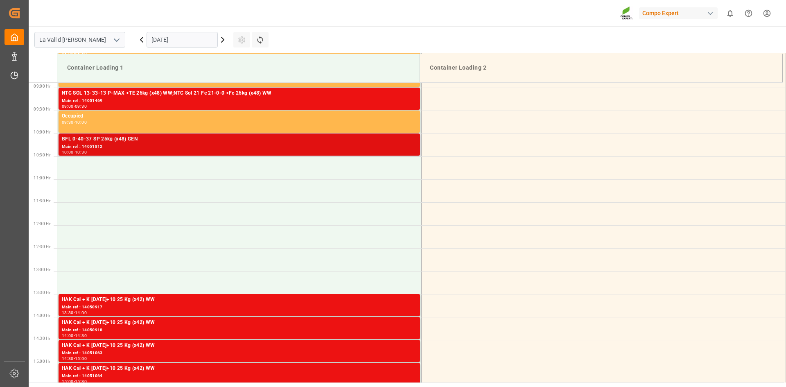
click at [134, 146] on div "Main ref : 14051812" at bounding box center [239, 146] width 355 height 7
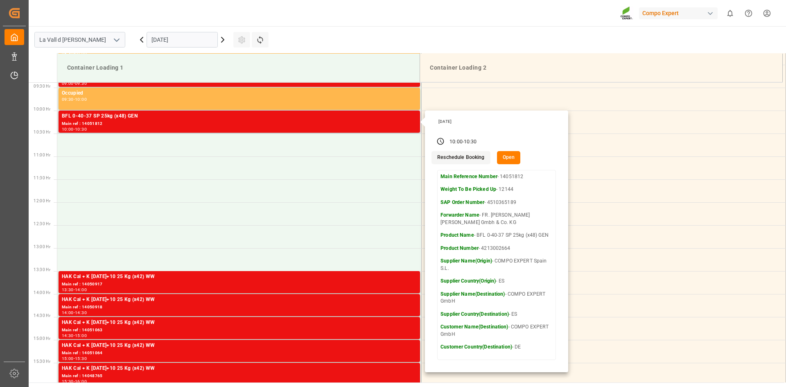
scroll to position [448, 0]
